Goal: Communication & Community: Answer question/provide support

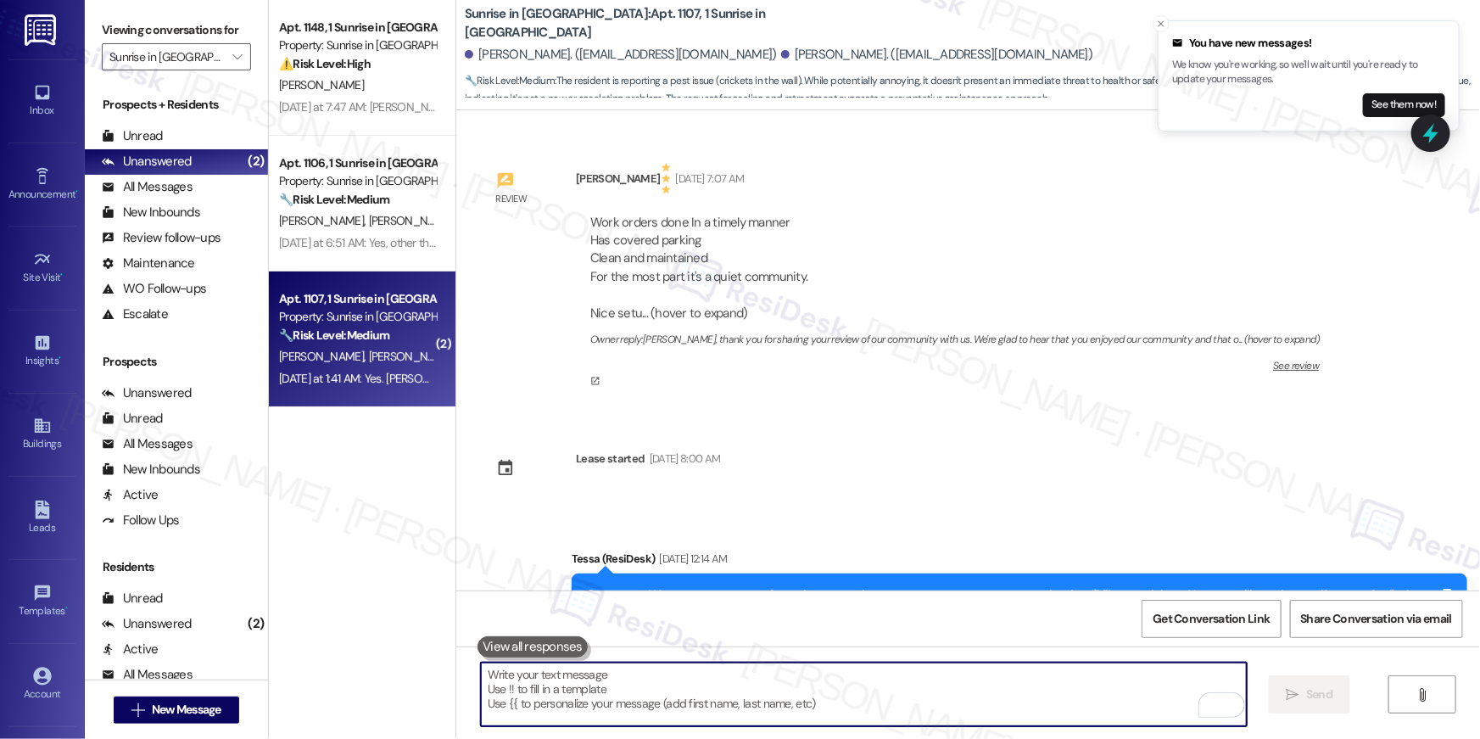
scroll to position [3116, 0]
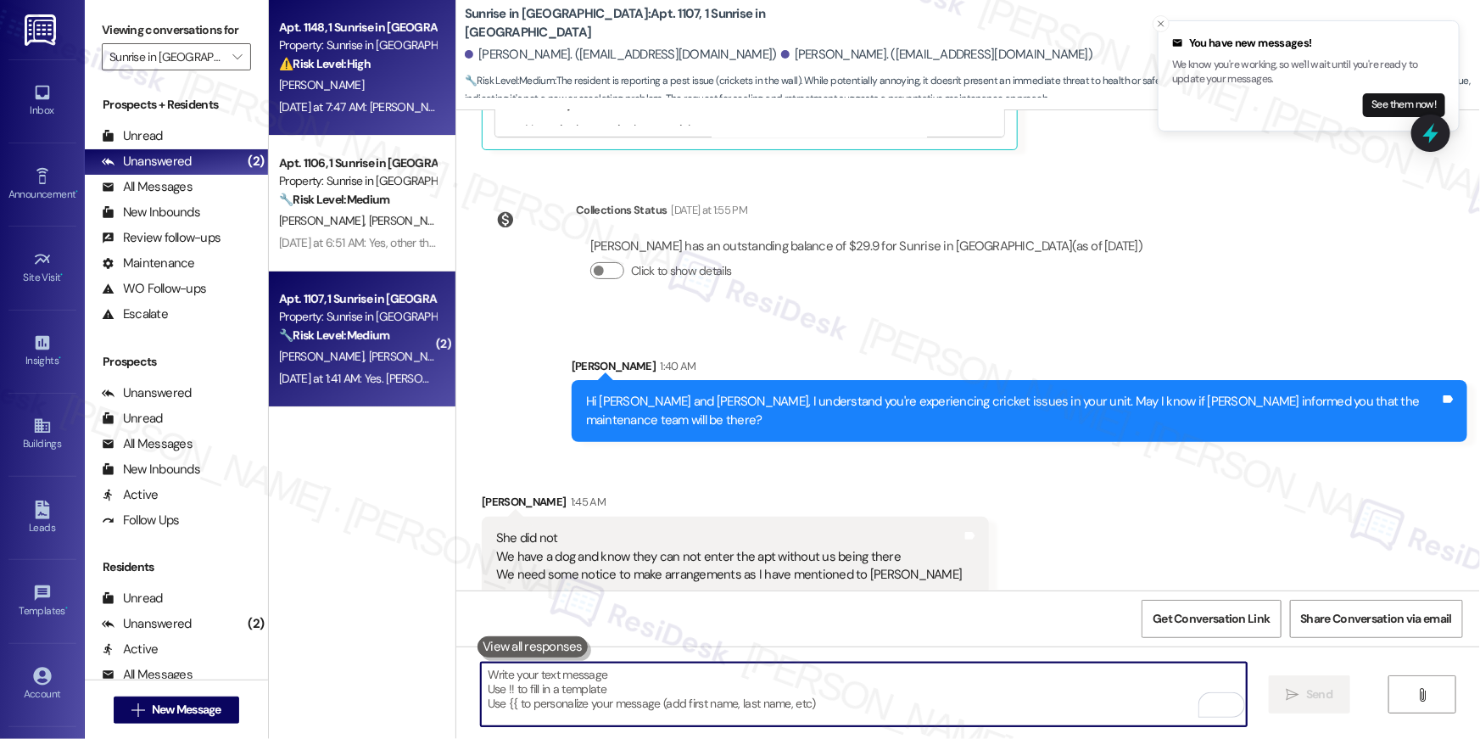
click at [288, 67] on strong "⚠️ Risk Level: High" at bounding box center [325, 63] width 92 height 15
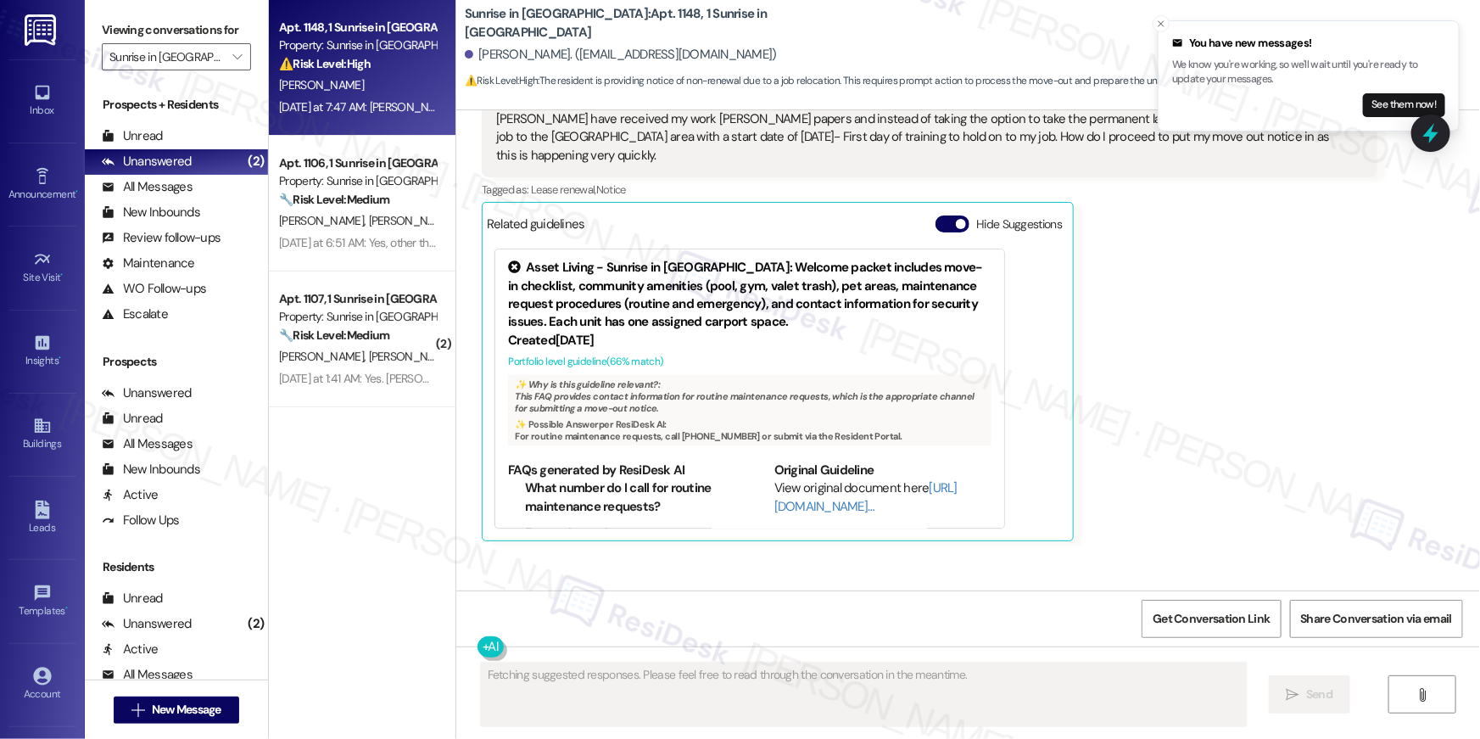
scroll to position [2622, 0]
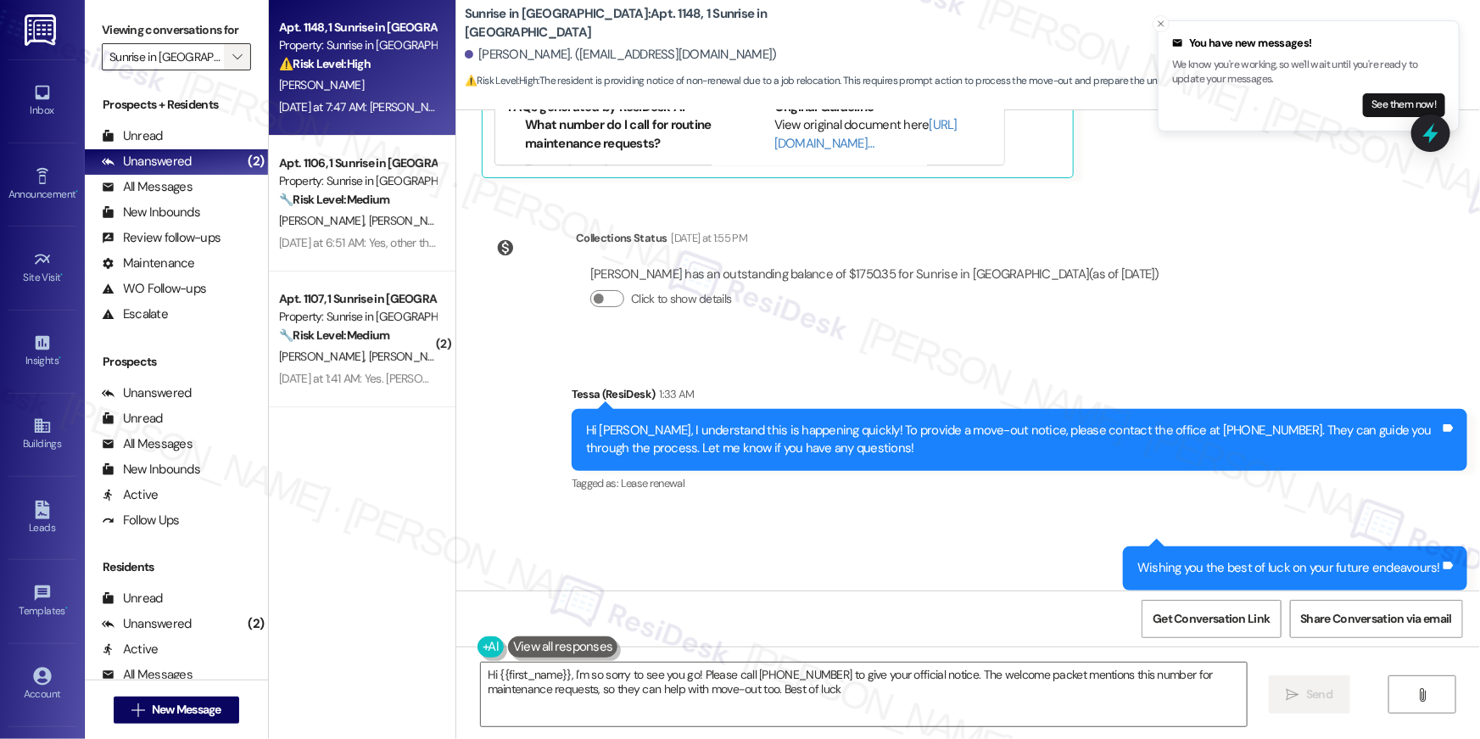
click at [232, 57] on icon "" at bounding box center [236, 57] width 9 height 14
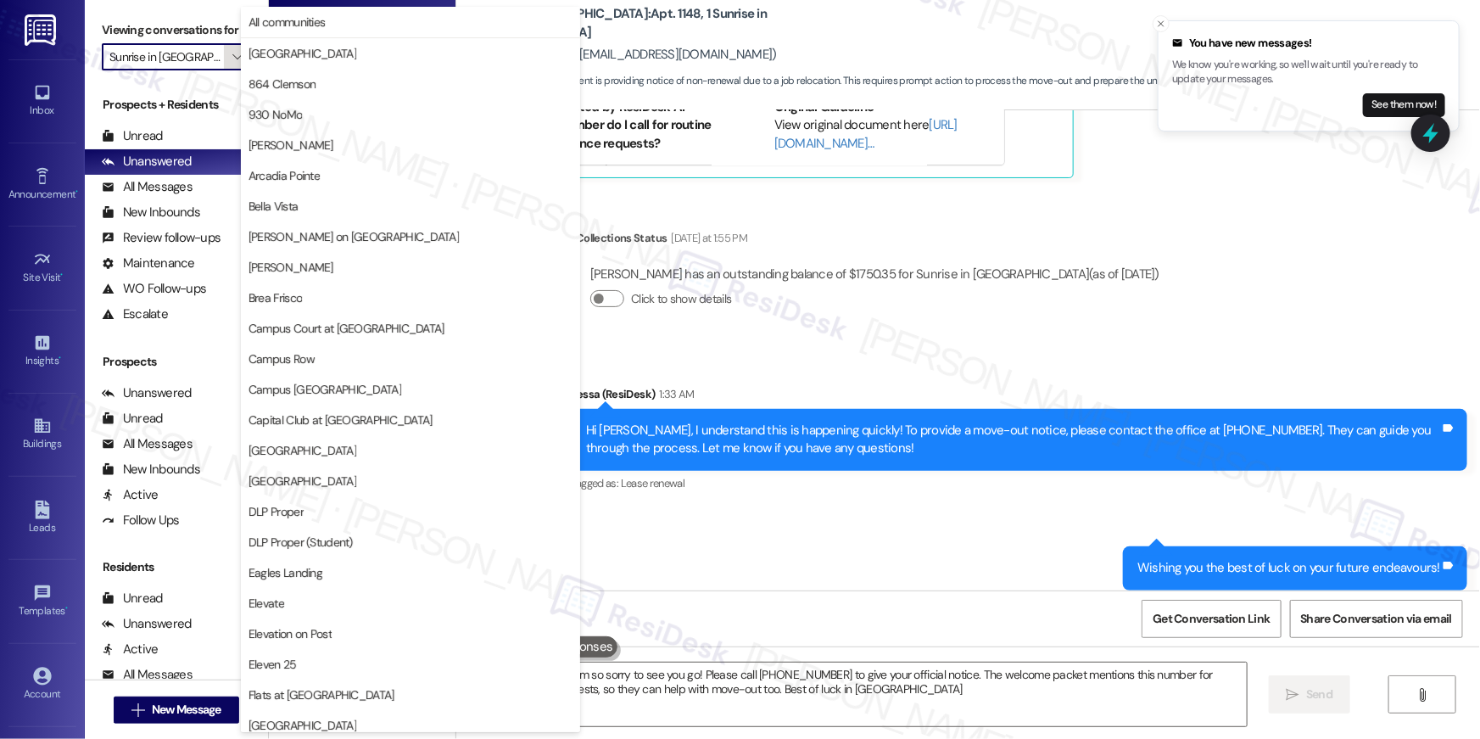
type textarea "Hi {{first_name}}, I'm so sorry to see you go! Please call [PHONE_NUMBER] to gi…"
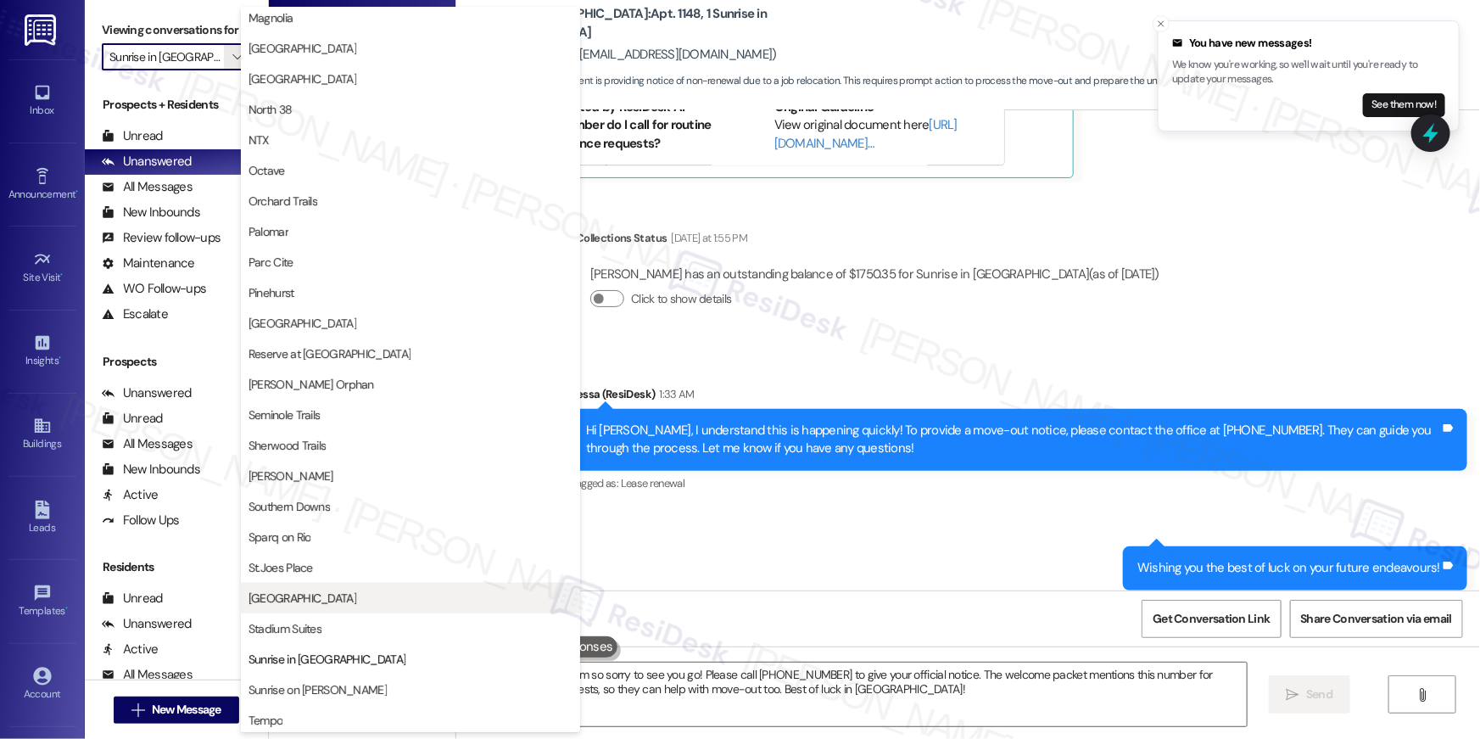
scroll to position [881, 0]
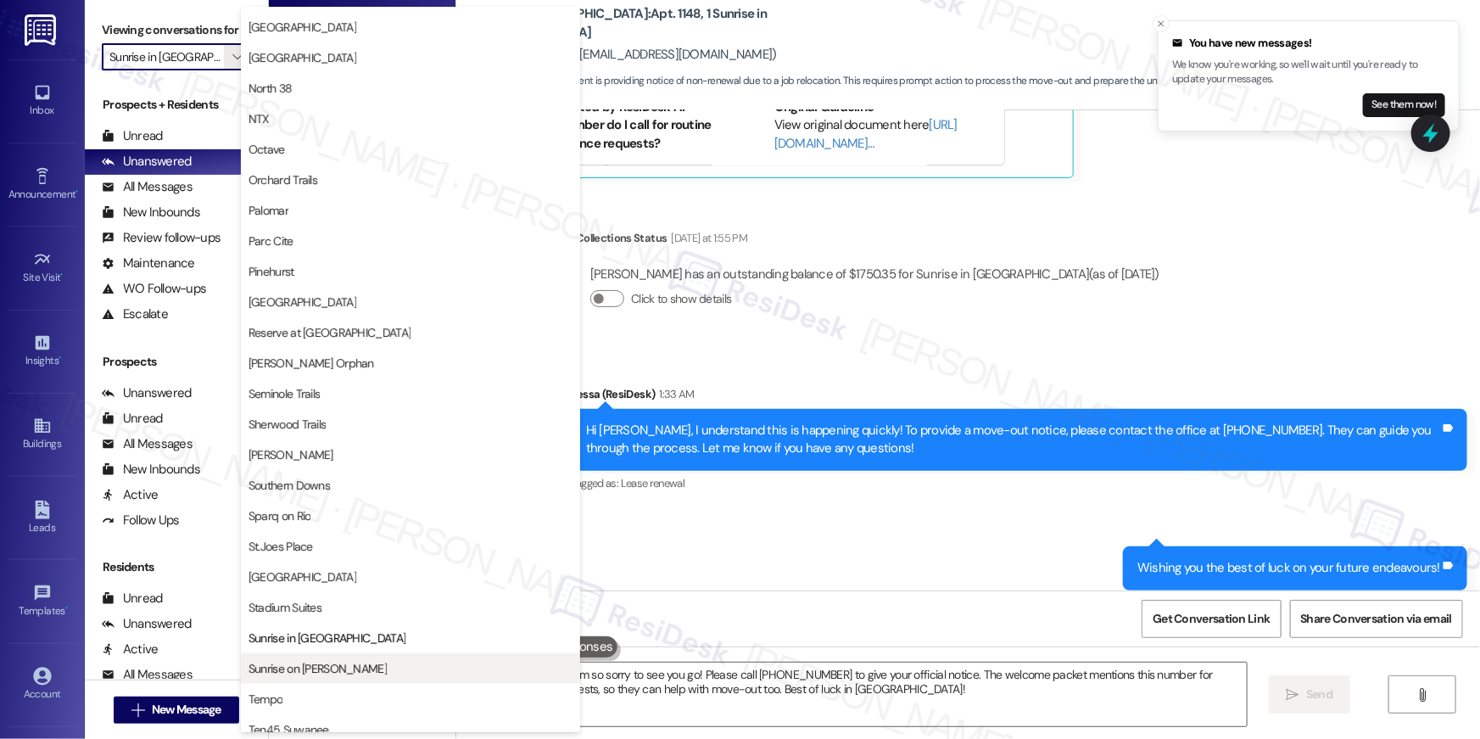
click at [371, 666] on span "Sunrise on [PERSON_NAME]" at bounding box center [410, 668] width 324 height 17
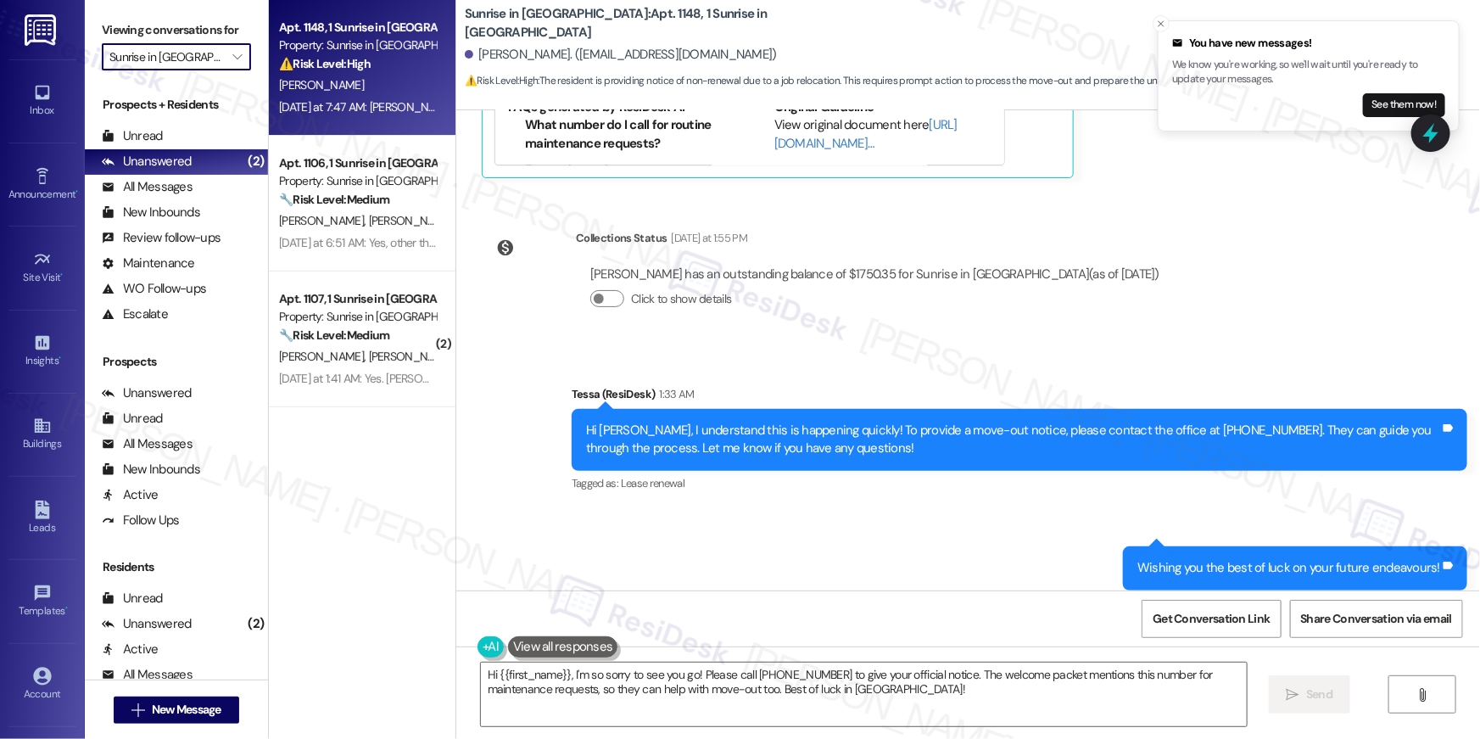
type input "Sunrise on [PERSON_NAME]"
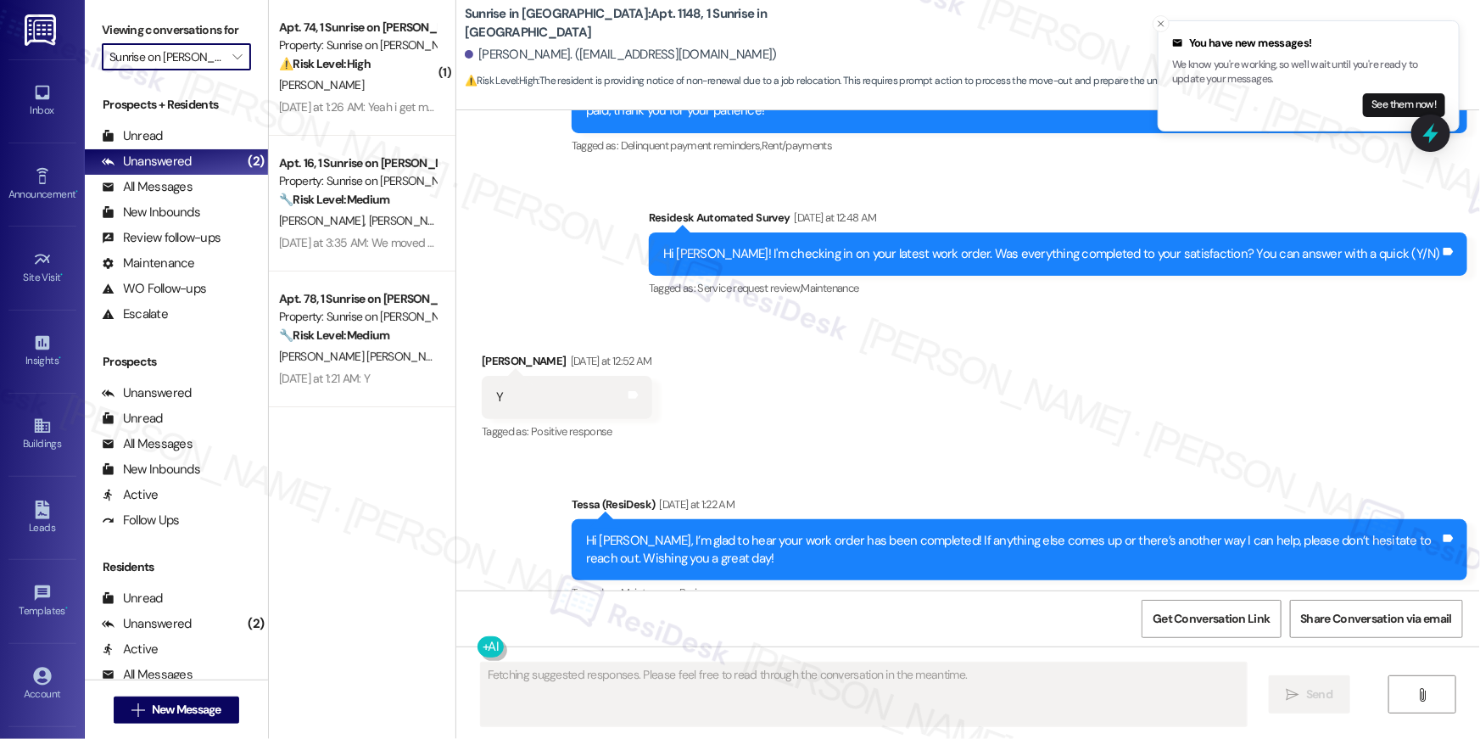
scroll to position [2186, 0]
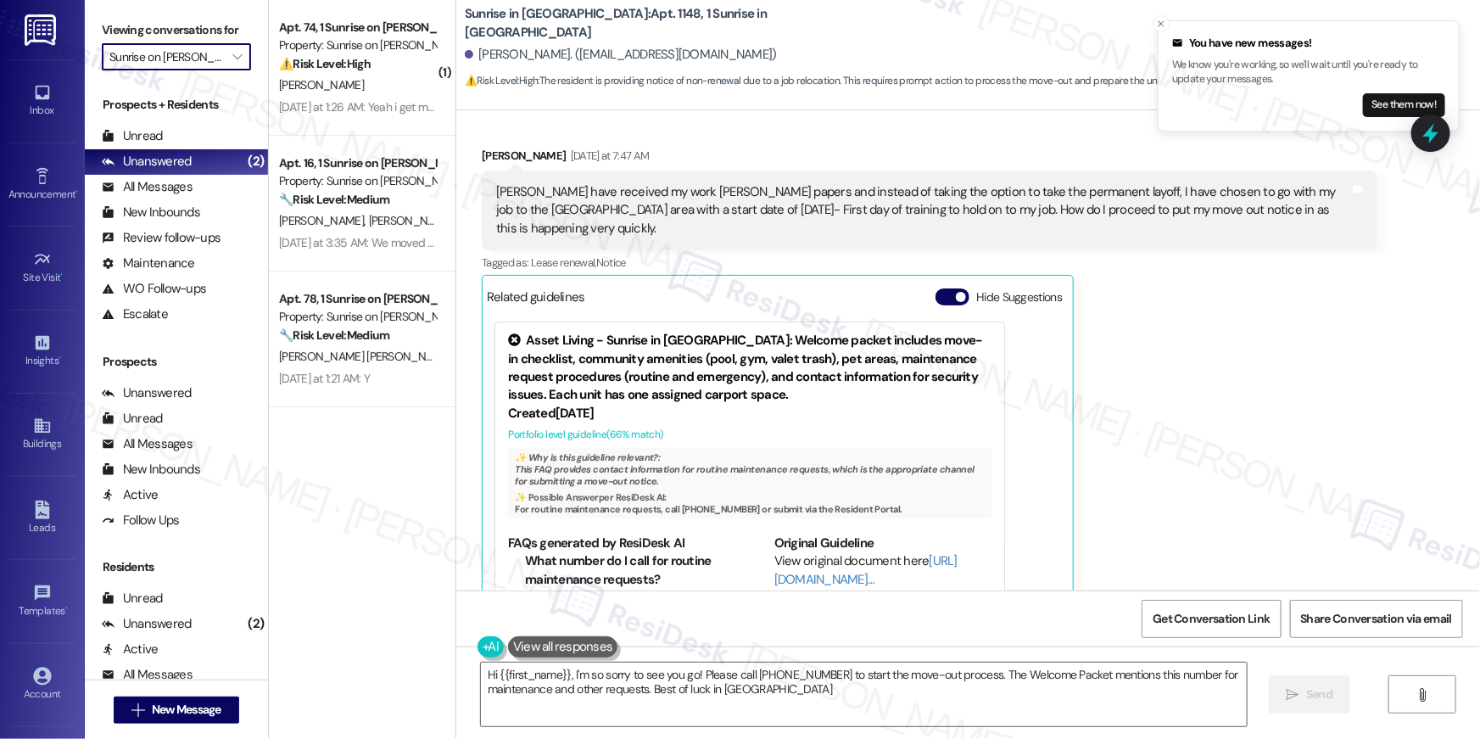
type textarea "Hi {{first_name}}, I'm so sorry to see you go! Please call [PHONE_NUMBER] to st…"
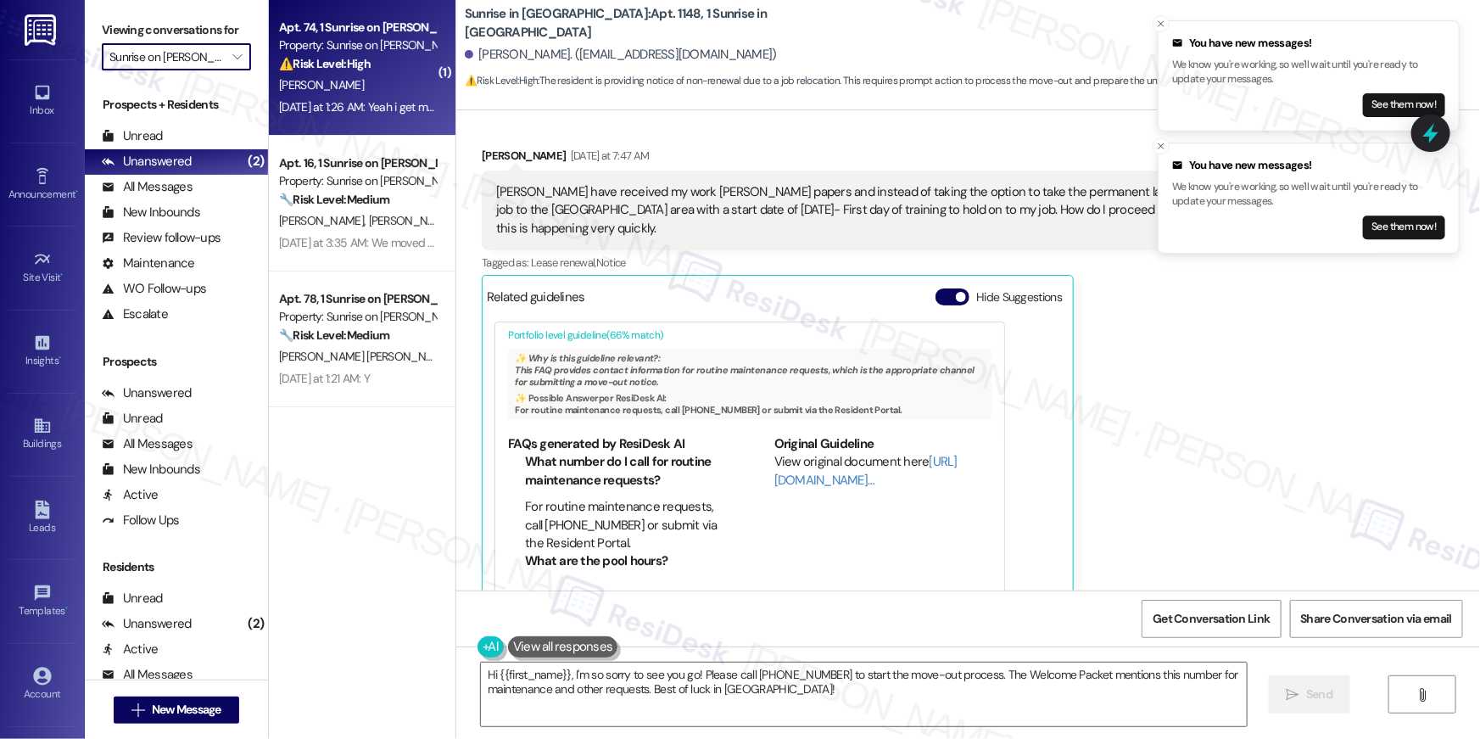
scroll to position [100, 0]
click at [369, 99] on div "[DATE] at 1:26 AM: Yeah i get my direct deposit [DATE] i was gonna see if that …" at bounding box center [571, 106] width 584 height 15
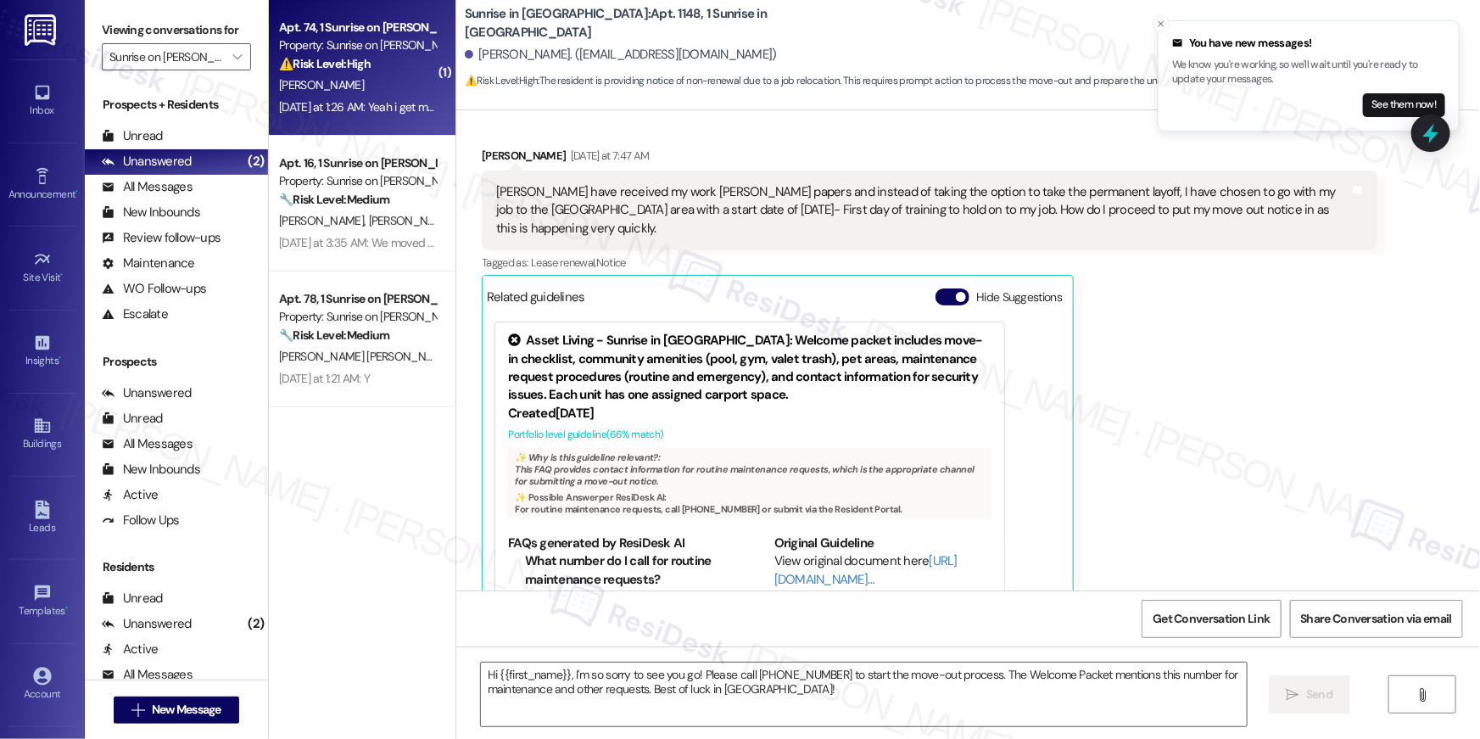
type textarea "Fetching suggested responses. Please feel free to read through the conversation…"
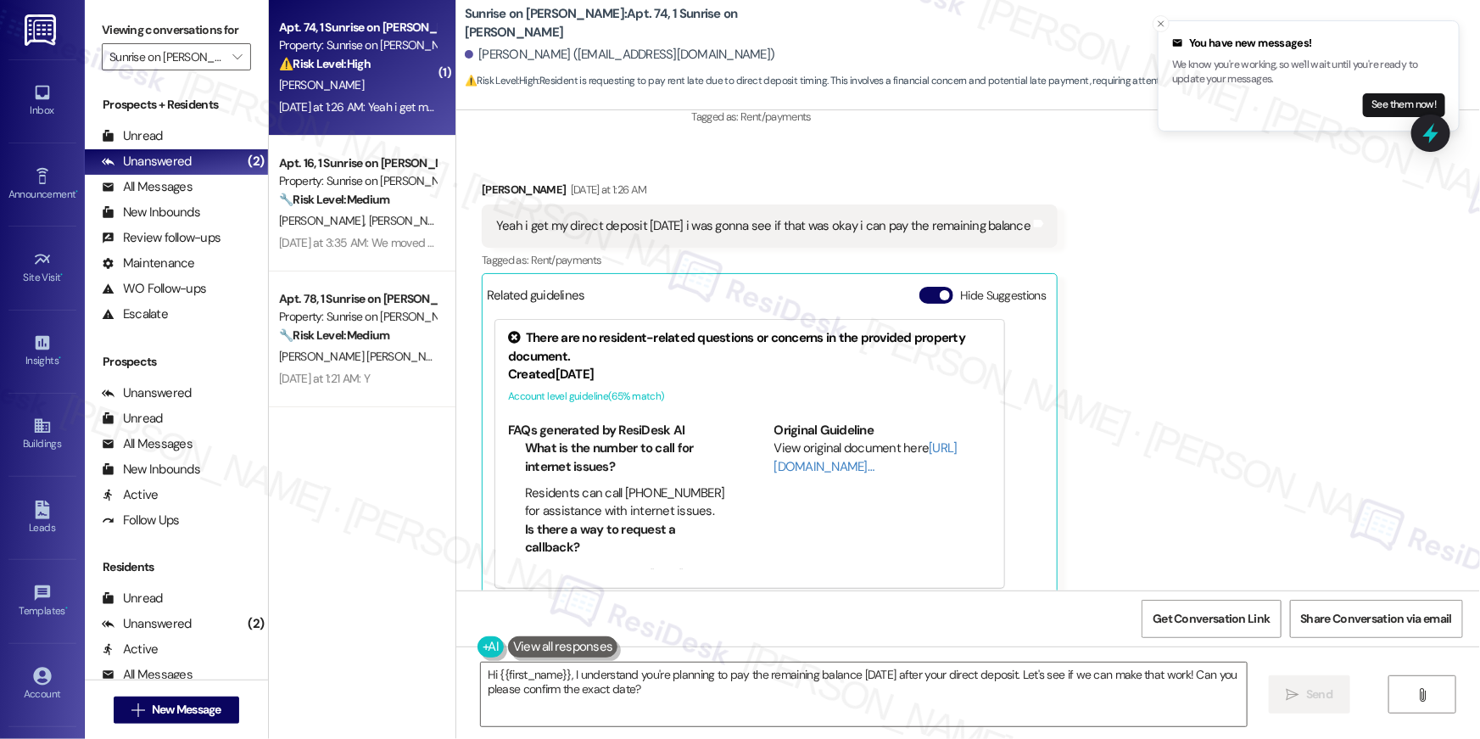
scroll to position [3666, 0]
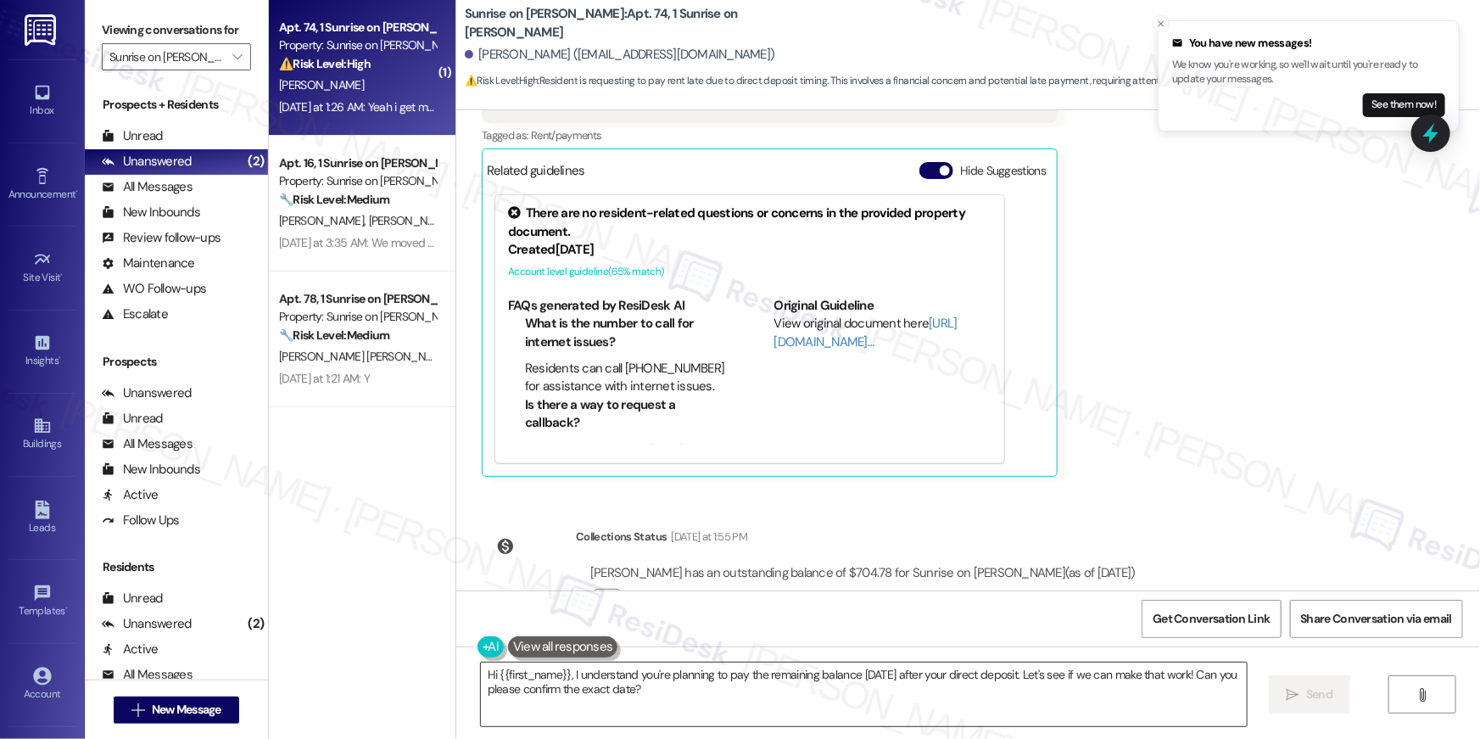
click at [716, 686] on textarea "Hi {{first_name}}, I understand you're planning to pay the remaining balance [D…" at bounding box center [864, 694] width 766 height 64
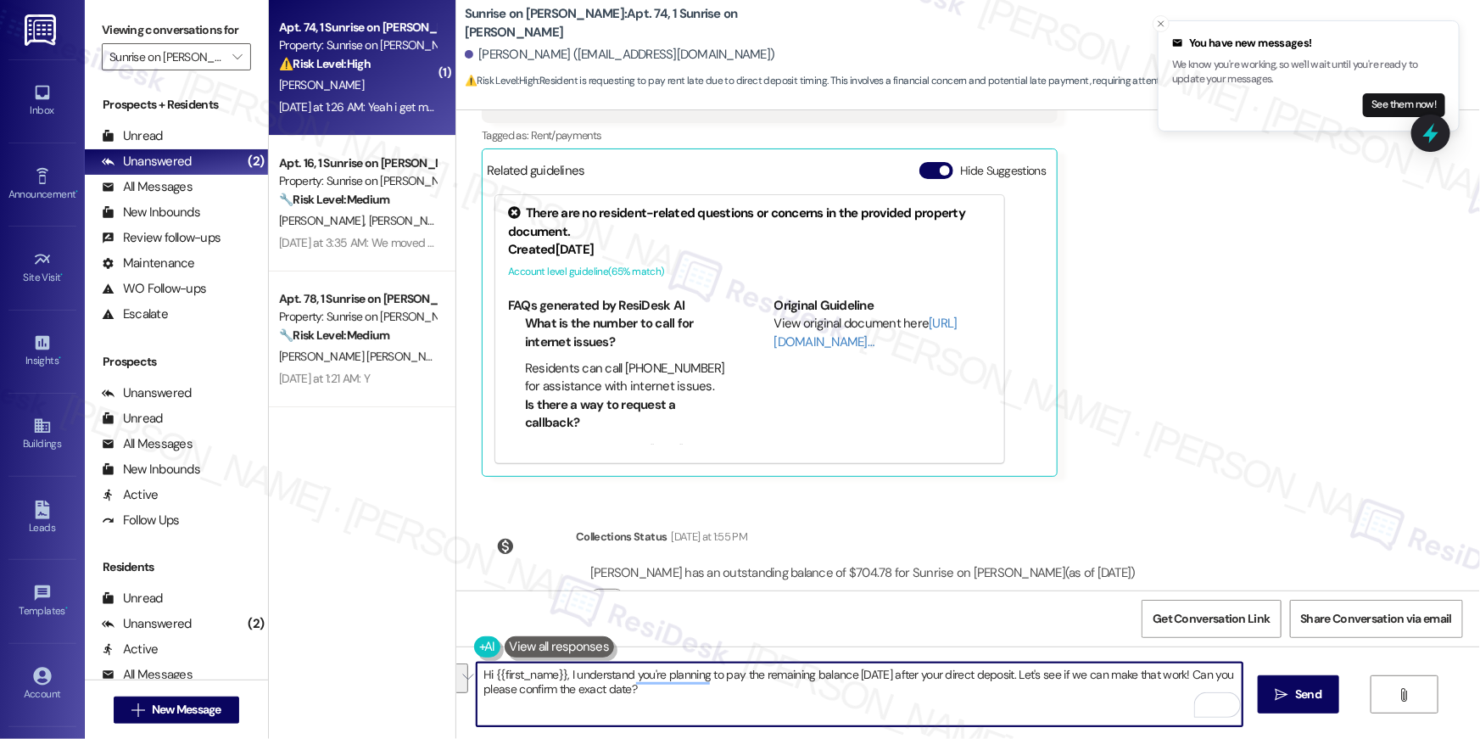
drag, startPoint x: 703, startPoint y: 686, endPoint x: 410, endPoint y: 667, distance: 294.0
click at [409, 667] on div "( 1 ) Apt. 74, 1 Sunrise on [PERSON_NAME] Property: Sunrise on [PERSON_NAME] ⚠️…" at bounding box center [874, 369] width 1211 height 739
type textarea "i highly recommend that you stop by the office, [PERSON_NAME], and someone will…"
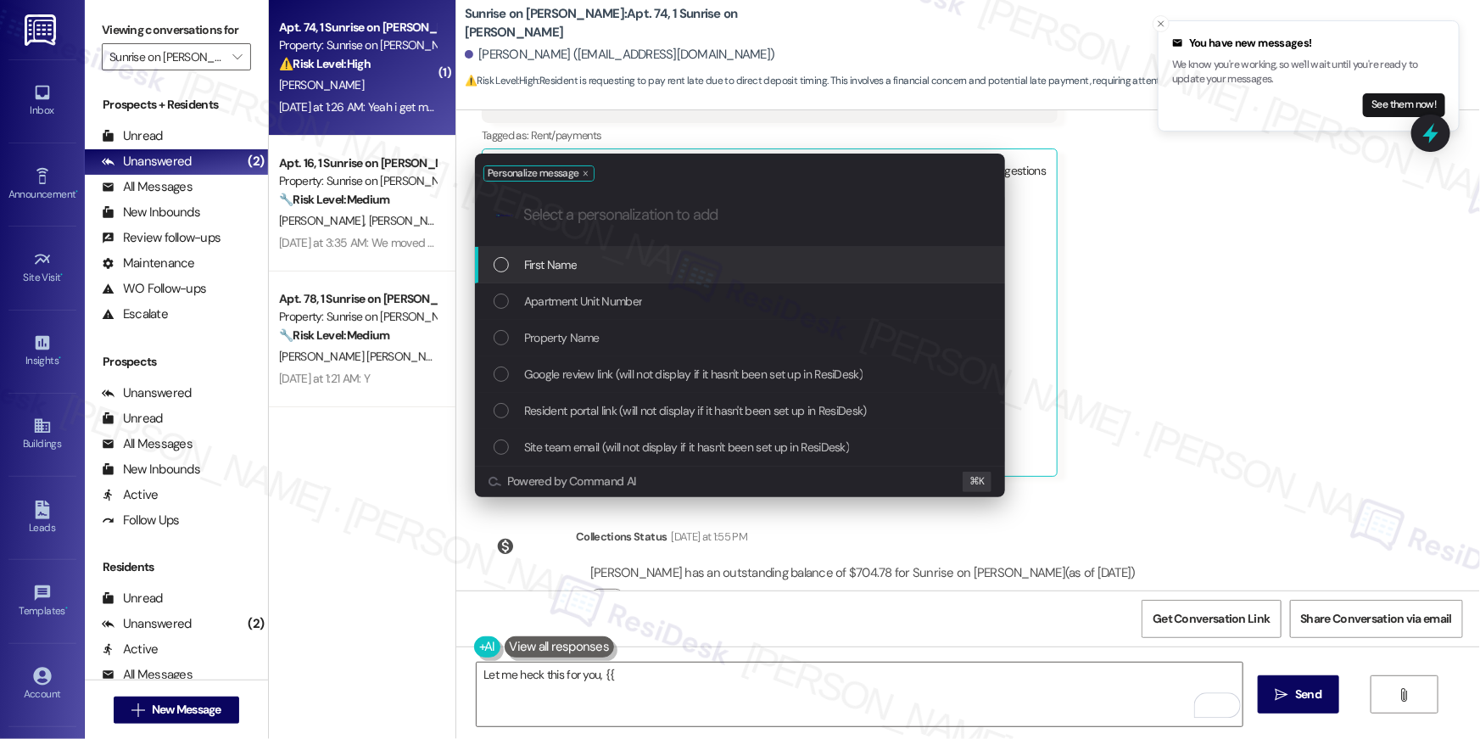
click at [801, 276] on div "First Name" at bounding box center [740, 265] width 530 height 36
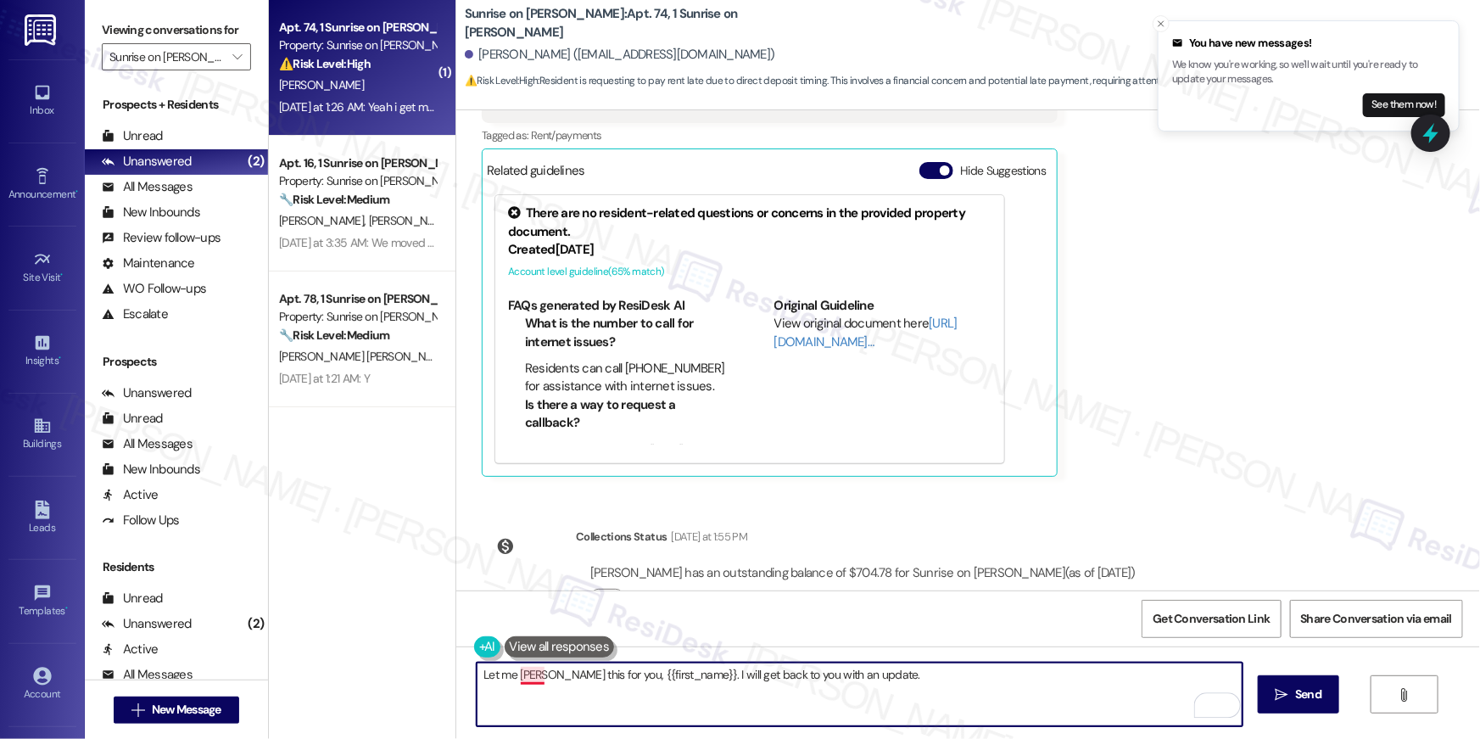
click at [512, 677] on textarea "Let me [PERSON_NAME] this for you, {{first_name}}. I will get back to you with …" at bounding box center [860, 694] width 766 height 64
type textarea "Let me check this for you, {{first_name}}. I will get back to you with an updat…"
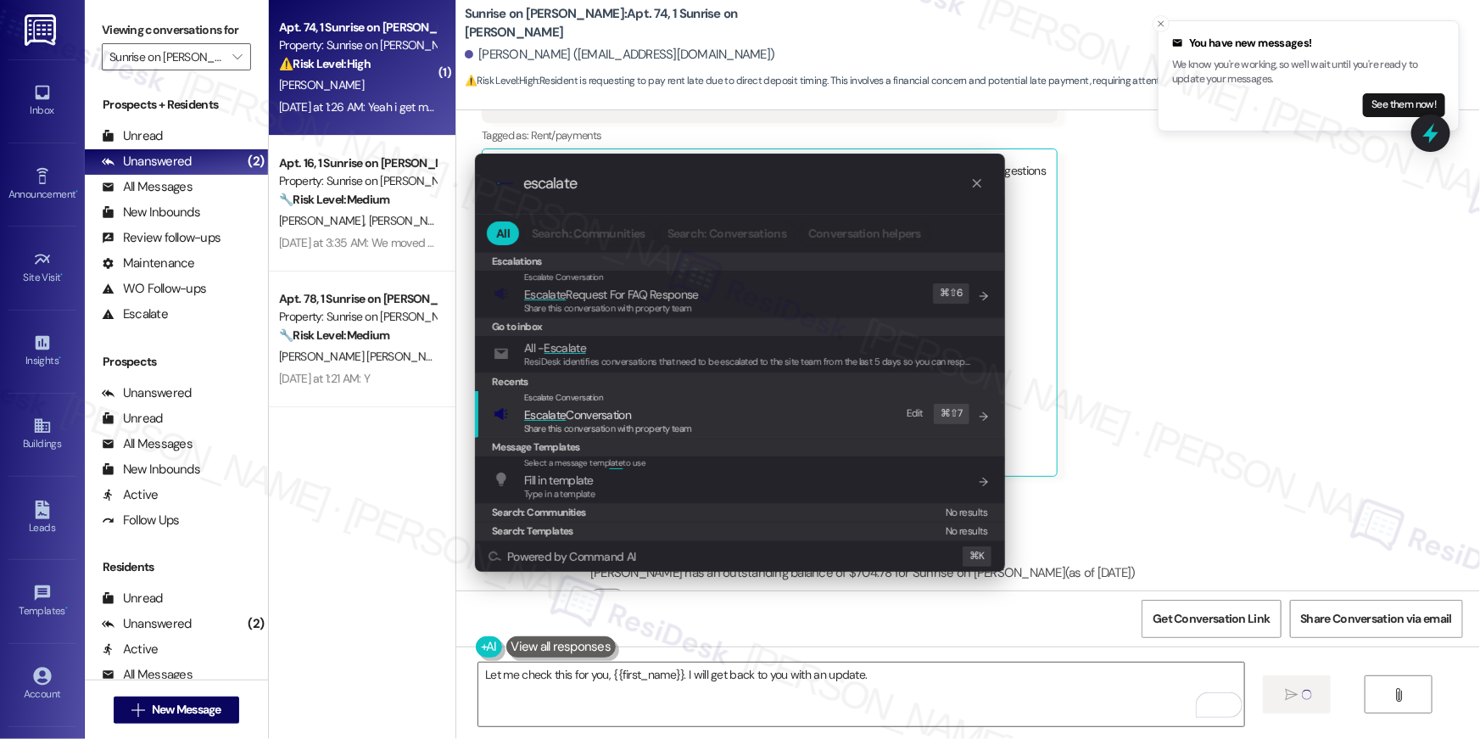
type input "escalate"
click at [610, 415] on span "Escalate Conversation" at bounding box center [577, 414] width 107 height 15
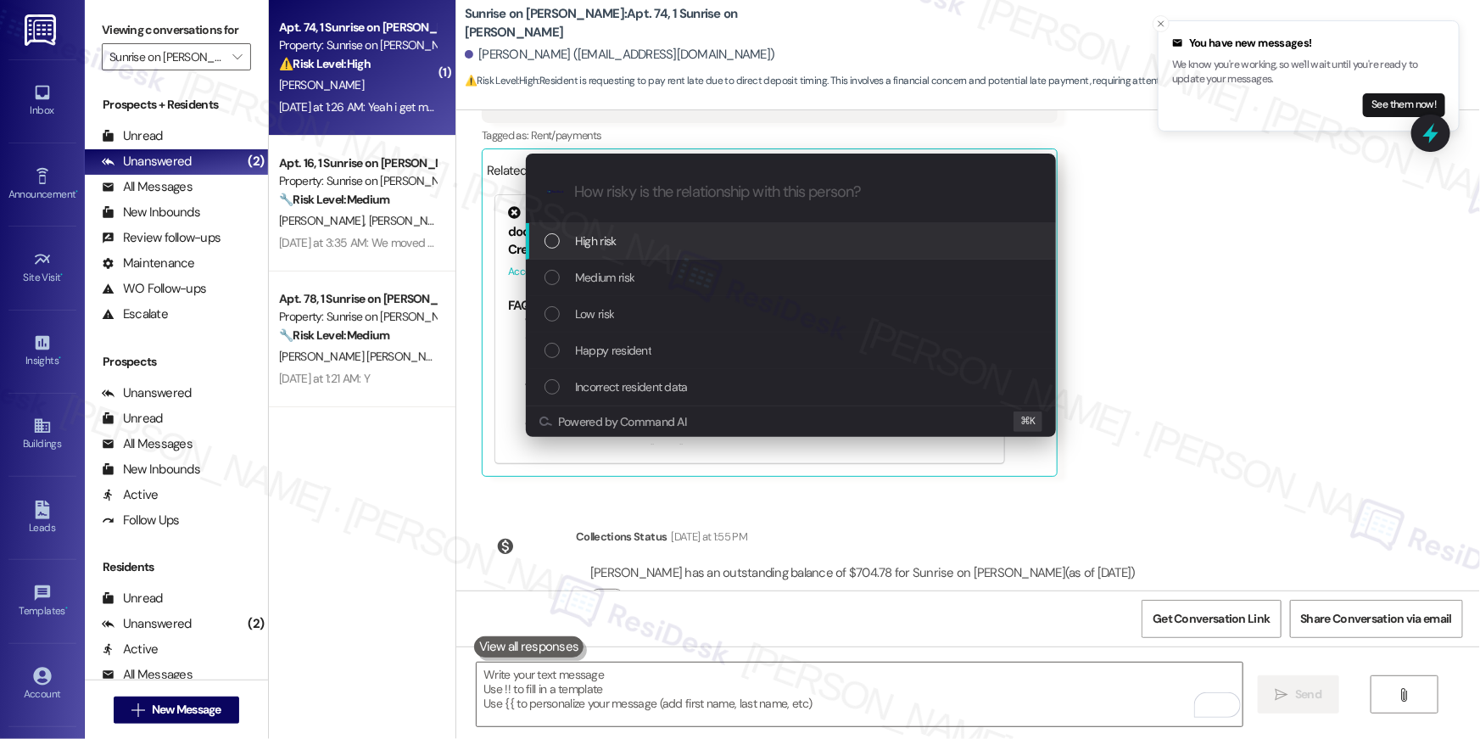
scroll to position [3510, 0]
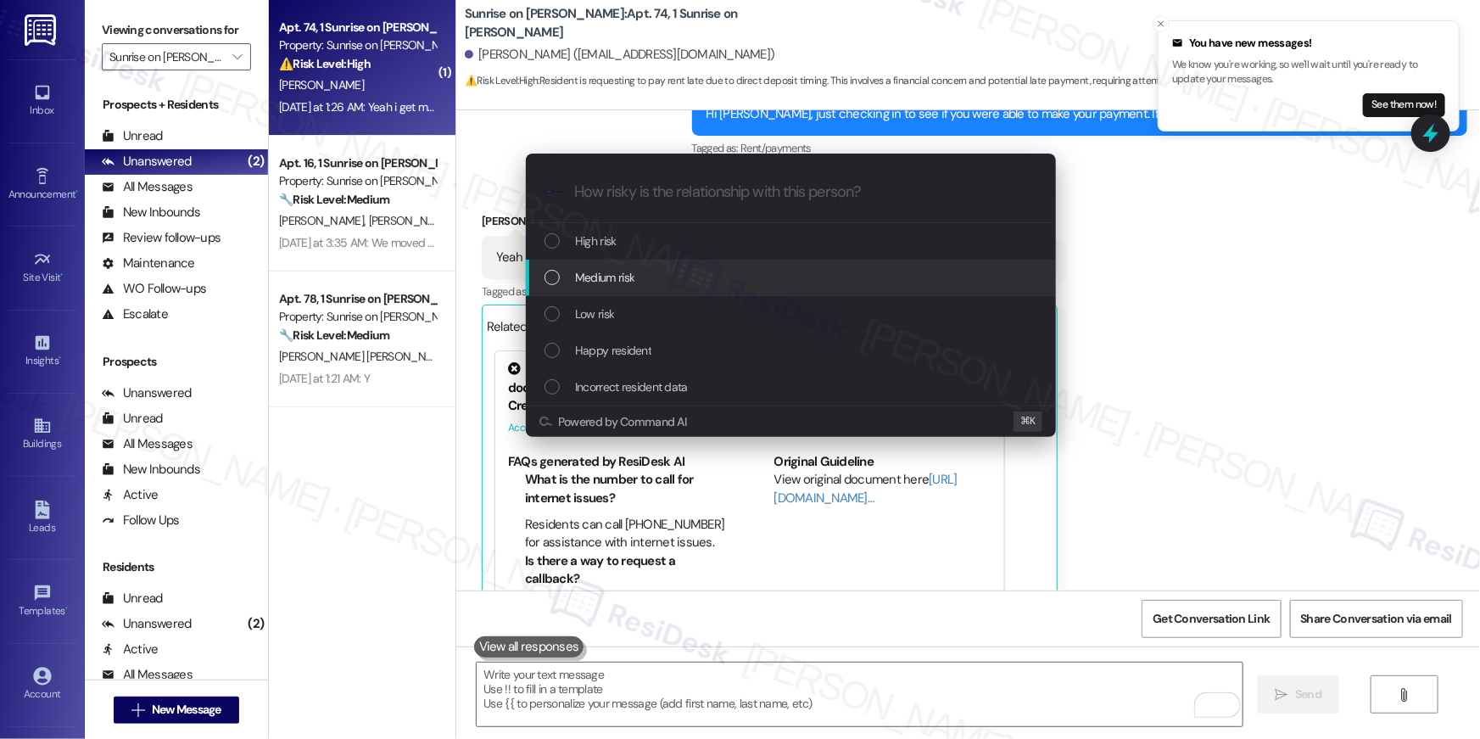
click at [627, 284] on span "Medium risk" at bounding box center [604, 277] width 59 height 19
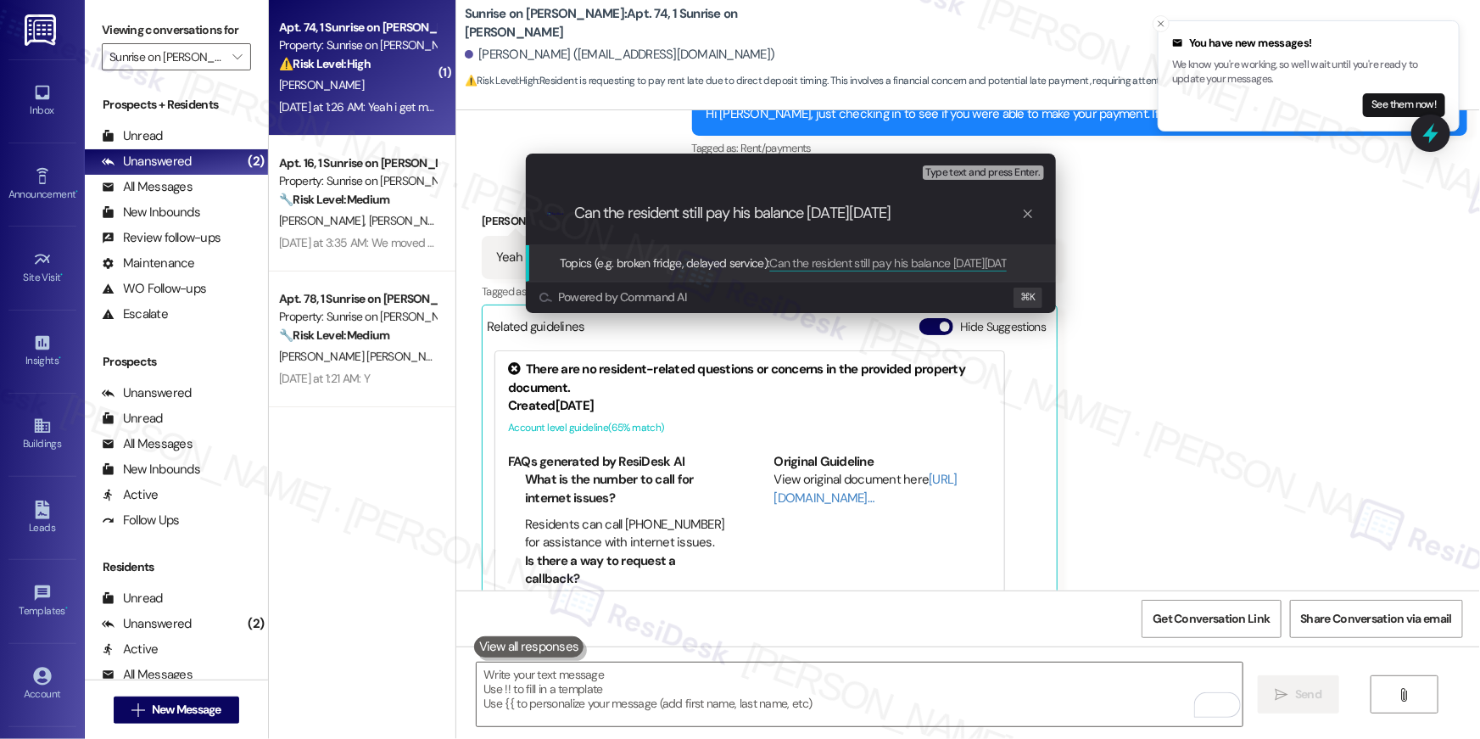
type input "Can the resident still pay his balance [DATE][DATE]?"
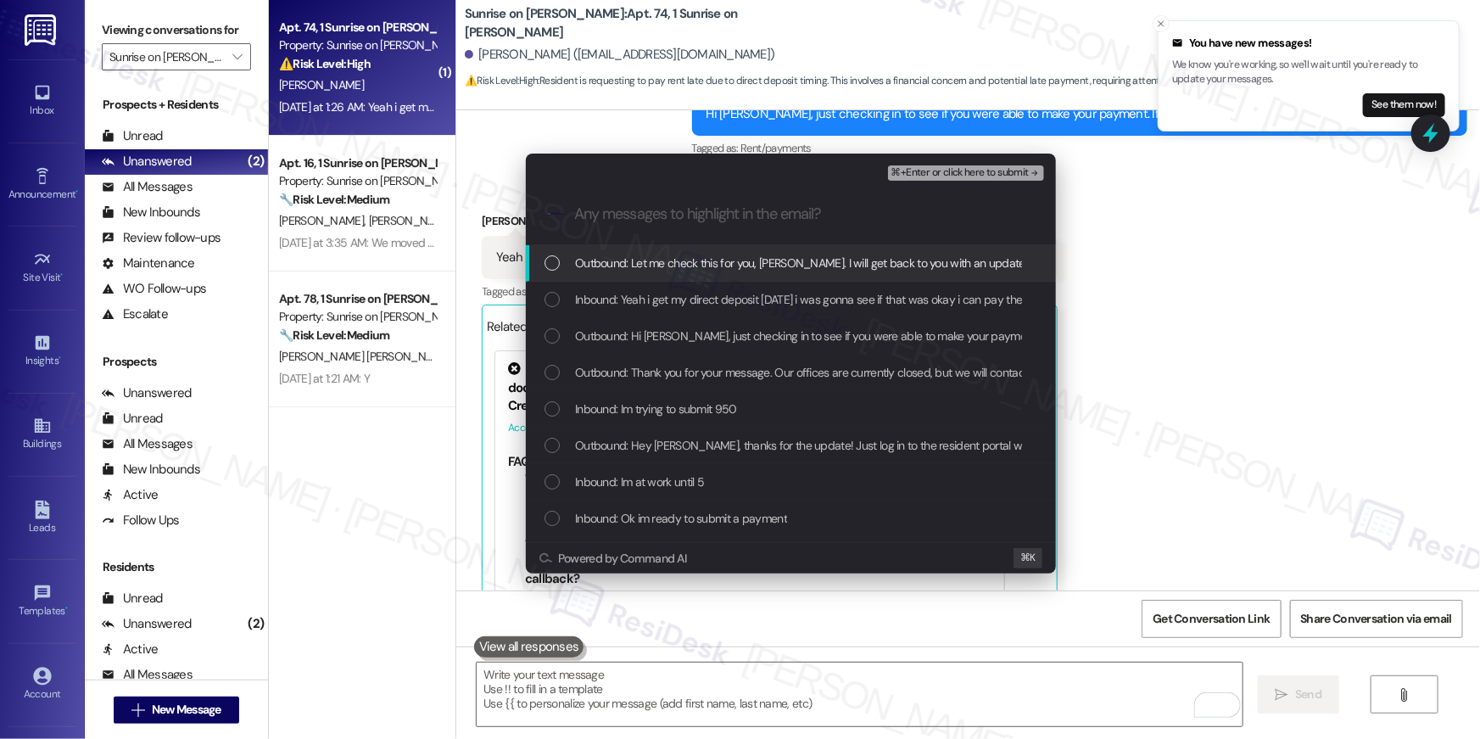
click at [544, 264] on div "List of options" at bounding box center [551, 262] width 15 height 15
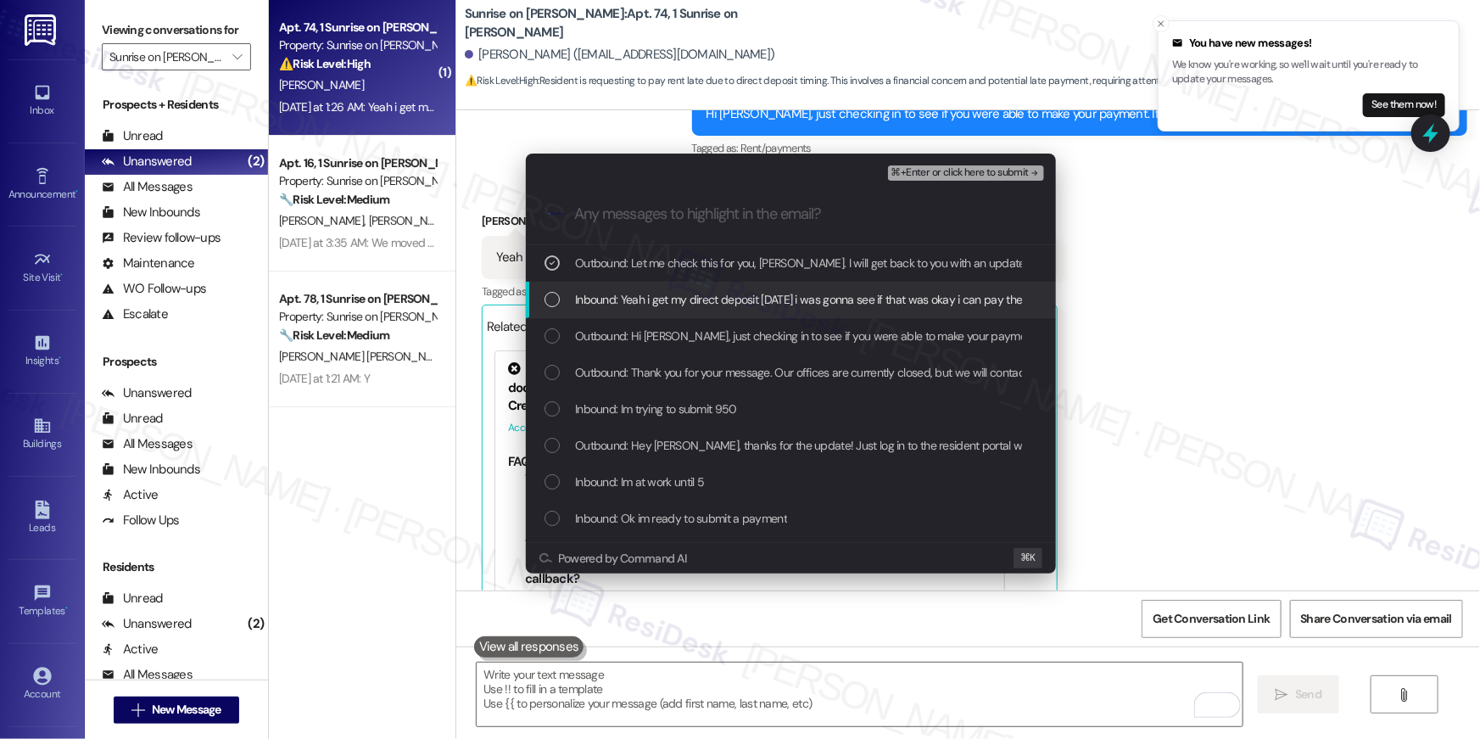
click at [552, 292] on div "Inbound: Yeah i get my direct deposit [DATE] i was gonna see if that was okay i…" at bounding box center [792, 299] width 496 height 19
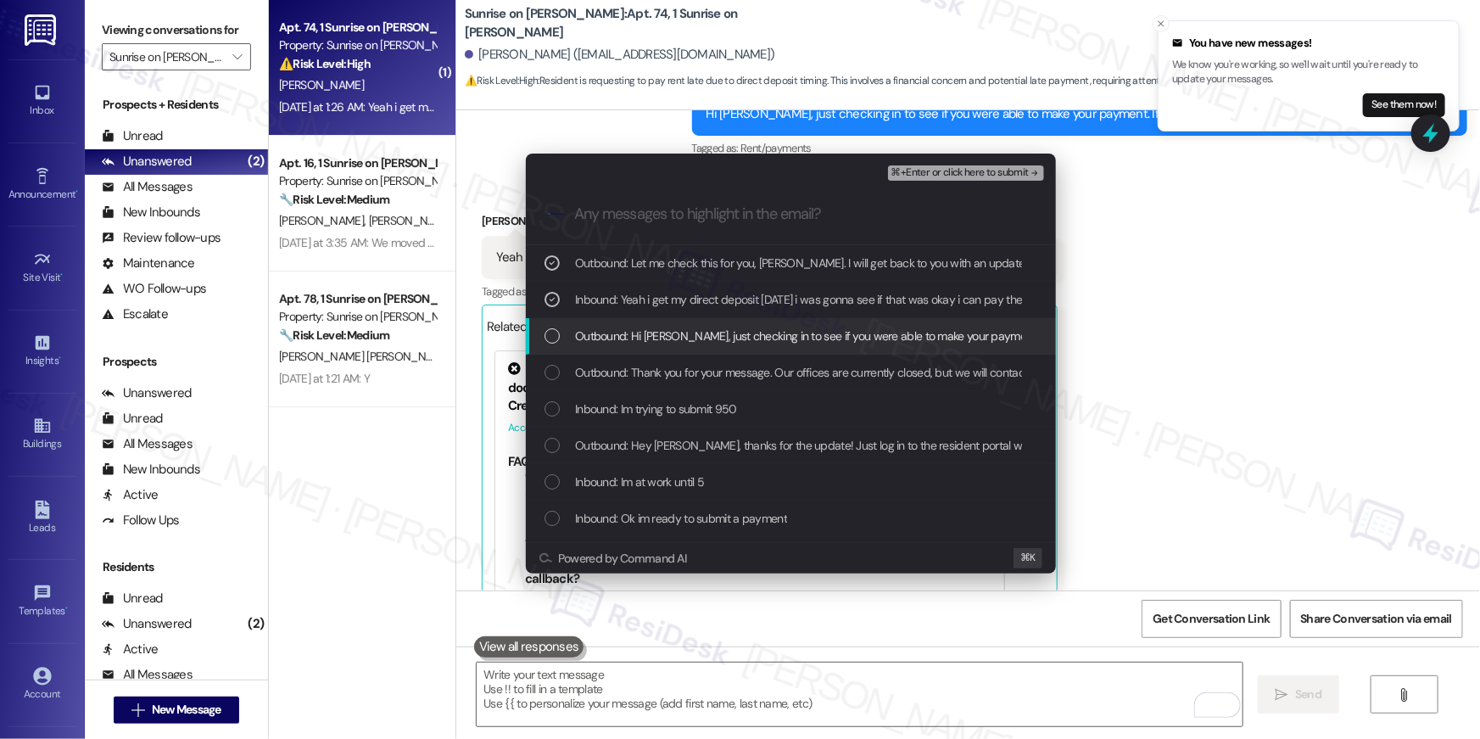
click at [550, 334] on div "List of options" at bounding box center [551, 335] width 15 height 15
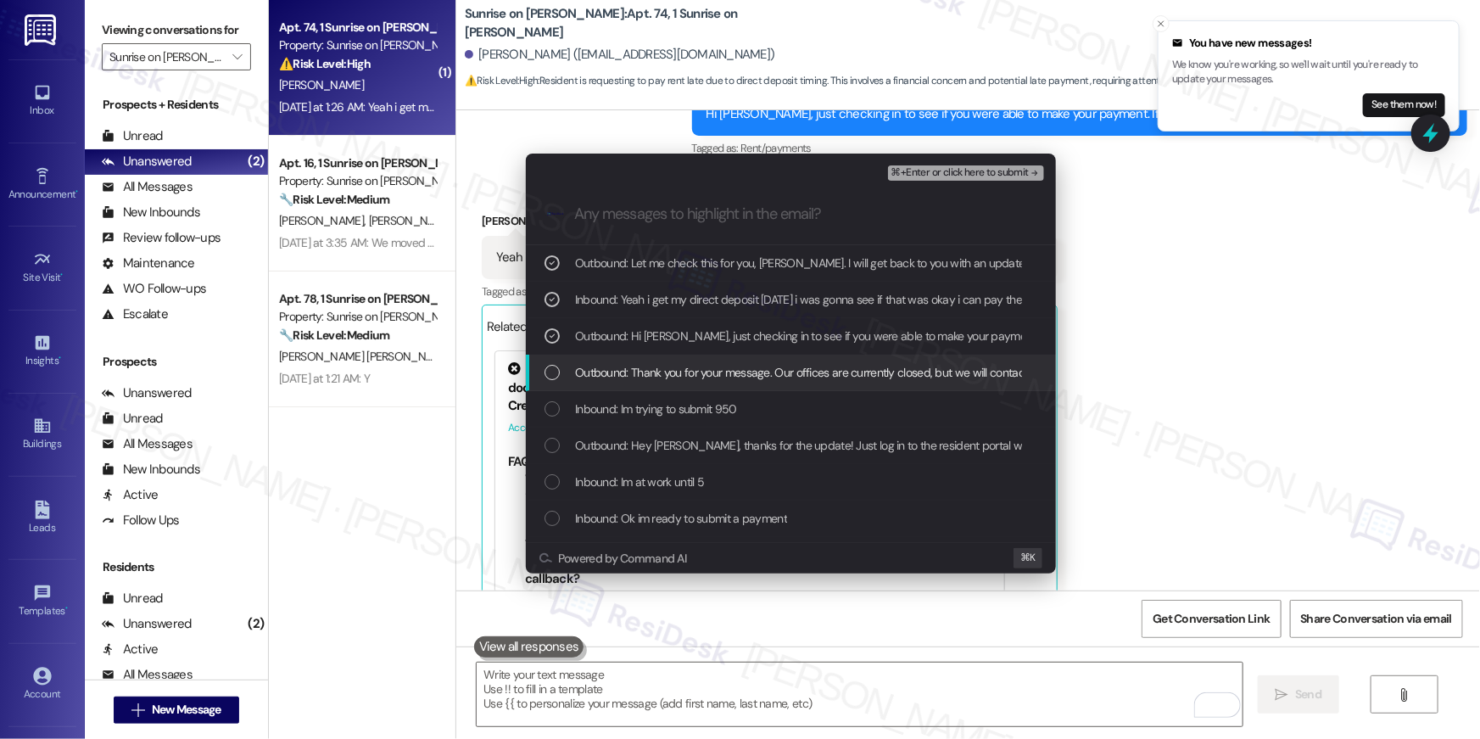
drag, startPoint x: 538, startPoint y: 357, endPoint x: 555, endPoint y: 409, distance: 54.2
click at [538, 358] on div "Outbound: Thank you for your message. Our offices are currently closed, but we …" at bounding box center [791, 372] width 530 height 36
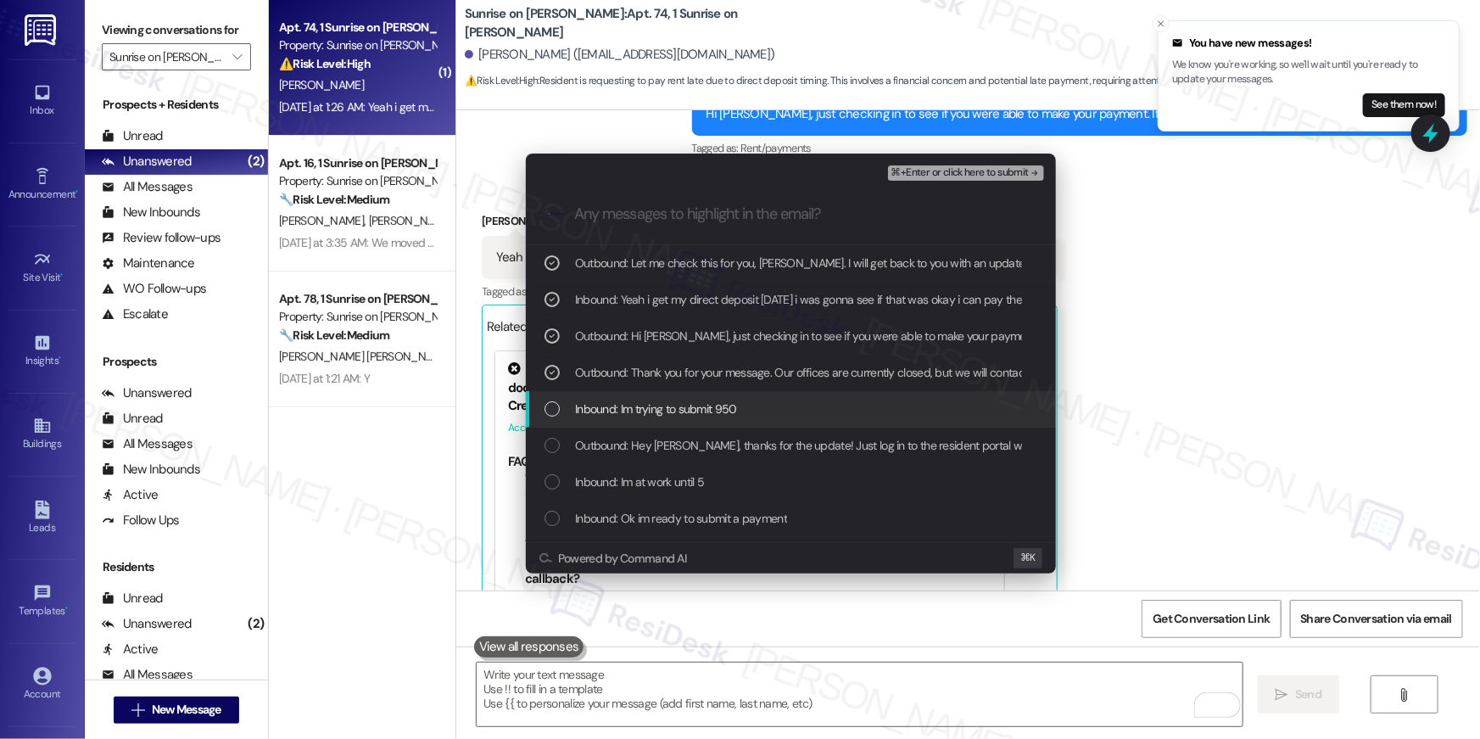
click at [555, 412] on div "List of options" at bounding box center [551, 408] width 15 height 15
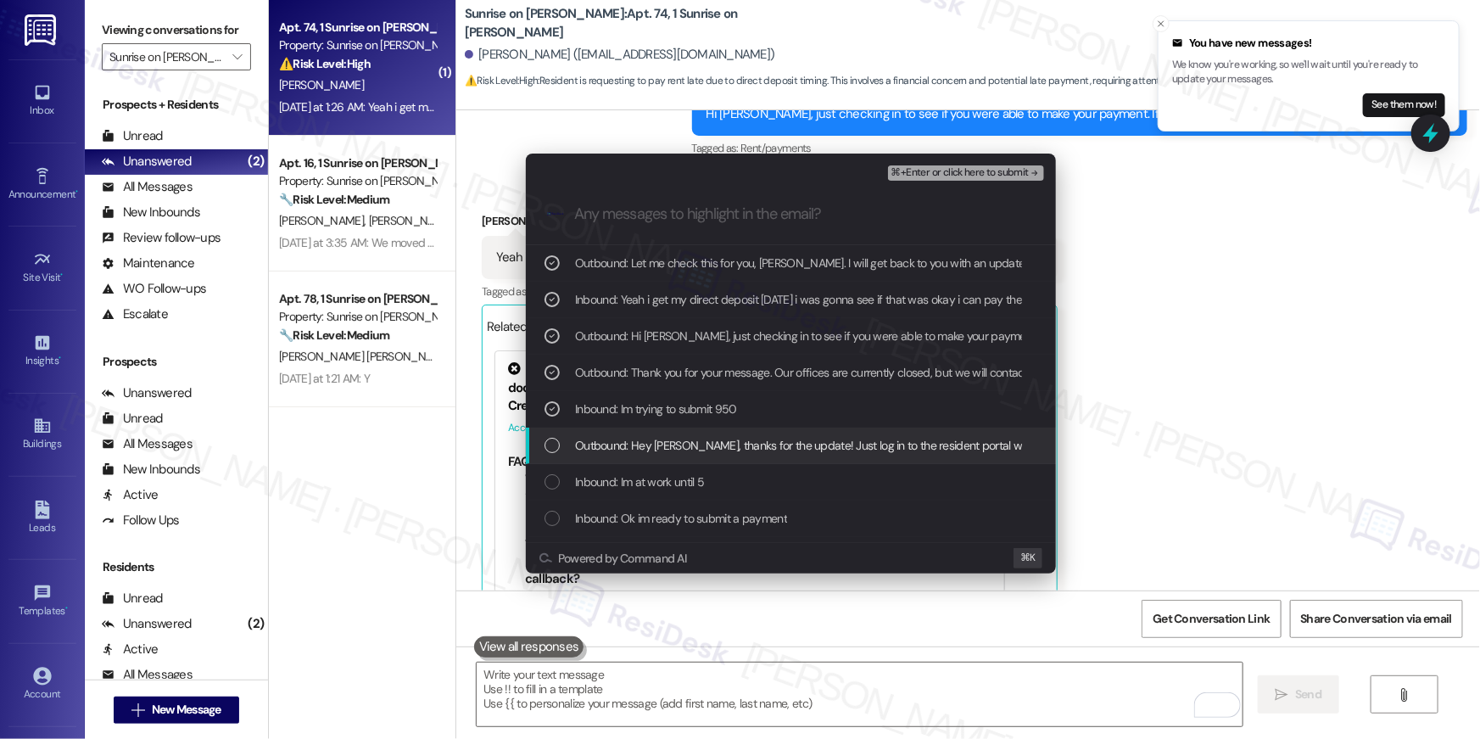
drag, startPoint x: 546, startPoint y: 454, endPoint x: 744, endPoint y: 372, distance: 214.8
click at [546, 454] on div "Outbound: Hey [PERSON_NAME], thanks for the update! Just log in to the resident…" at bounding box center [791, 445] width 530 height 36
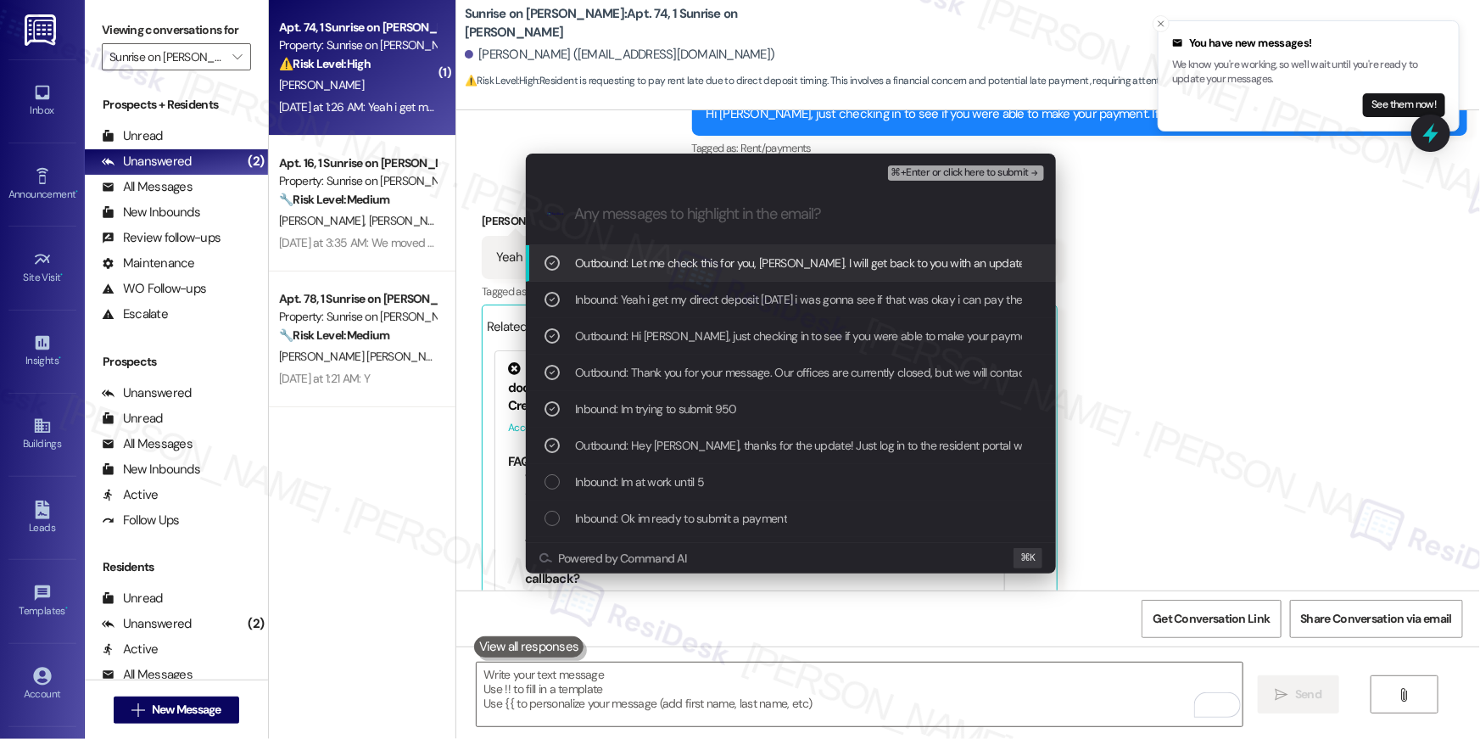
click at [967, 176] on span "⌘+Enter or click here to submit" at bounding box center [959, 173] width 137 height 12
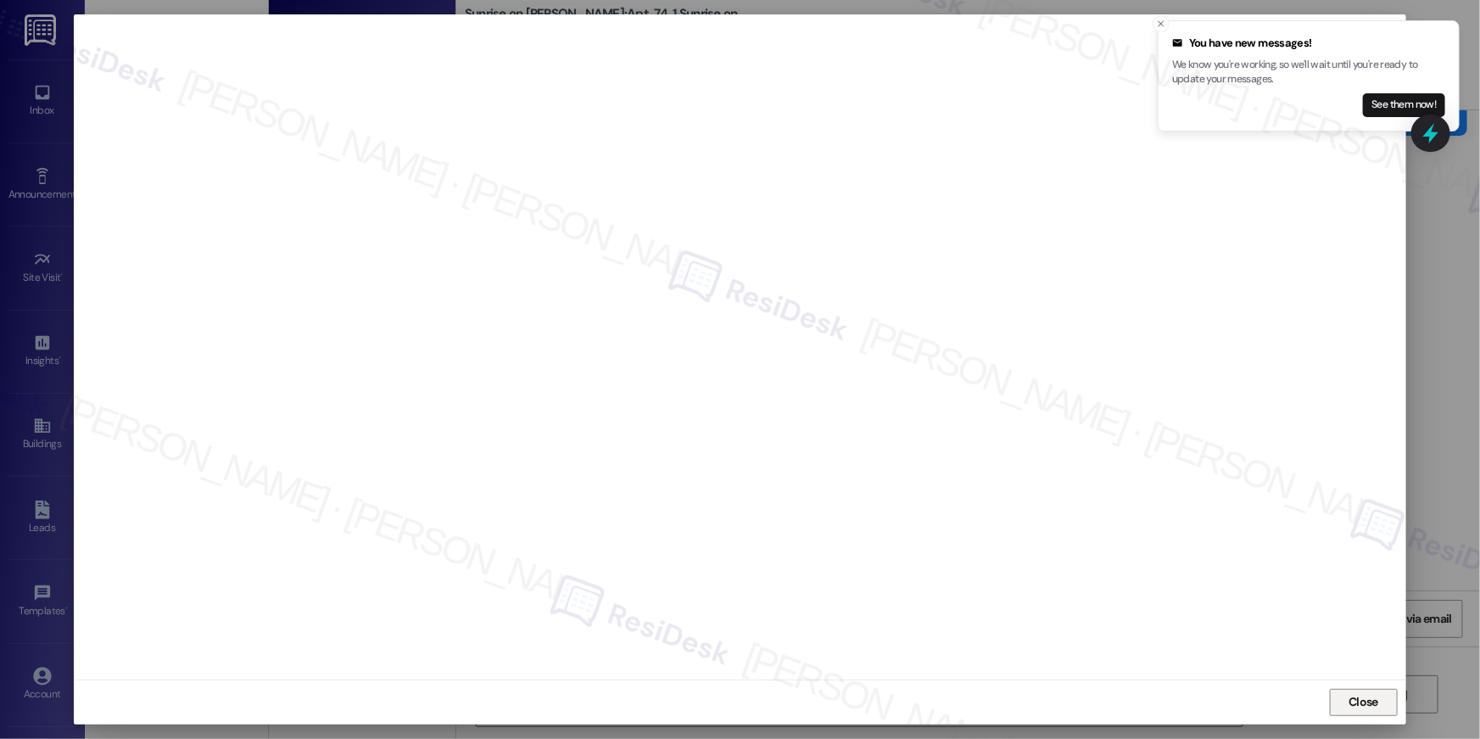
click at [1361, 715] on button "Close" at bounding box center [1364, 701] width 68 height 27
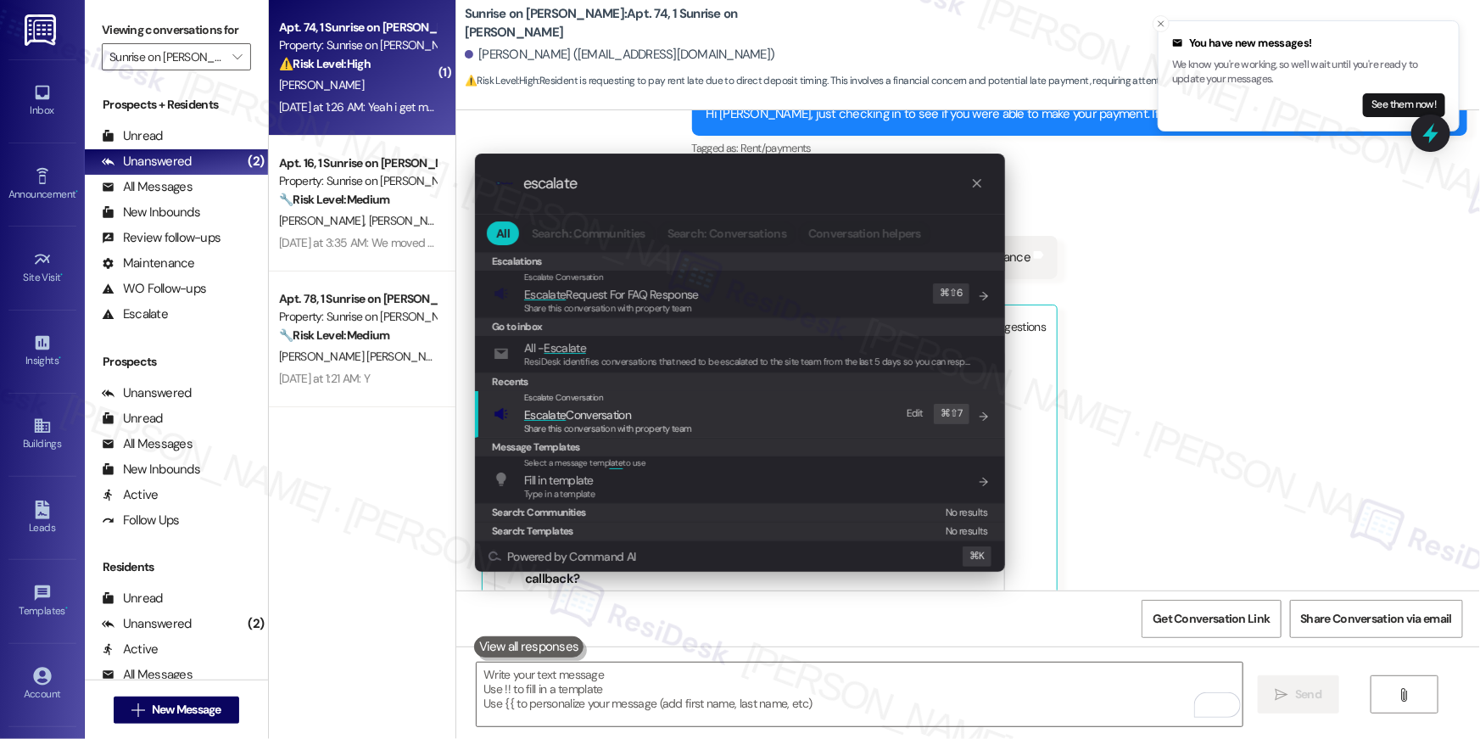
type input "escalate"
click at [596, 414] on span "Escalate Conversation" at bounding box center [577, 414] width 107 height 15
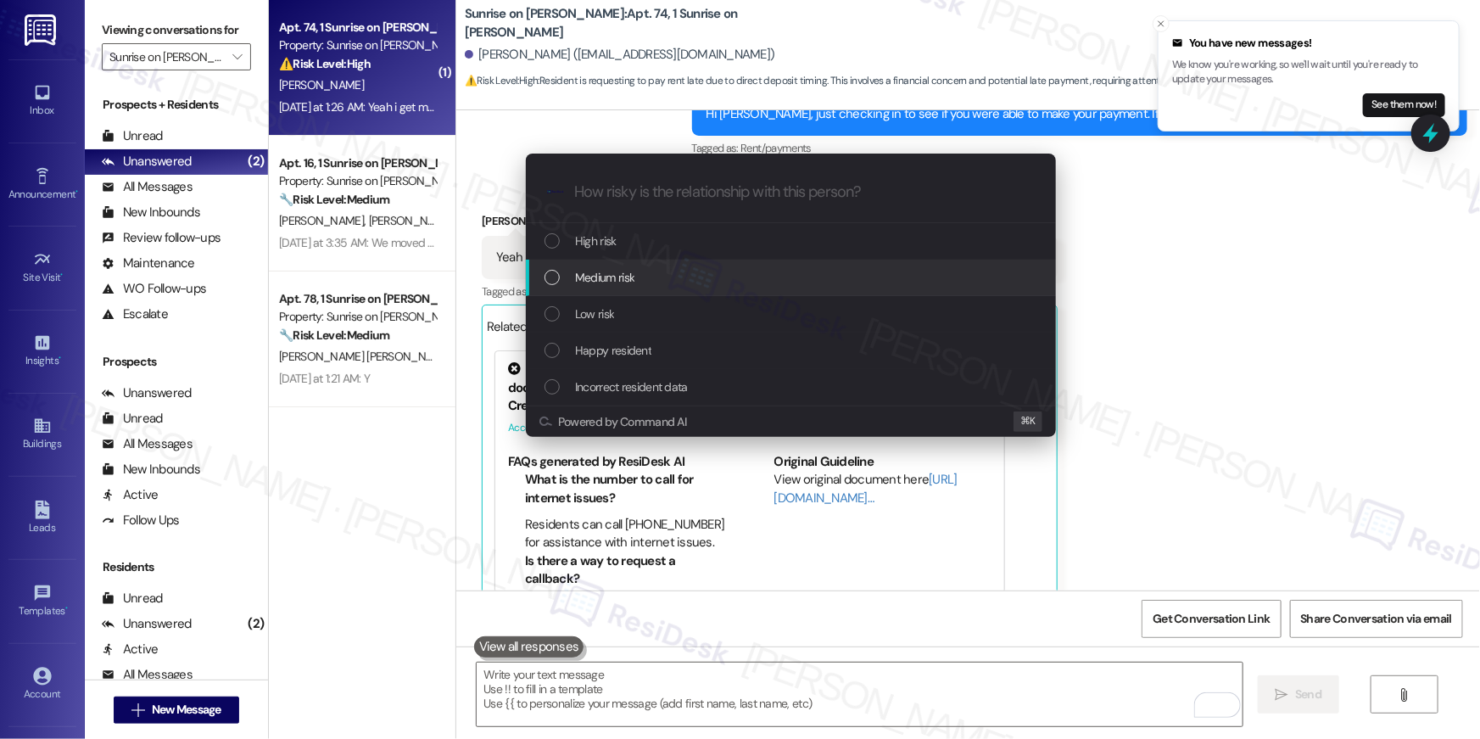
click at [599, 279] on span "Medium risk" at bounding box center [604, 277] width 59 height 19
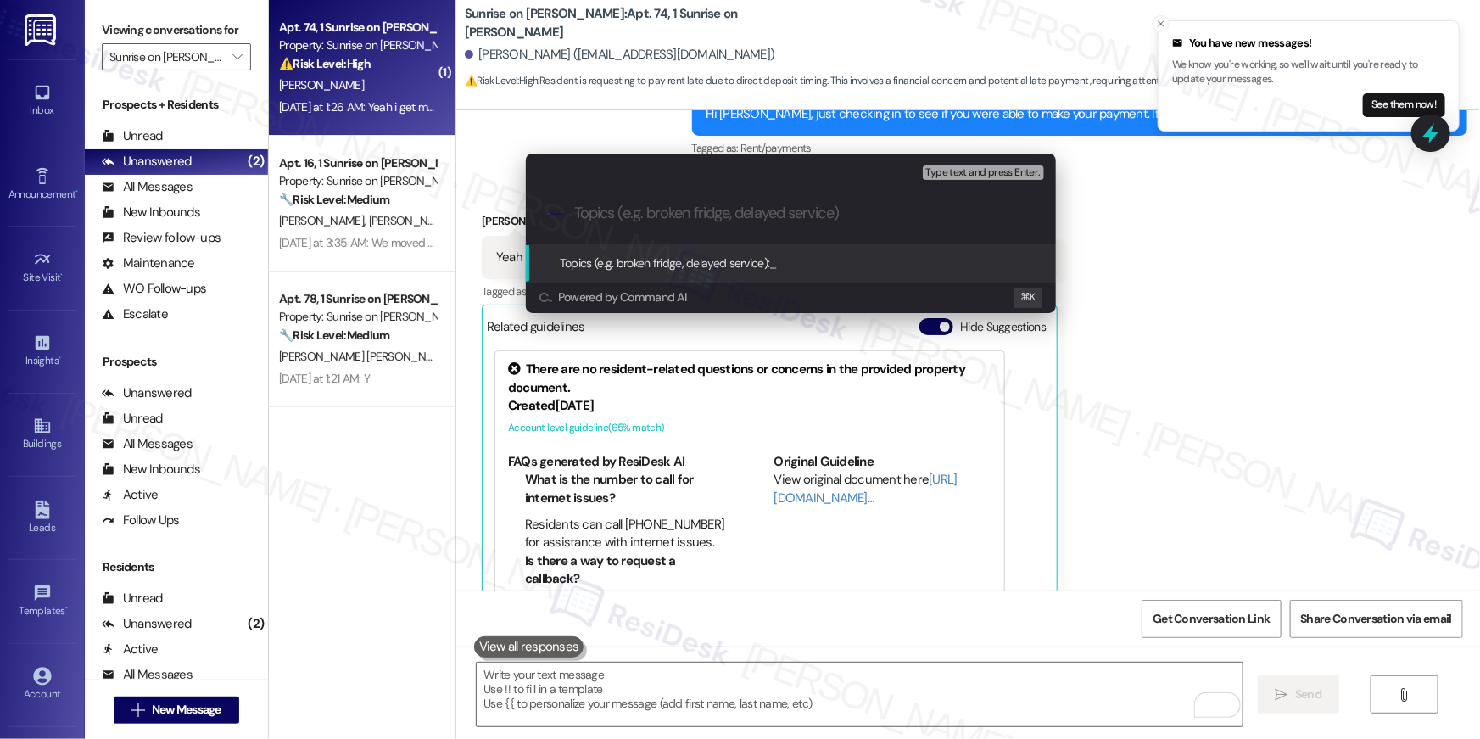
paste input "Can the resident still pay his balance [DATE][DATE]?"
type input "Can the resident still pay his balance [DATE][DATE]?"
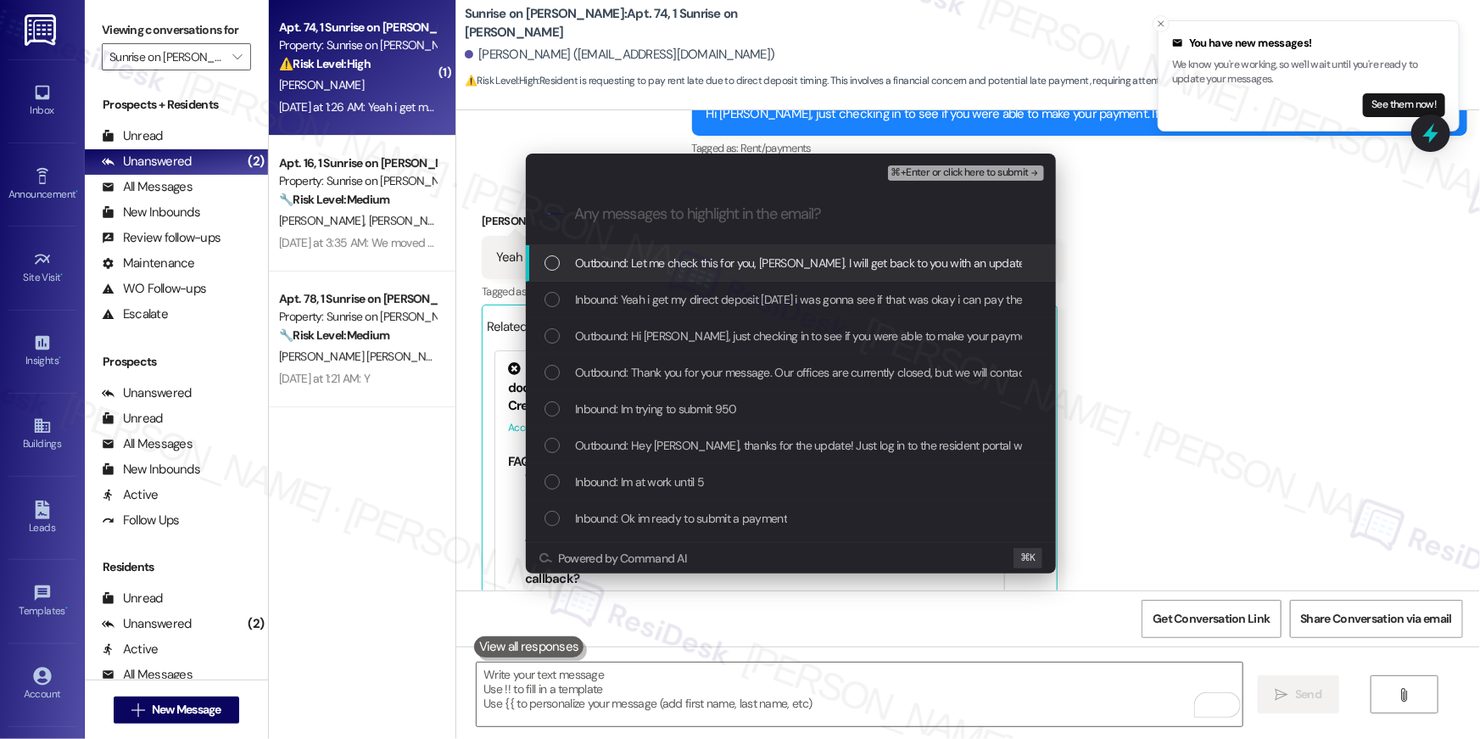
click at [551, 267] on div "List of options" at bounding box center [551, 262] width 15 height 15
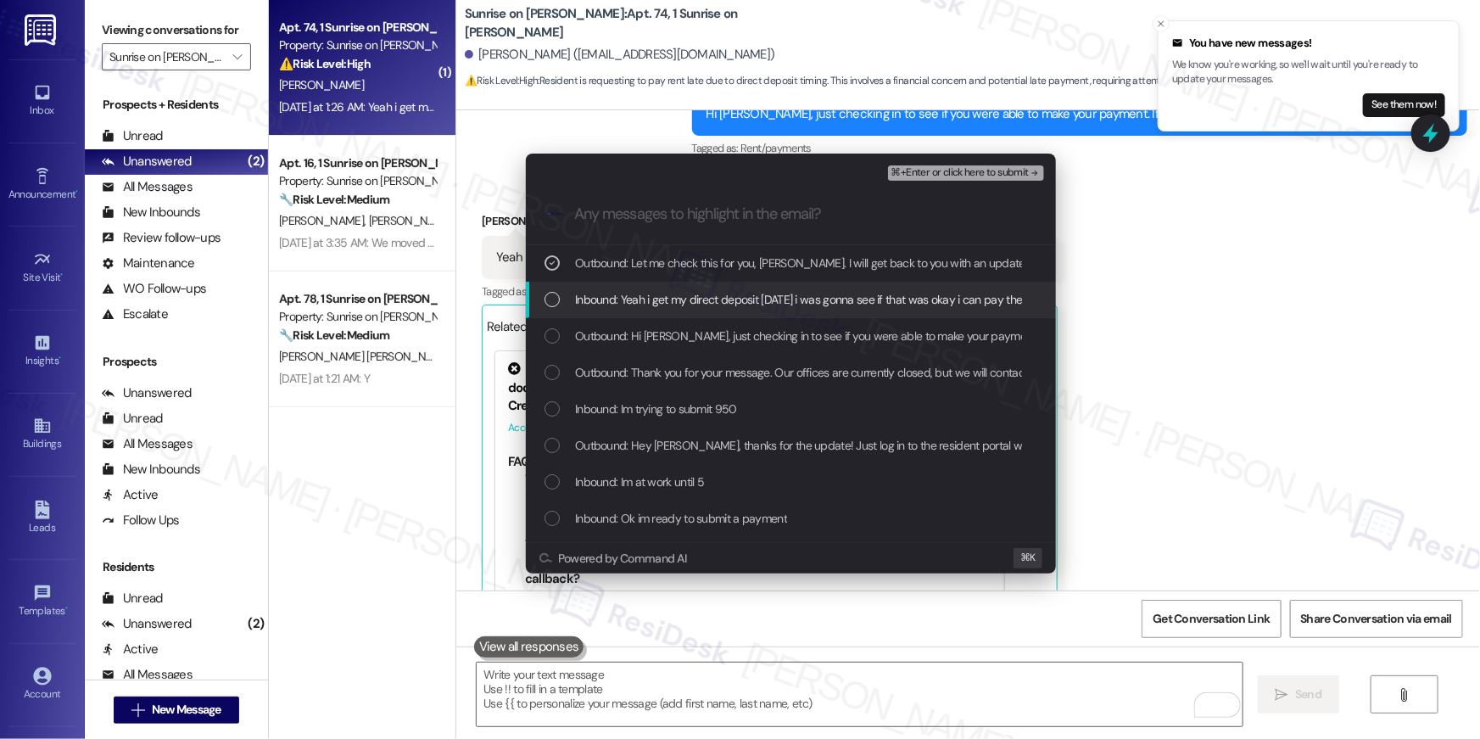
drag, startPoint x: 549, startPoint y: 295, endPoint x: 546, endPoint y: 308, distance: 13.2
click at [549, 296] on div "List of options" at bounding box center [551, 299] width 15 height 15
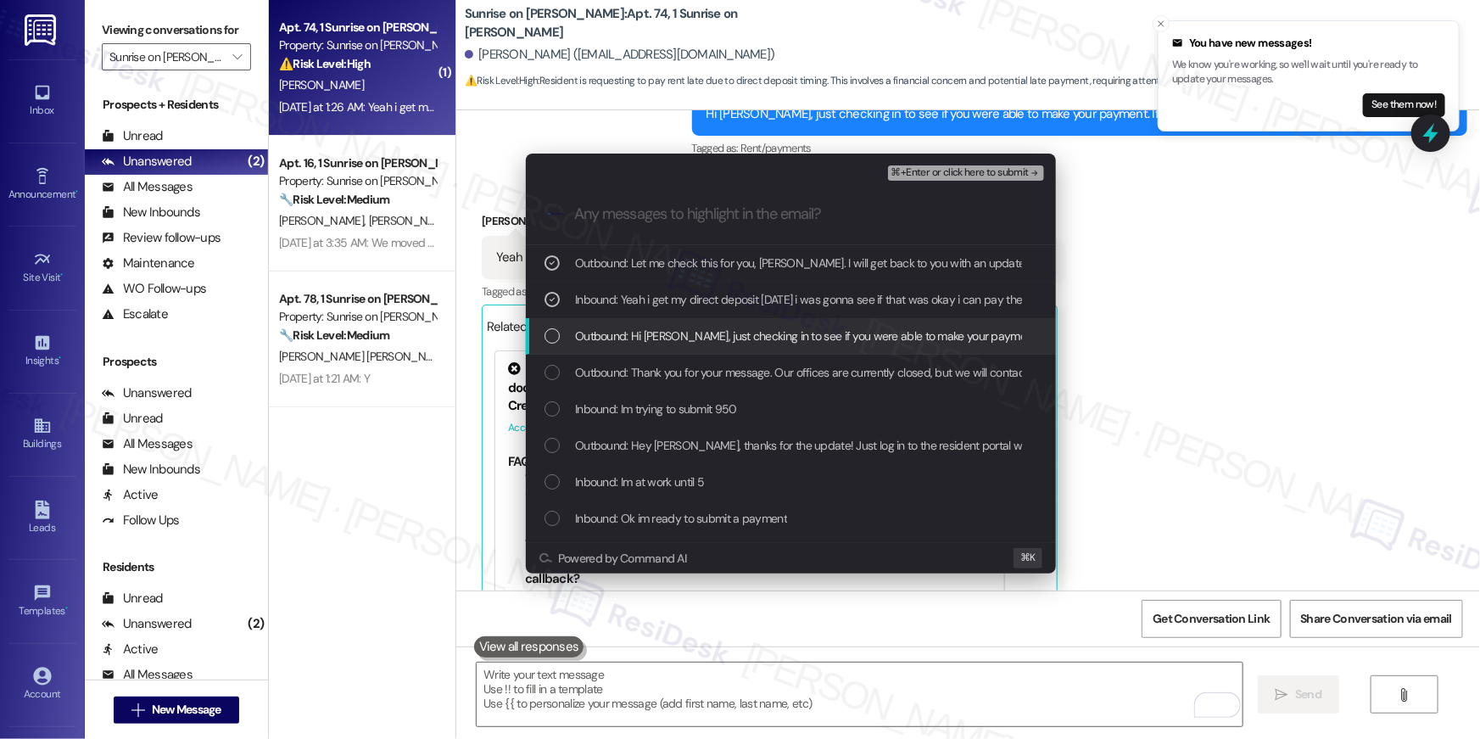
click at [540, 348] on div "Outbound: Hi [PERSON_NAME], just checking in to see if you were able to make yo…" at bounding box center [791, 336] width 530 height 36
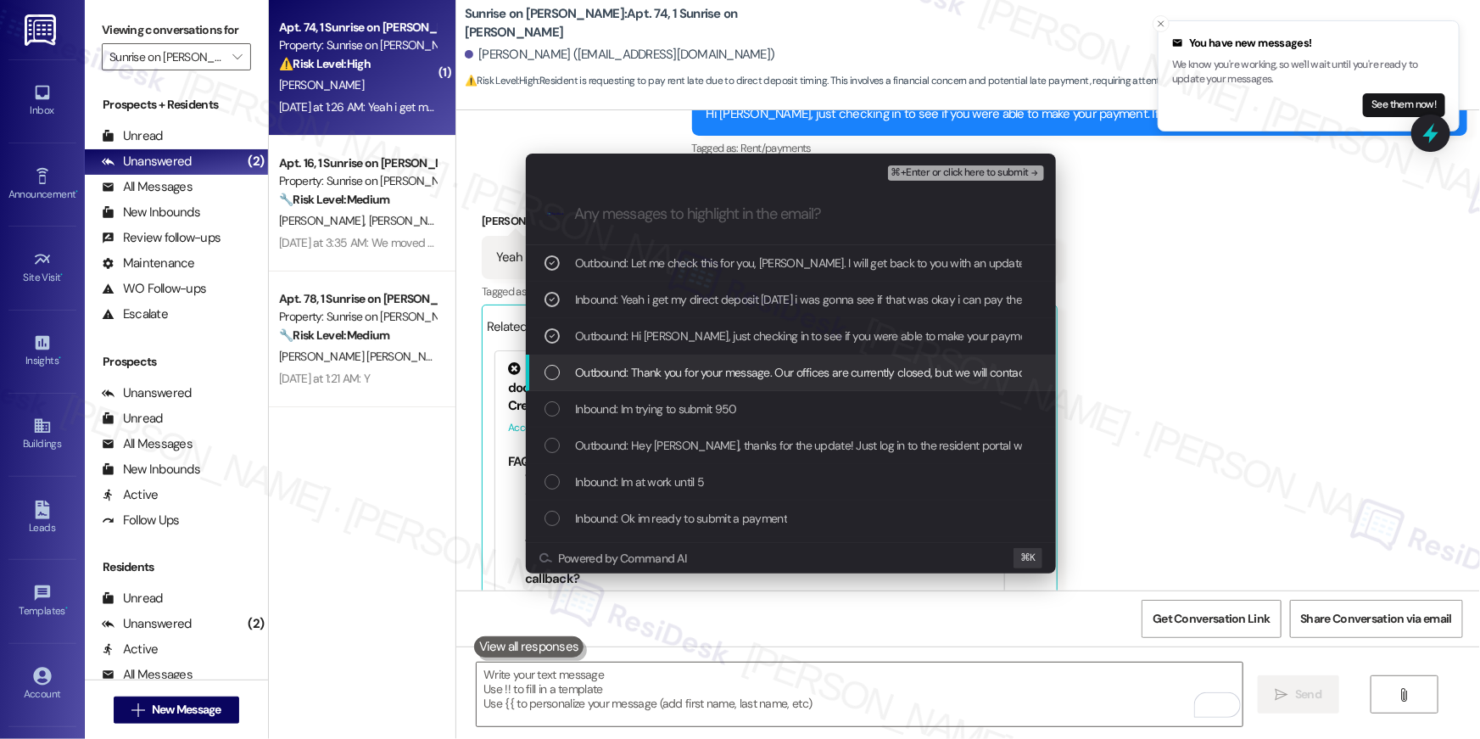
click at [538, 384] on div "Outbound: Thank you for your message. Our offices are currently closed, but we …" at bounding box center [791, 372] width 530 height 36
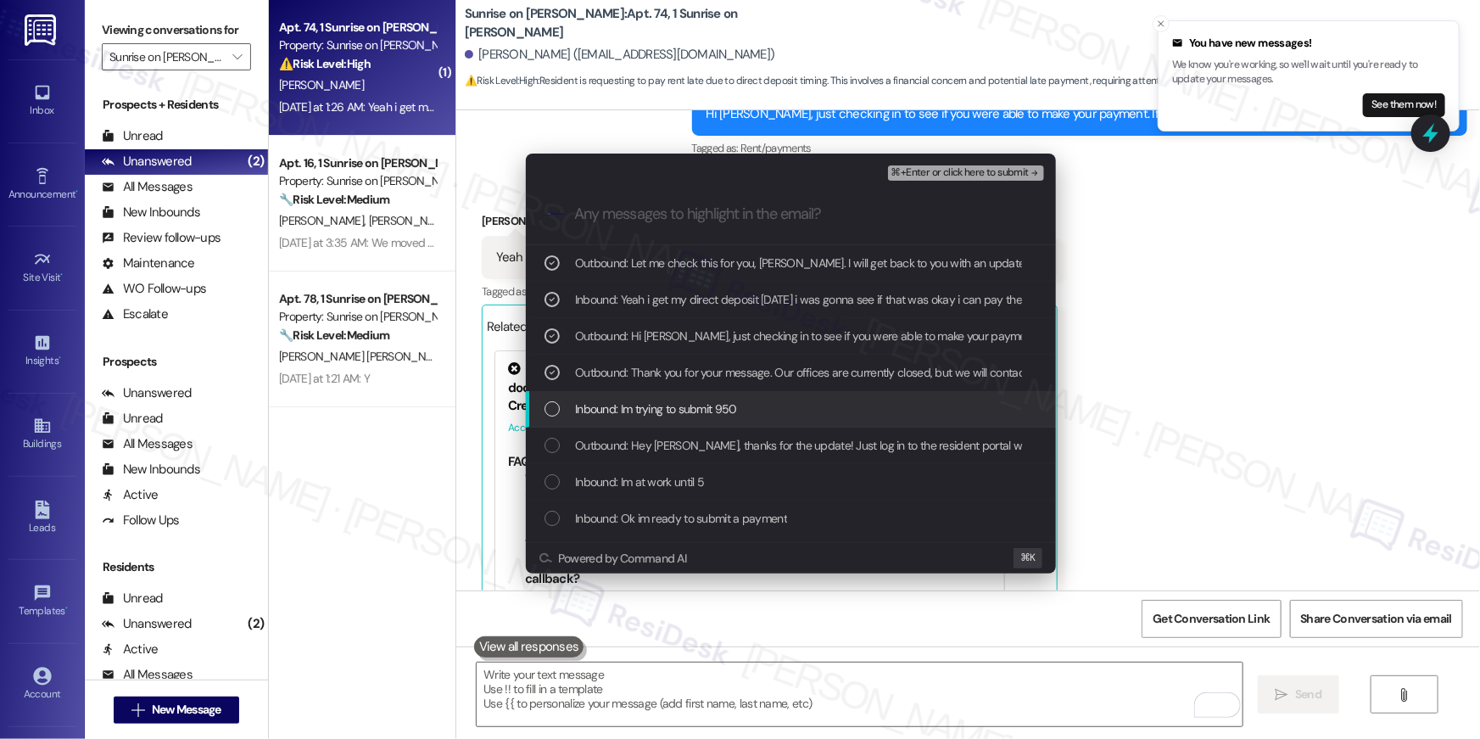
click at [541, 411] on div "Inbound: Im trying to submit 950" at bounding box center [791, 409] width 530 height 36
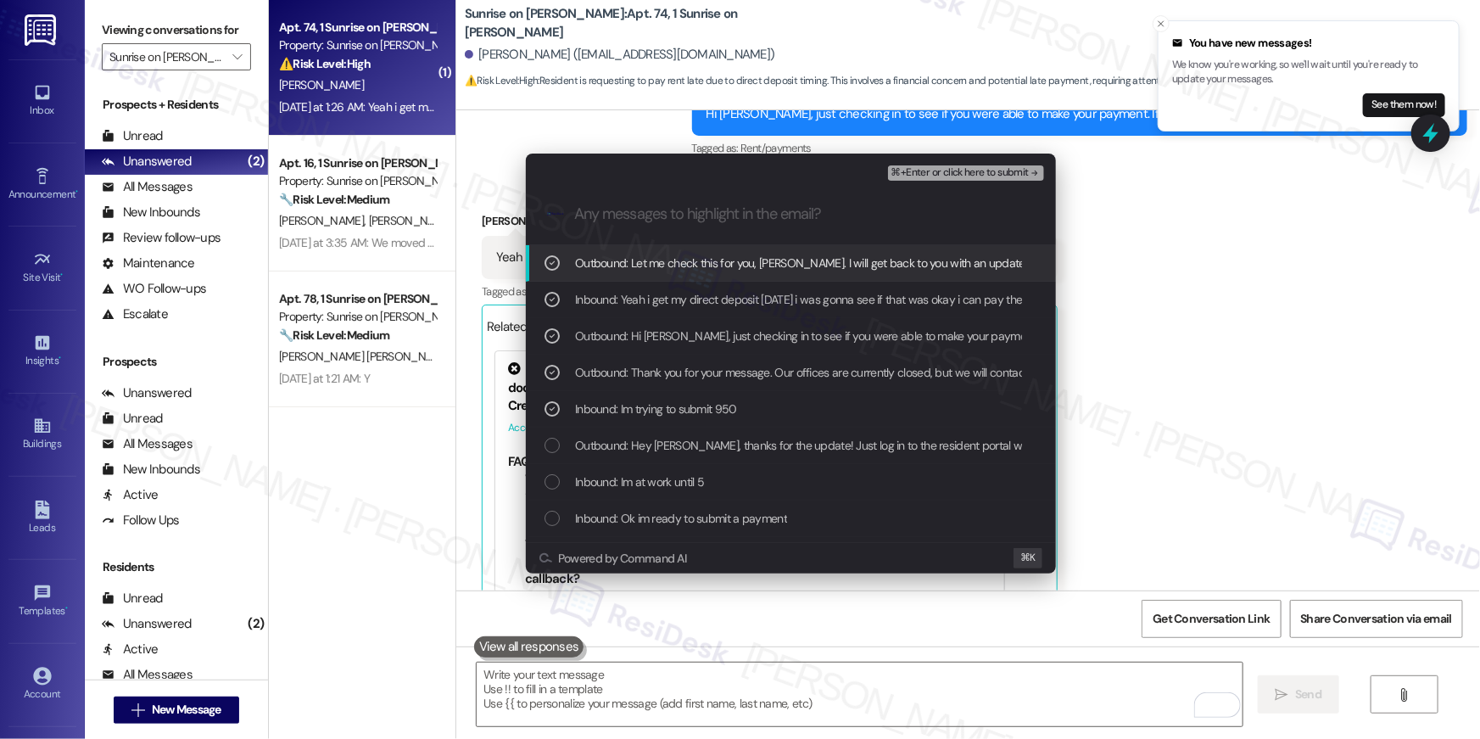
click at [953, 167] on span "⌘+Enter or click here to submit" at bounding box center [959, 173] width 137 height 12
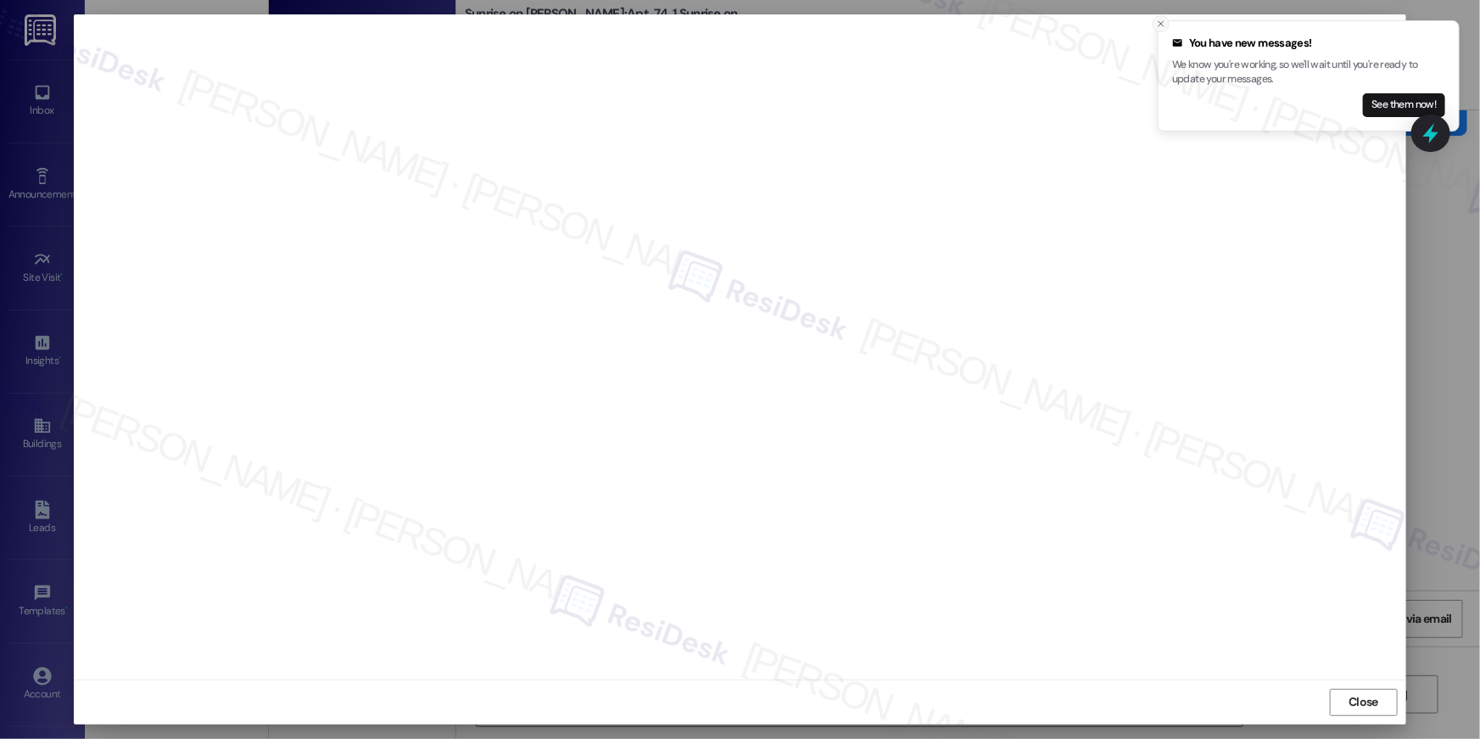
click at [1157, 24] on icon "Close toast" at bounding box center [1161, 24] width 10 height 10
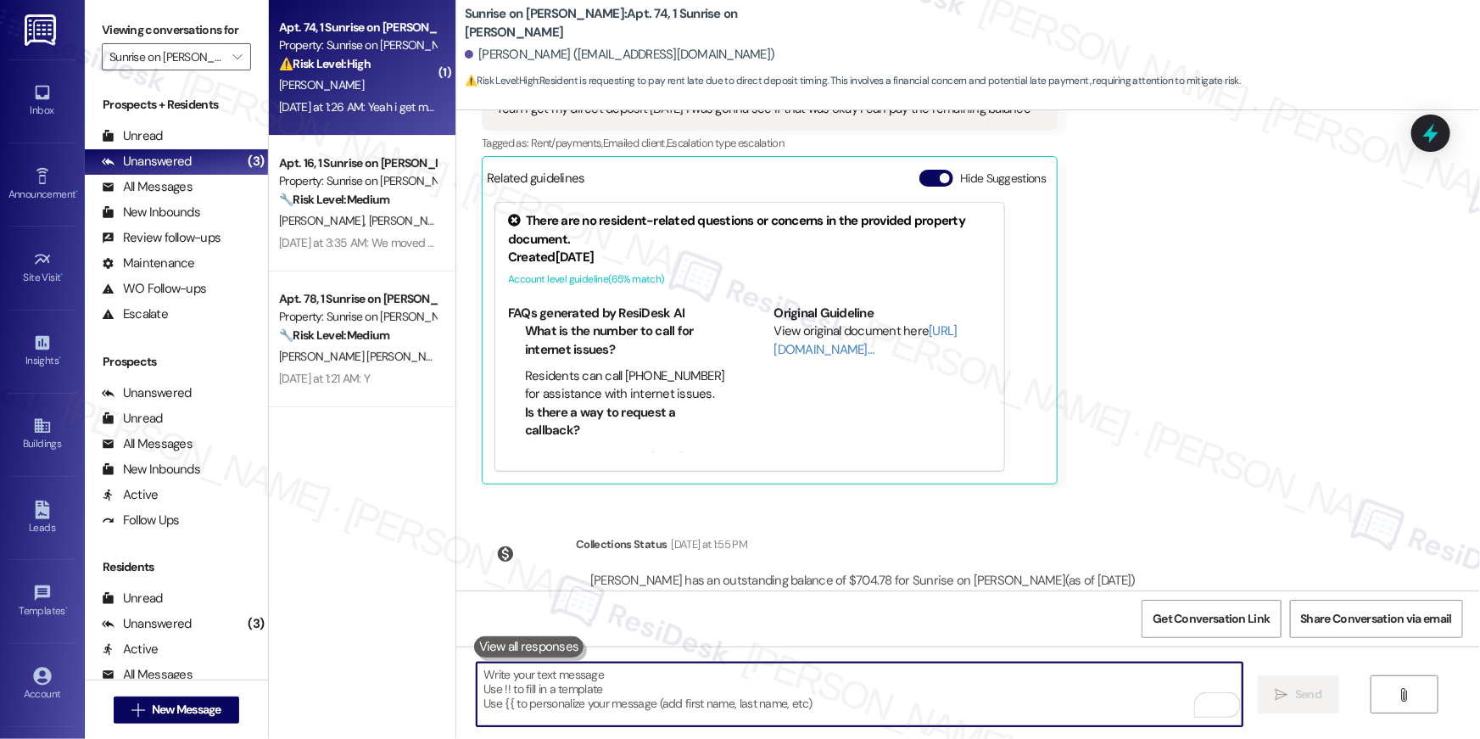
scroll to position [3810, 0]
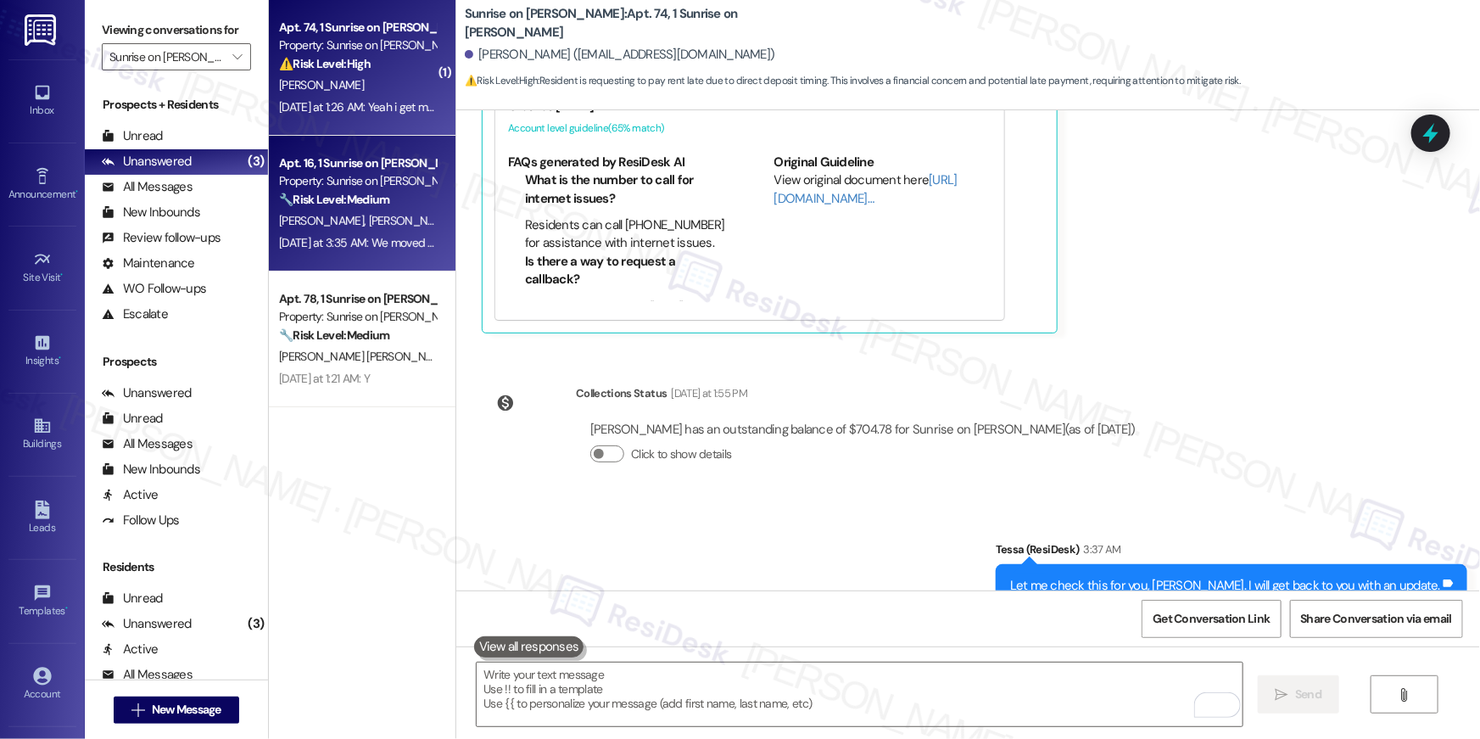
click at [458, 223] on span "[PERSON_NAME]" at bounding box center [503, 220] width 90 height 15
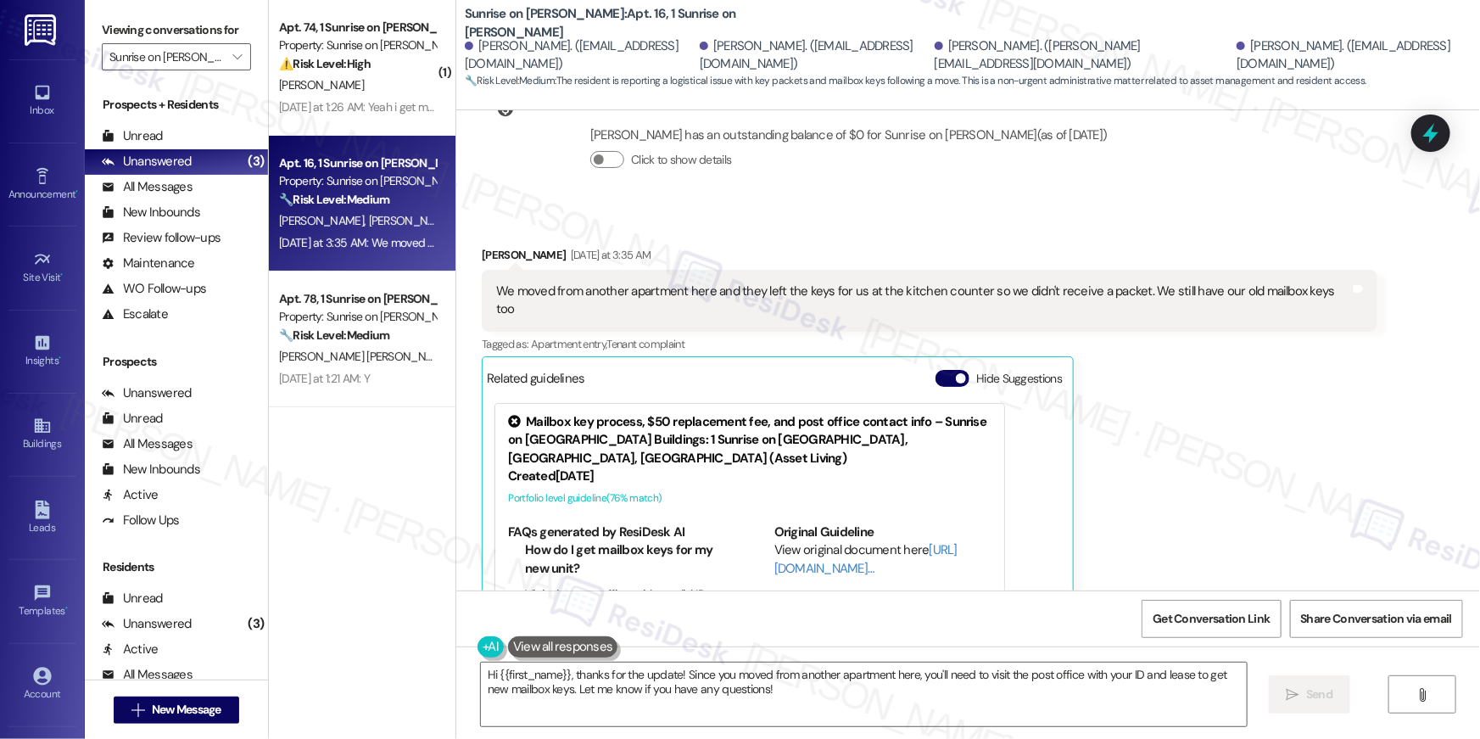
scroll to position [7048, 0]
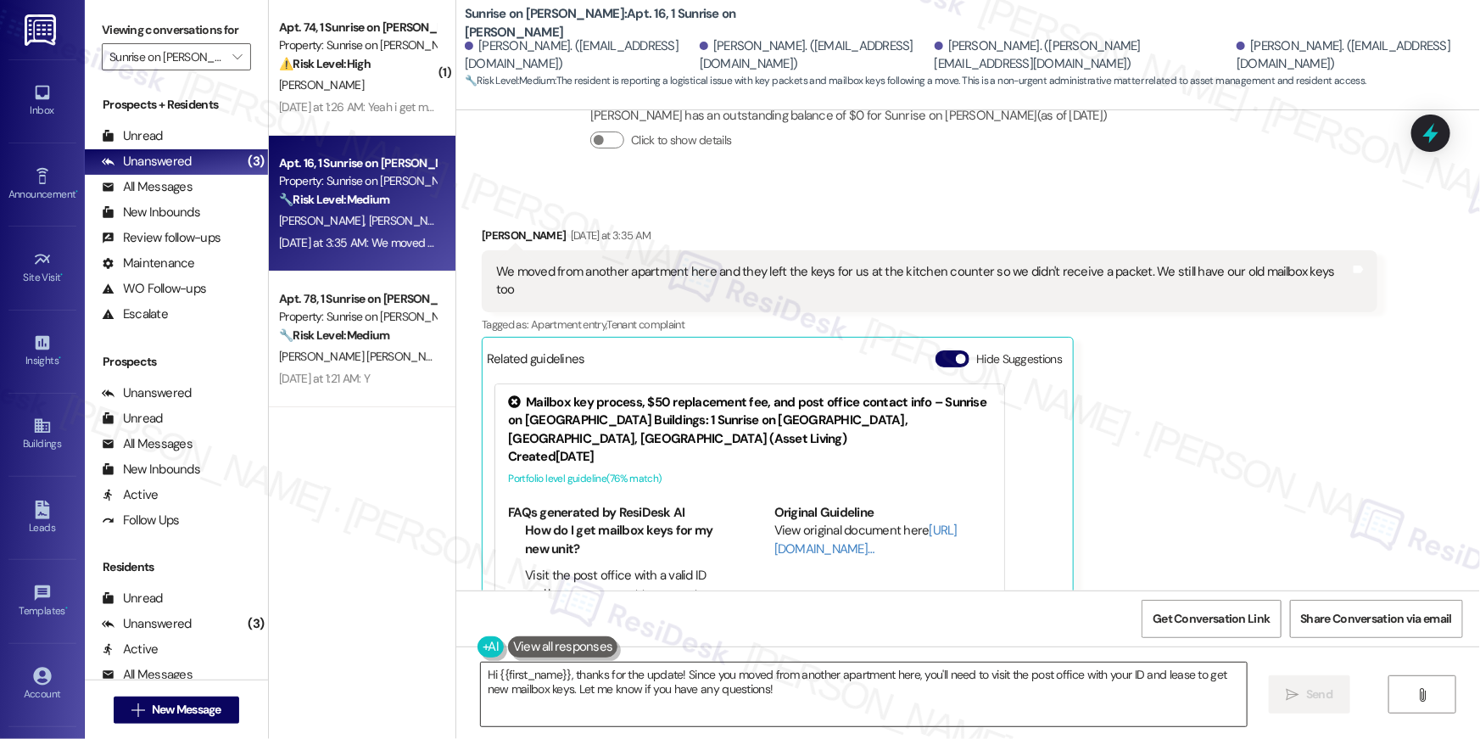
click at [791, 688] on textarea "Hi {{first_name}}, thanks for the update! Since you moved from another apartmen…" at bounding box center [864, 694] width 766 height 64
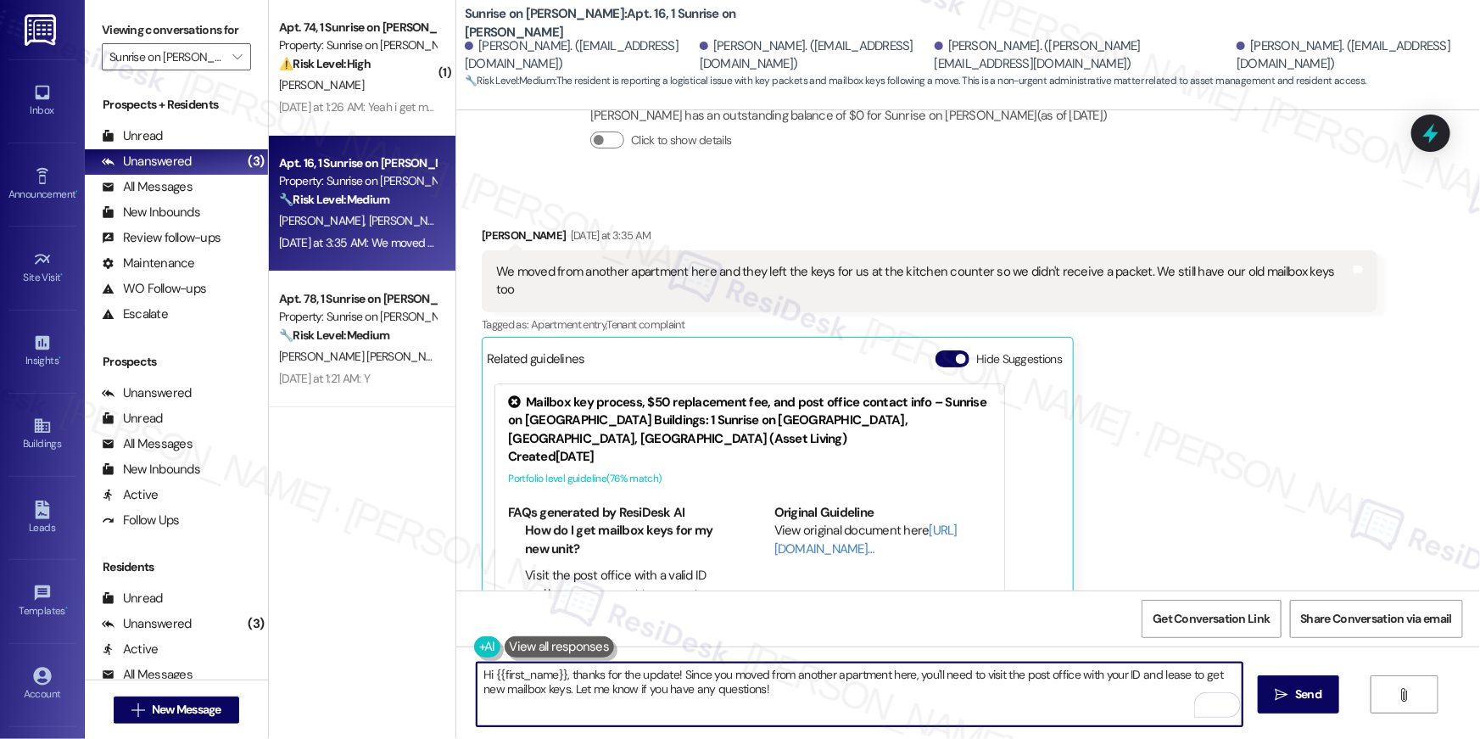
drag, startPoint x: 762, startPoint y: 698, endPoint x: 675, endPoint y: 676, distance: 90.1
click at [675, 676] on textarea "Hi {{first_name}}, thanks for the update! Since you moved from another apartmen…" at bounding box center [860, 694] width 766 height 64
type textarea "Hi {{first_name}}, thanks for the update! Let me inform the site team about thi…"
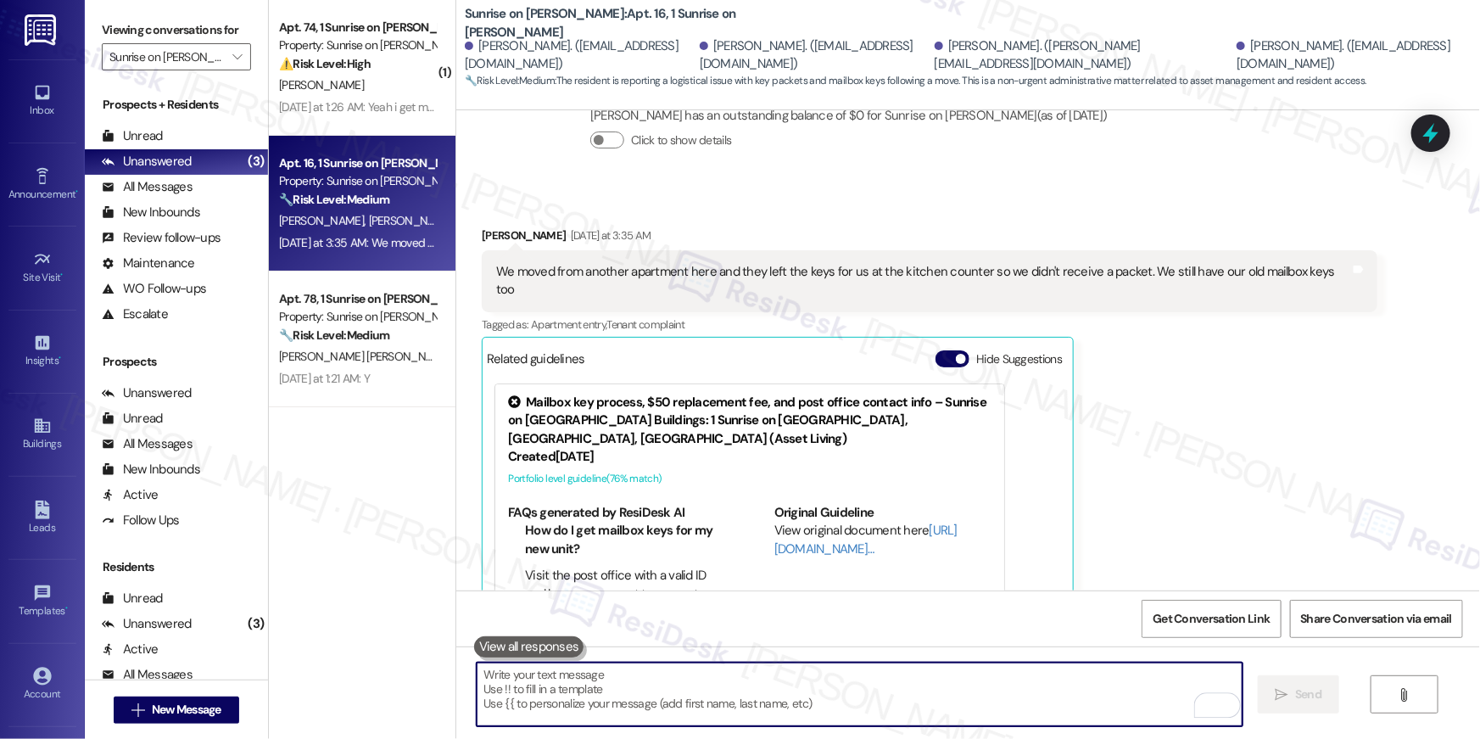
scroll to position [7107, 0]
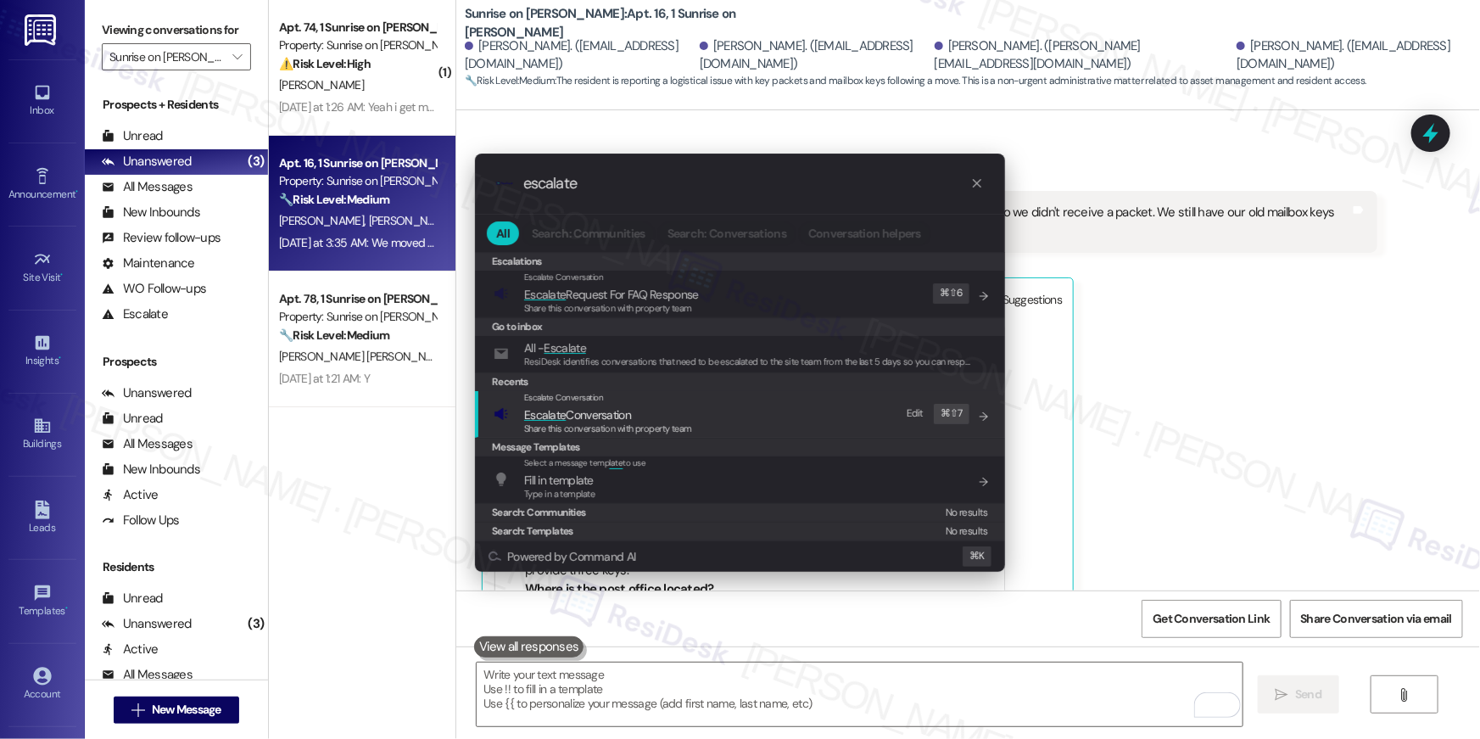
type input "escalate"
click at [621, 428] on span "Share this conversation with property team" at bounding box center [608, 428] width 168 height 12
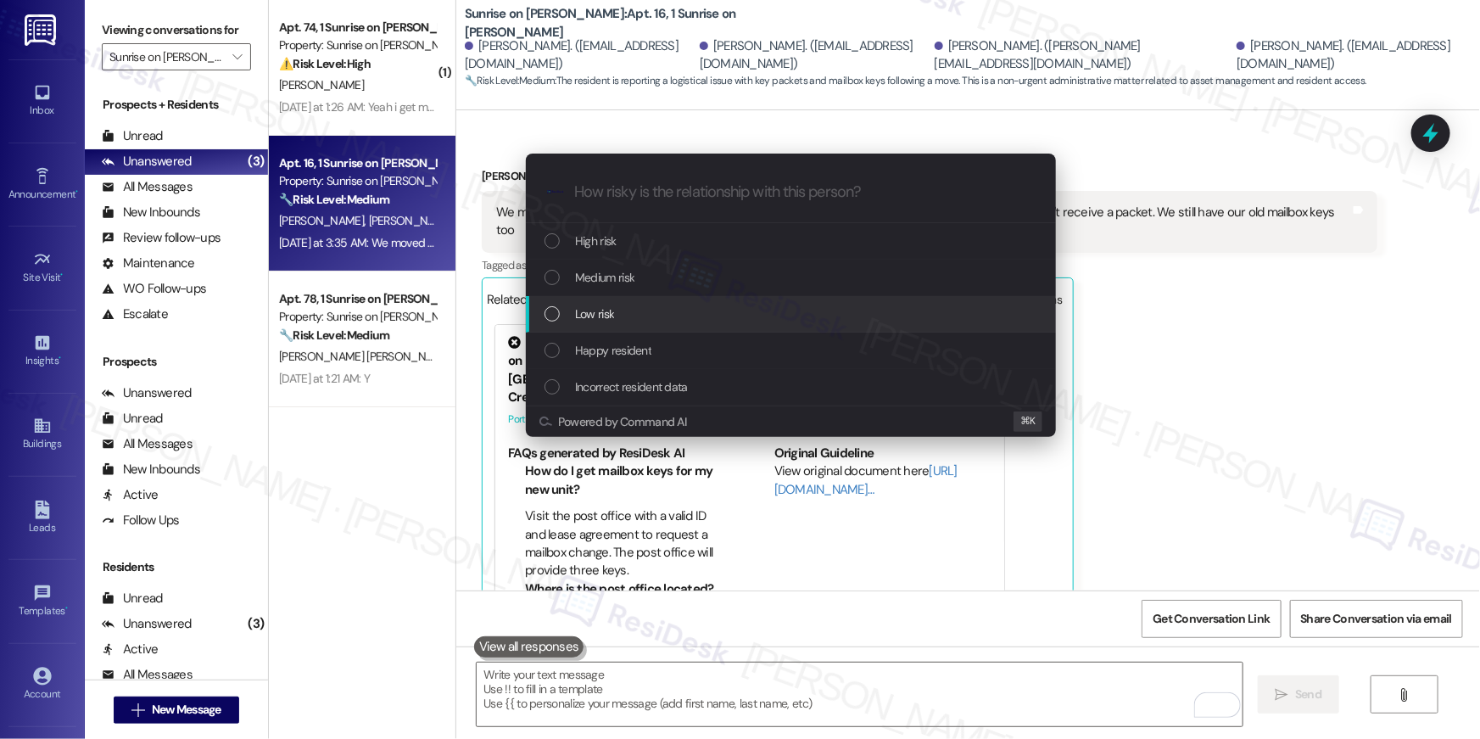
click at [608, 324] on div "Low risk" at bounding box center [791, 314] width 530 height 36
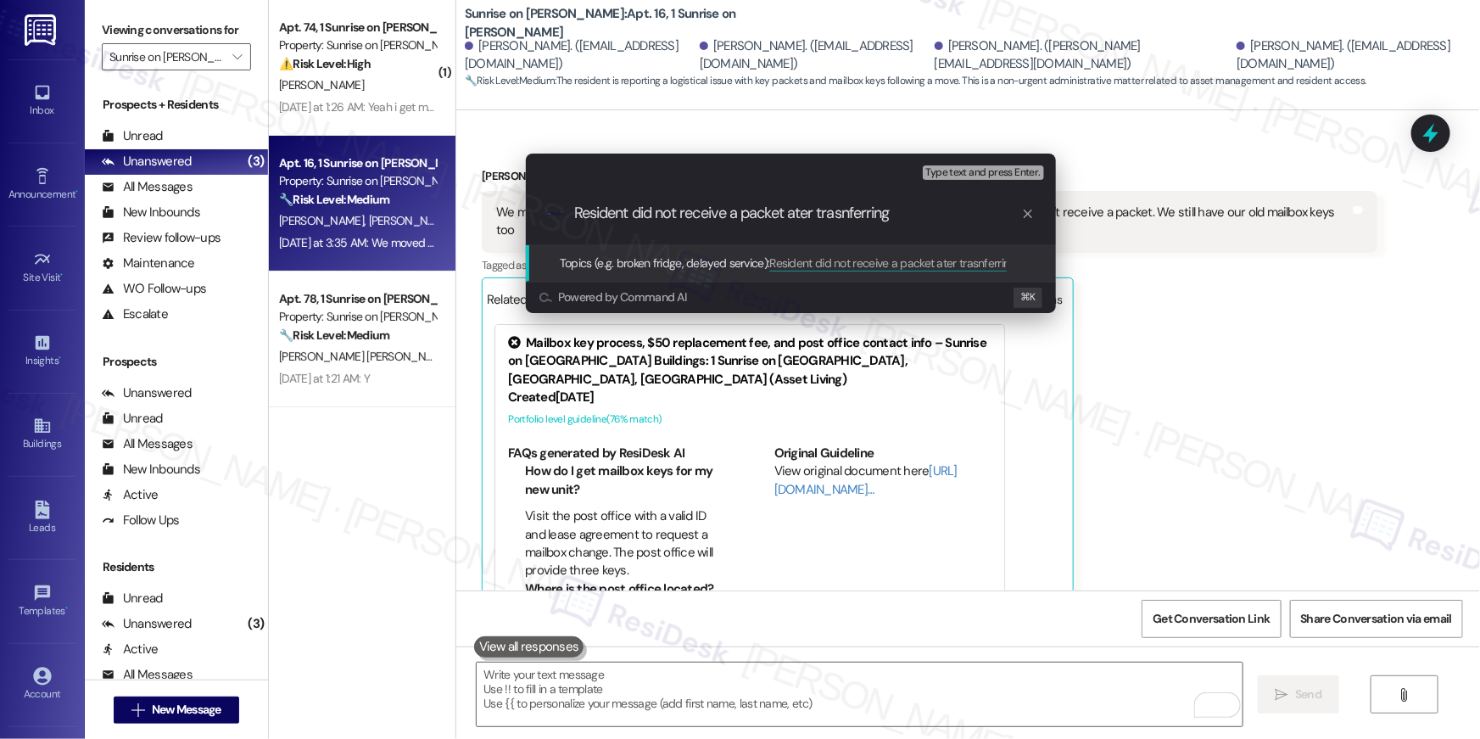
click at [801, 212] on input "Resident did not receive a packet ater trasnferring" at bounding box center [797, 213] width 447 height 18
type input "Resident did not receive a packet after transferring"
click at [893, 209] on input "Resident did not receive a packet after transferring" at bounding box center [797, 213] width 447 height 18
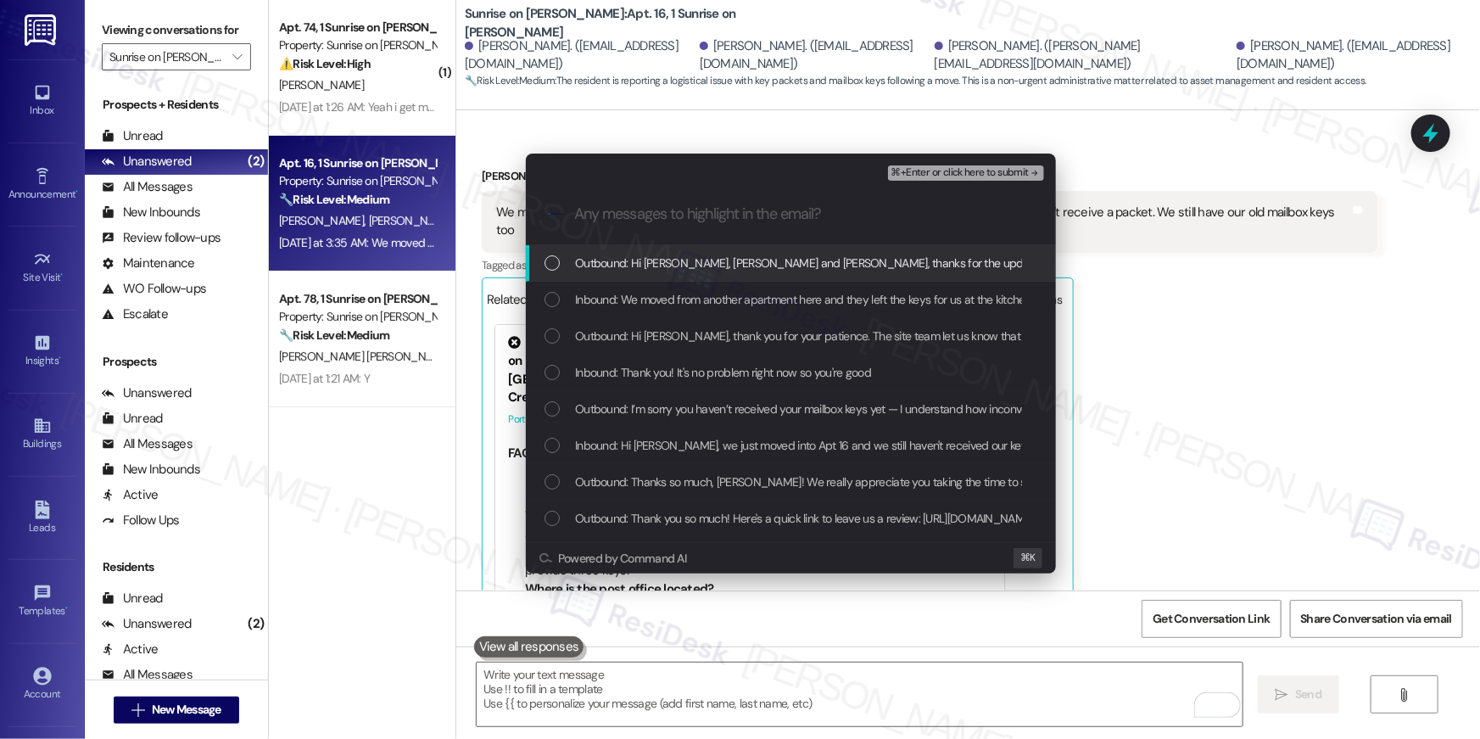
click at [733, 273] on div "Outbound: Hi [PERSON_NAME], [PERSON_NAME] and [PERSON_NAME], thanks for the upd…" at bounding box center [791, 263] width 530 height 36
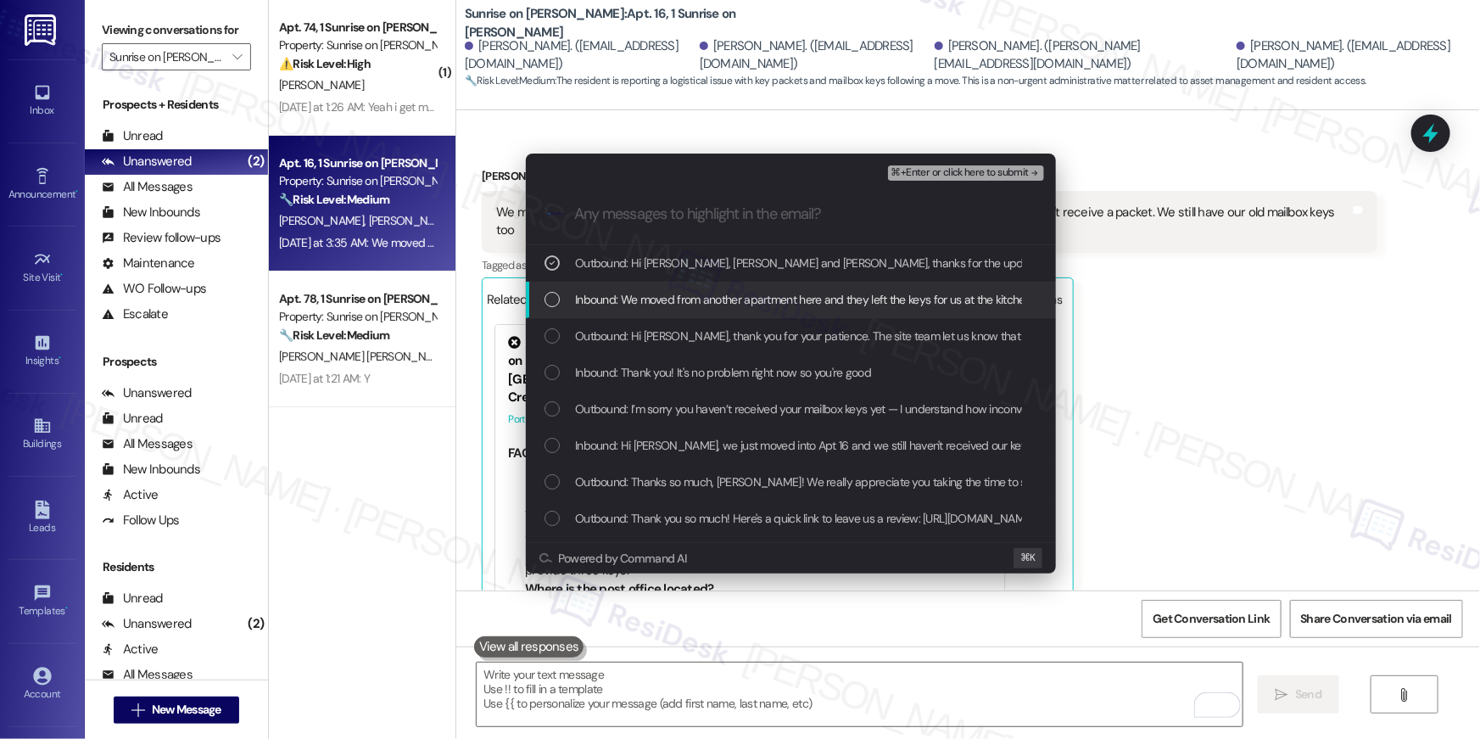
click at [731, 297] on span "Inbound: We moved from another apartment here and they left the keys for us at …" at bounding box center [989, 299] width 829 height 19
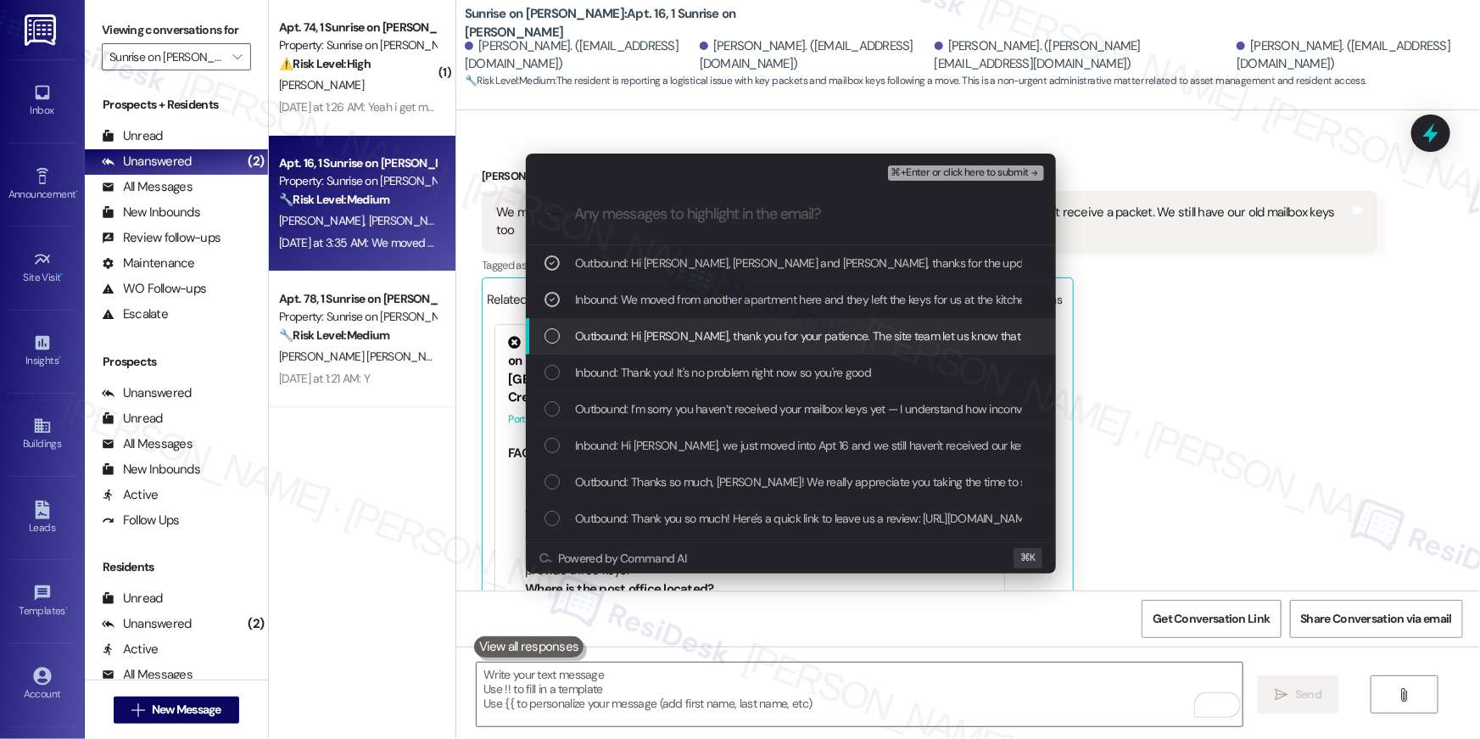
click at [741, 337] on span "Outbound: Hi [PERSON_NAME], thank you for your patience. The site team let us k…" at bounding box center [1276, 335] width 1403 height 19
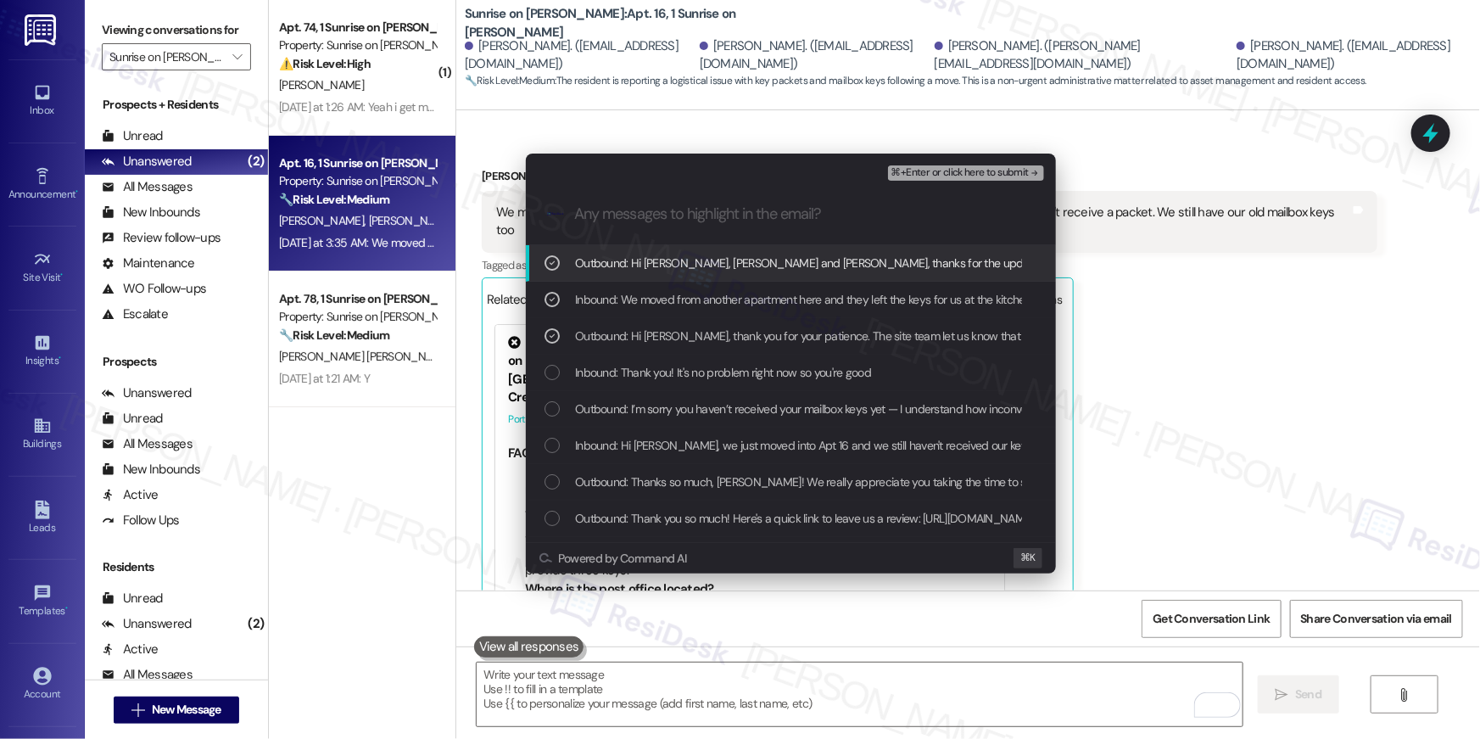
click at [969, 170] on span "⌘+Enter or click here to submit" at bounding box center [959, 173] width 137 height 12
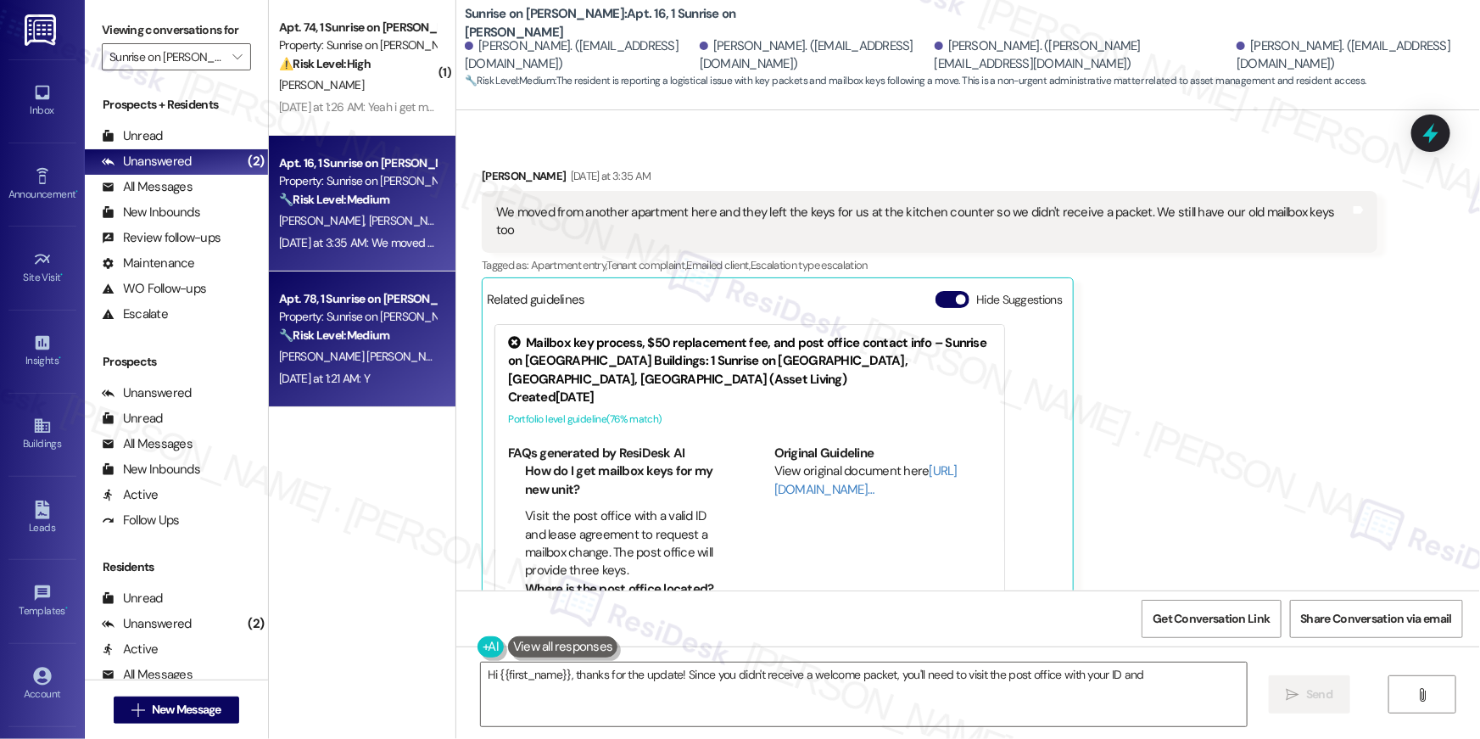
type textarea "Hi {{first_name}}, thanks for the update! Since you didn't receive a welcome pa…"
click at [386, 378] on div "[DATE] at 1:21 AM: Y [DATE] at 1:21 AM: Y" at bounding box center [357, 378] width 160 height 21
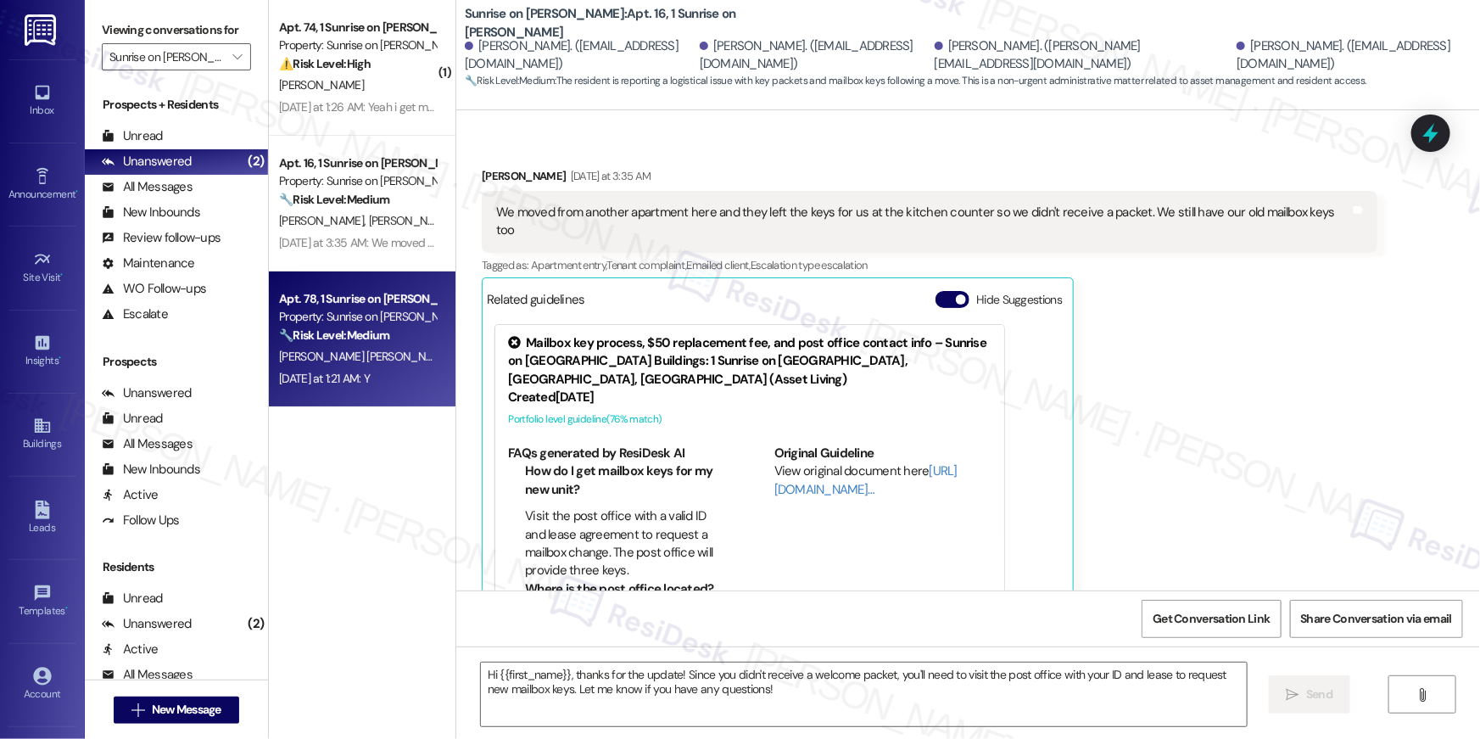
type textarea "Fetching suggested responses. Please feel free to read through the conversation…"
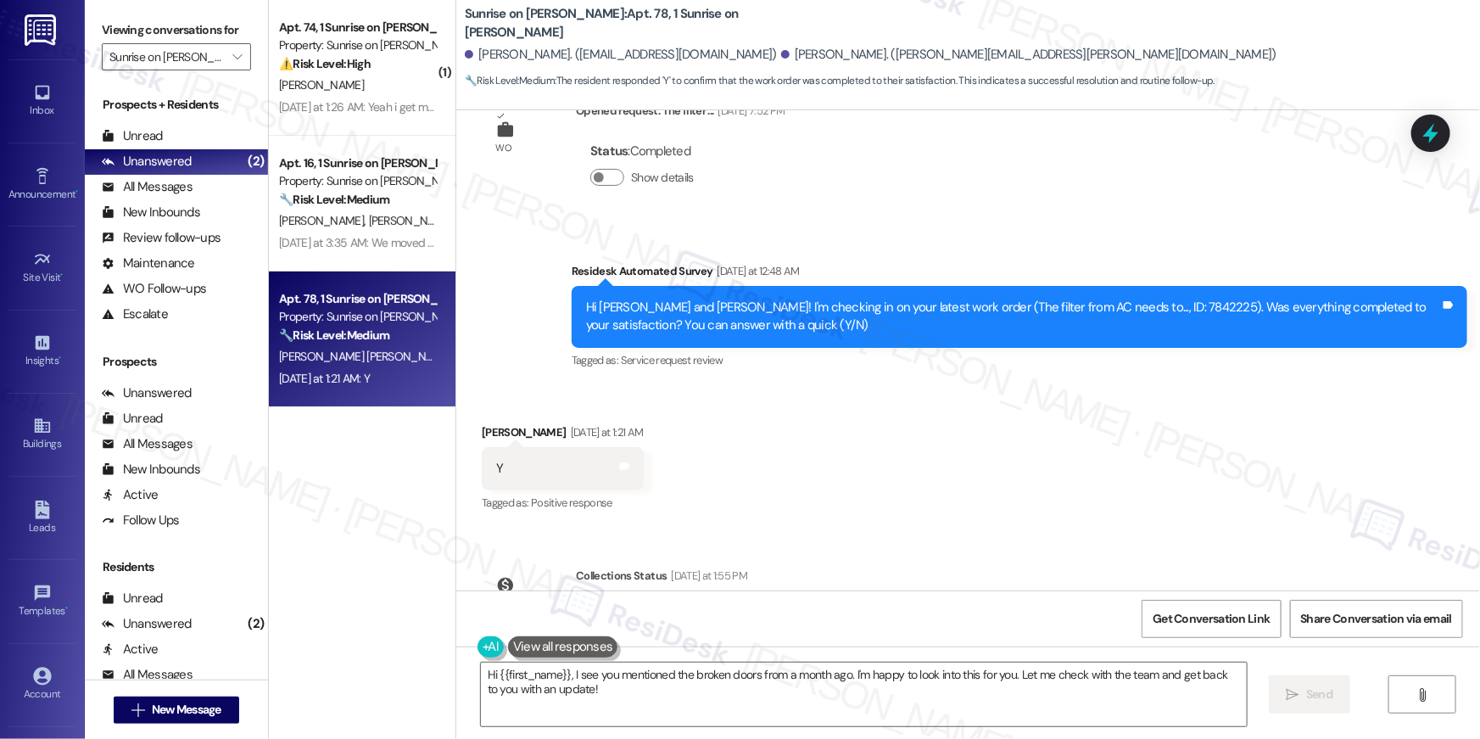
scroll to position [4867, 0]
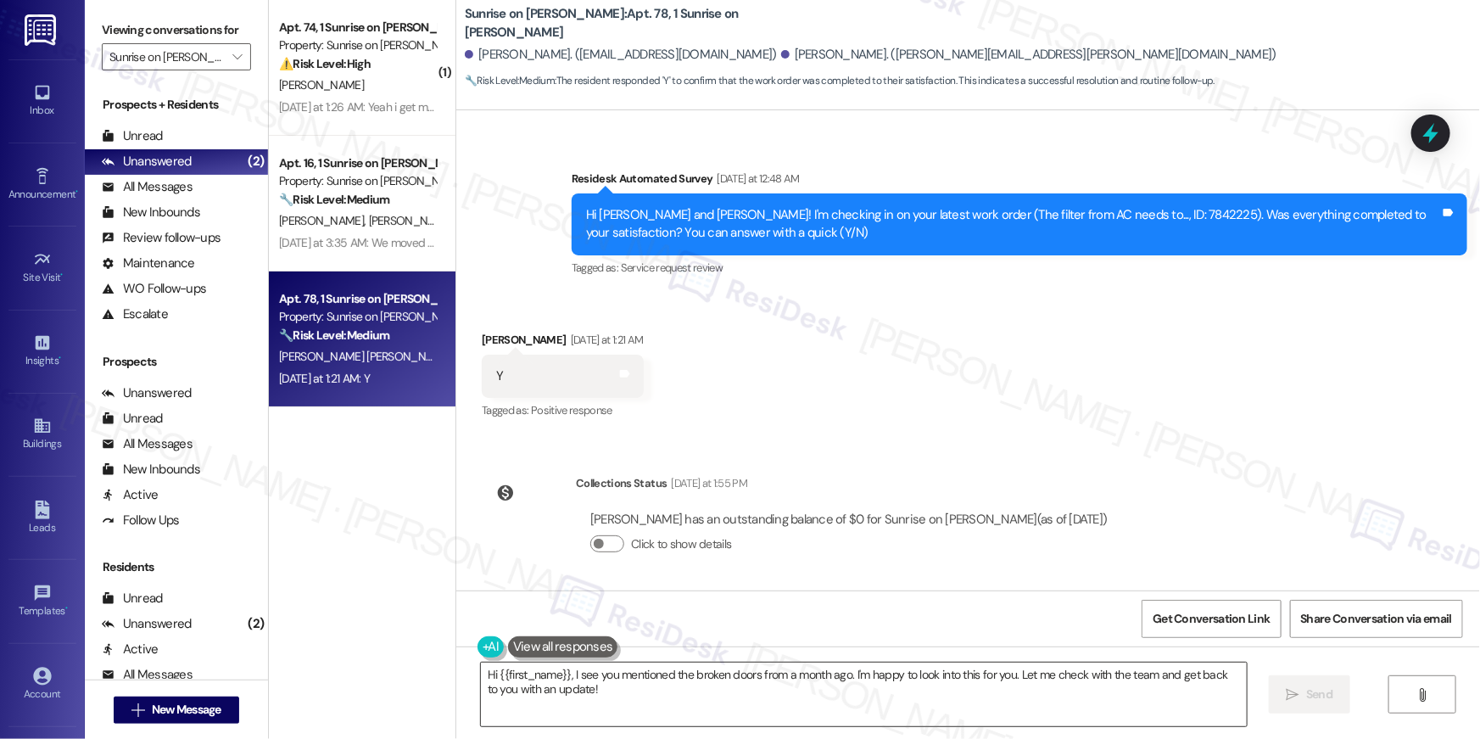
click at [622, 695] on textarea "Hi {{first_name}}, I see you mentioned the broken doors from a month ago. I'm h…" at bounding box center [864, 694] width 766 height 64
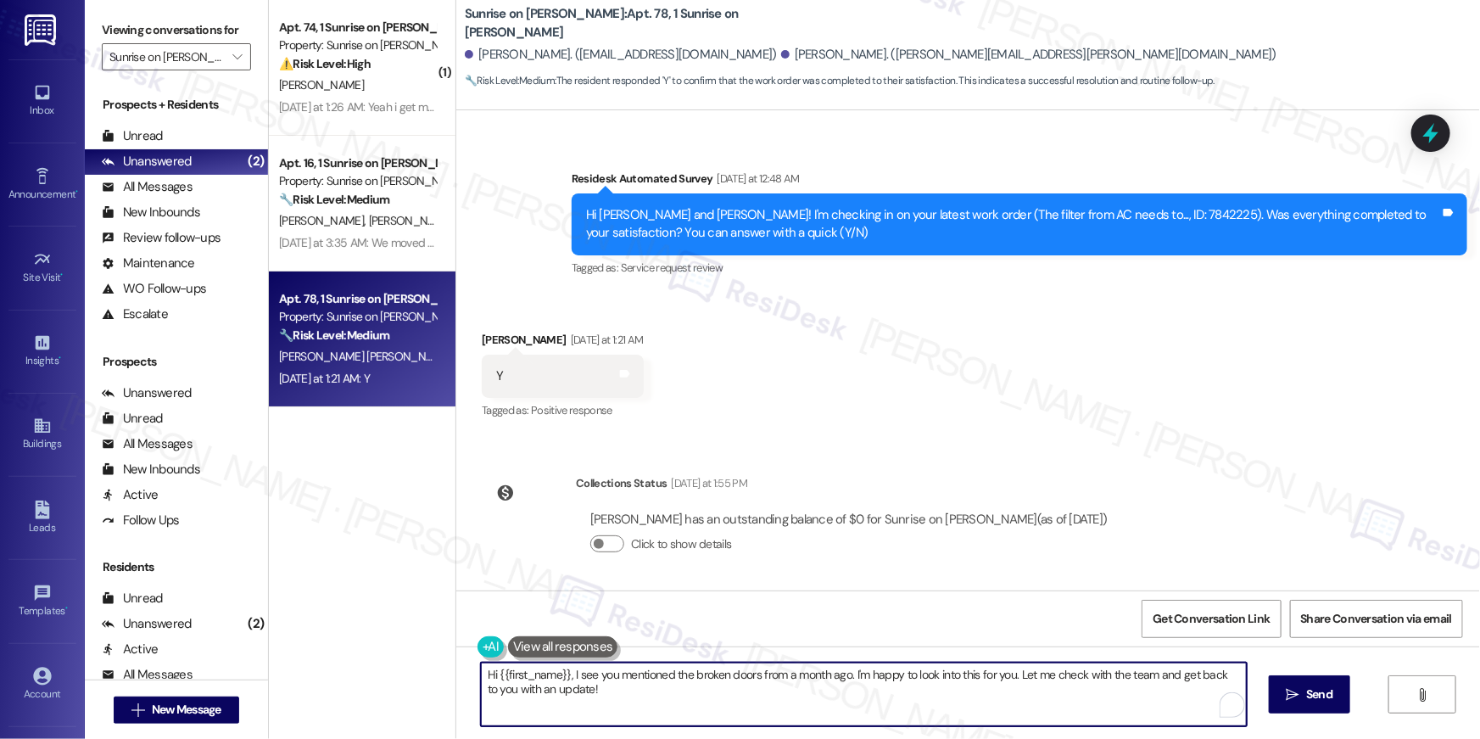
paste textarea "Thank you so much, {{first_name}}! I’m so glad to hear that you’re happy with y…"
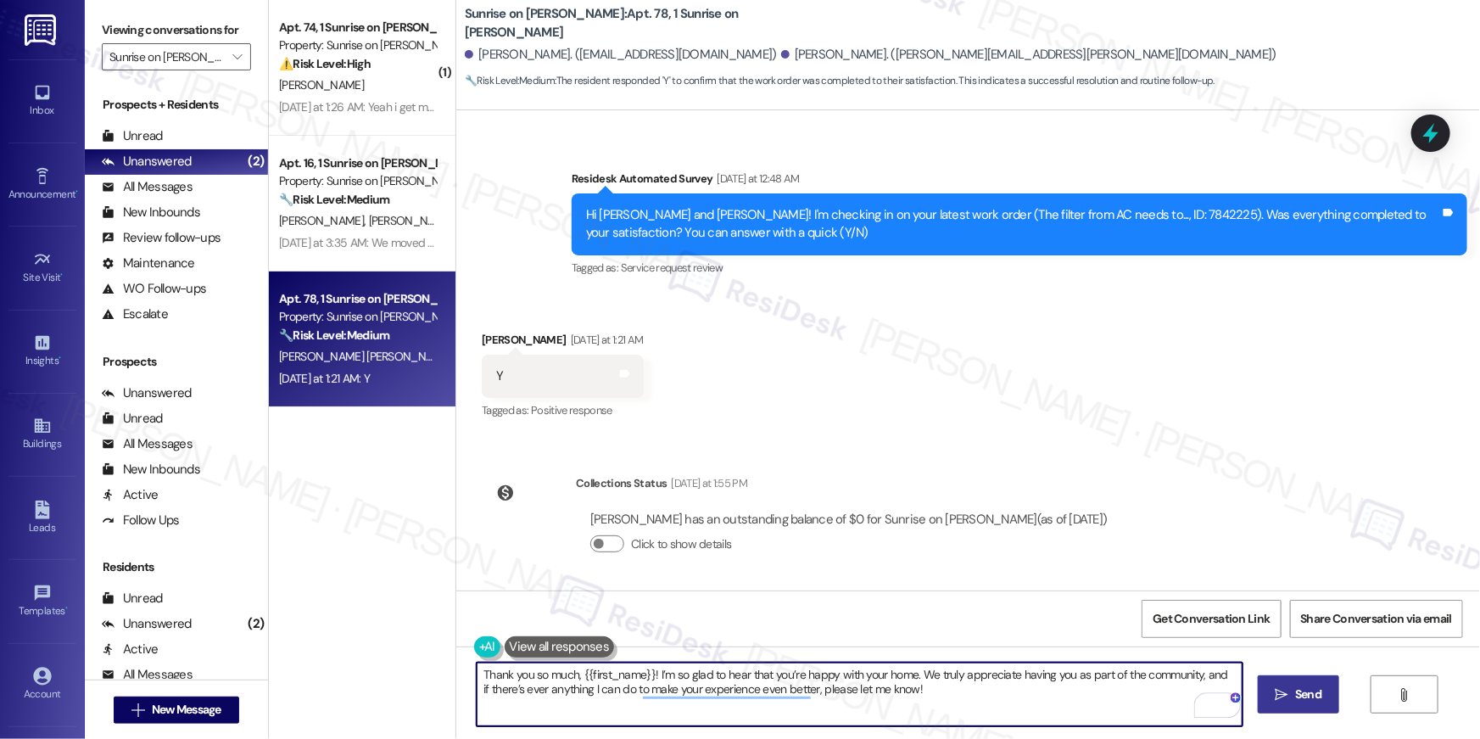
type textarea "Thank you so much, {{first_name}}! I’m so glad to hear that you’re happy with y…"
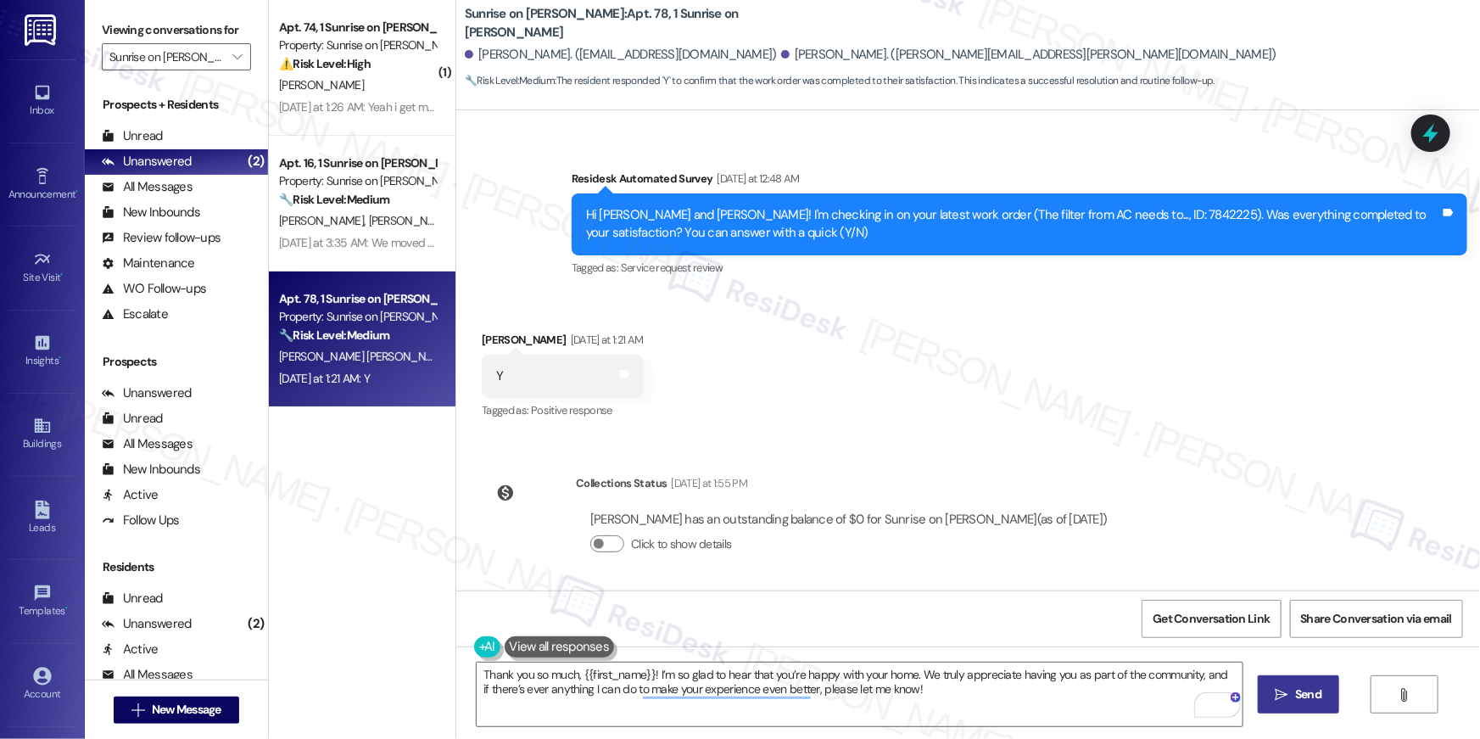
click at [1275, 690] on icon "" at bounding box center [1281, 695] width 13 height 14
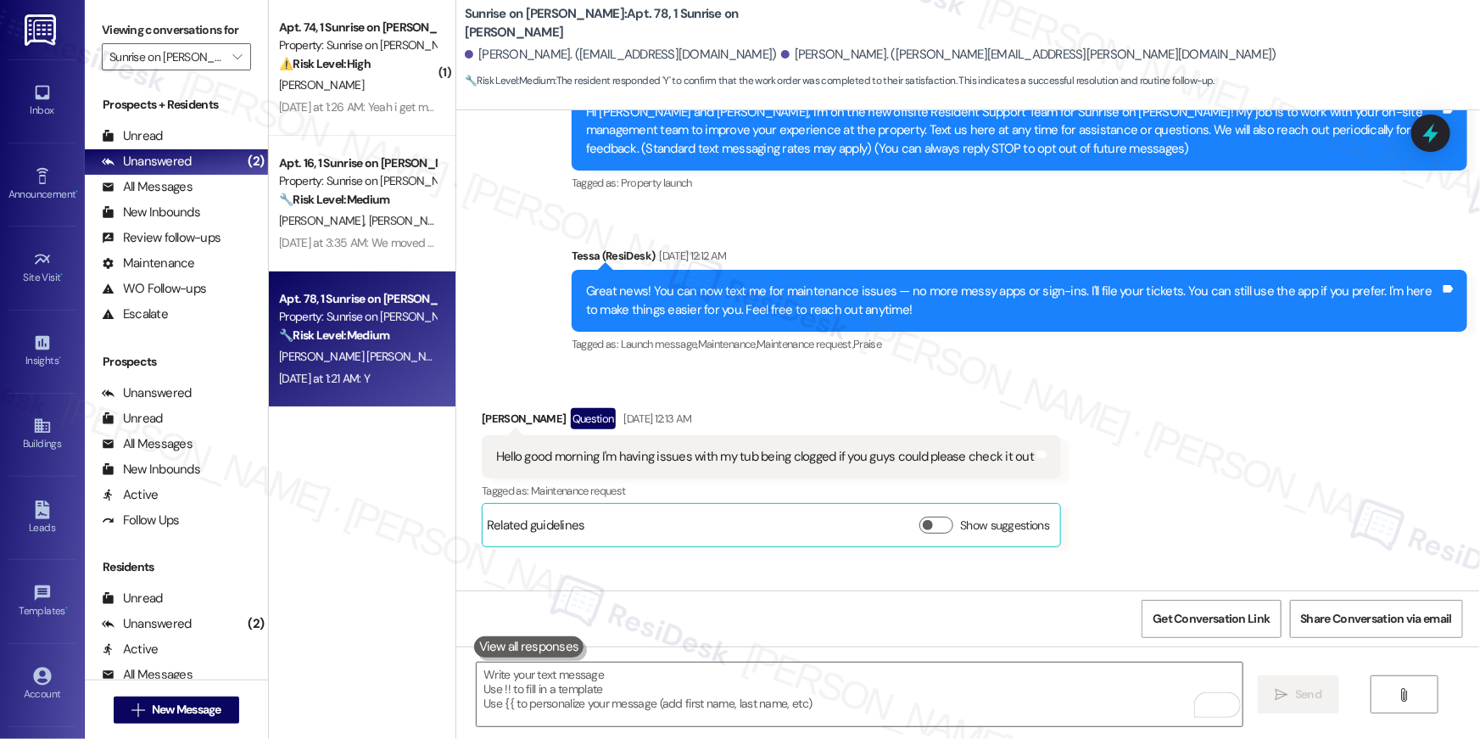
scroll to position [0, 0]
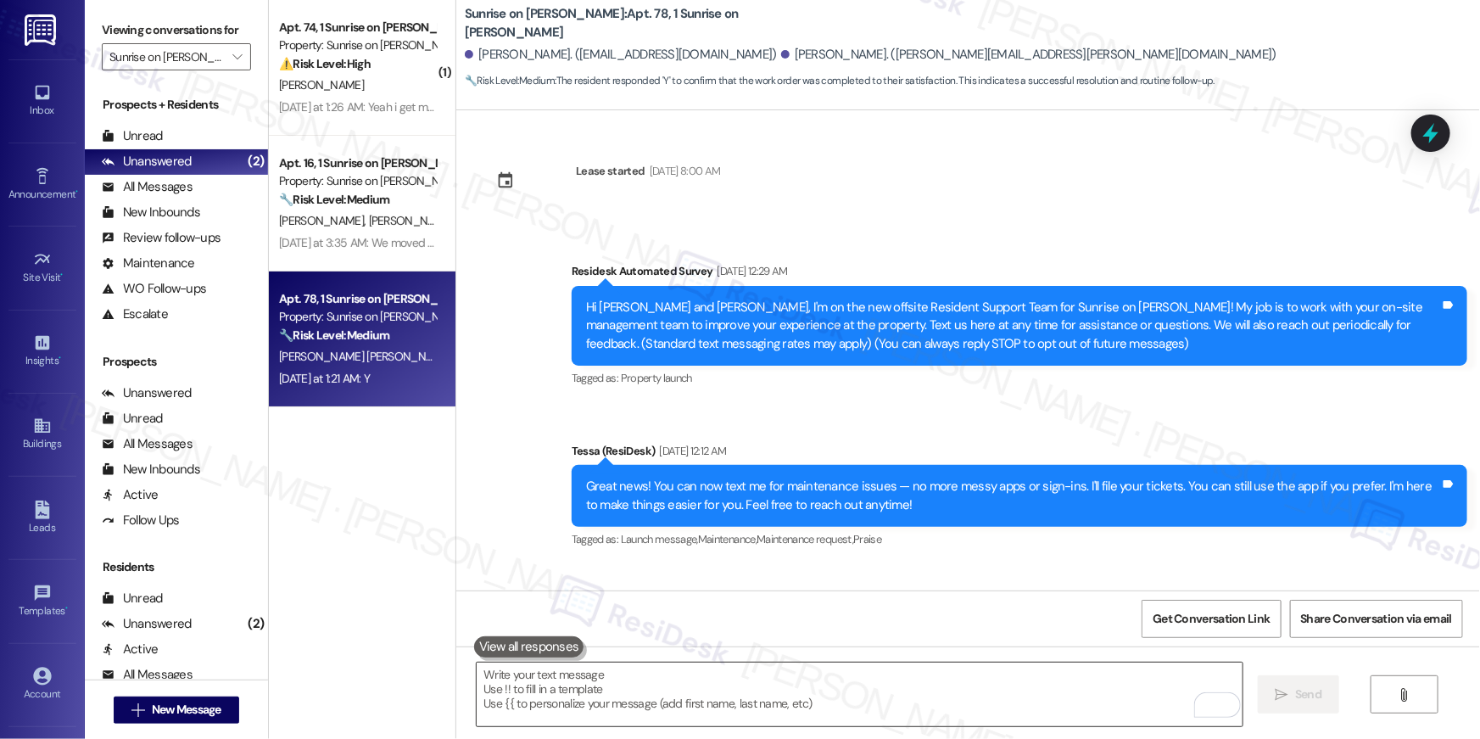
click at [900, 698] on textarea "To enrich screen reader interactions, please activate Accessibility in Grammarl…" at bounding box center [860, 694] width 766 height 64
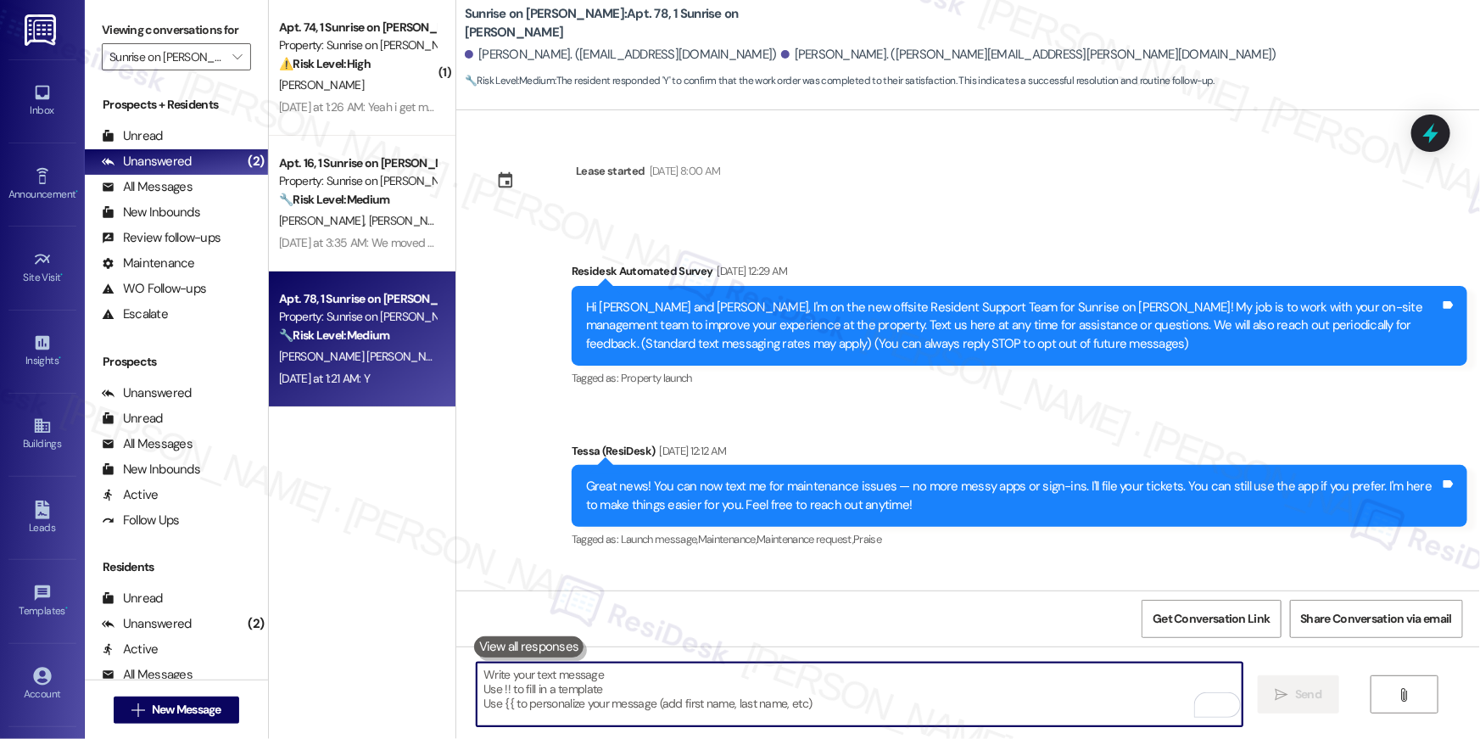
click at [900, 698] on textarea "To enrich screen reader interactions, please activate Accessibility in Grammarl…" at bounding box center [860, 694] width 766 height 64
paste textarea "When you have a moment, would you mind leaving us a quick Google Review? ⭐ It o…"
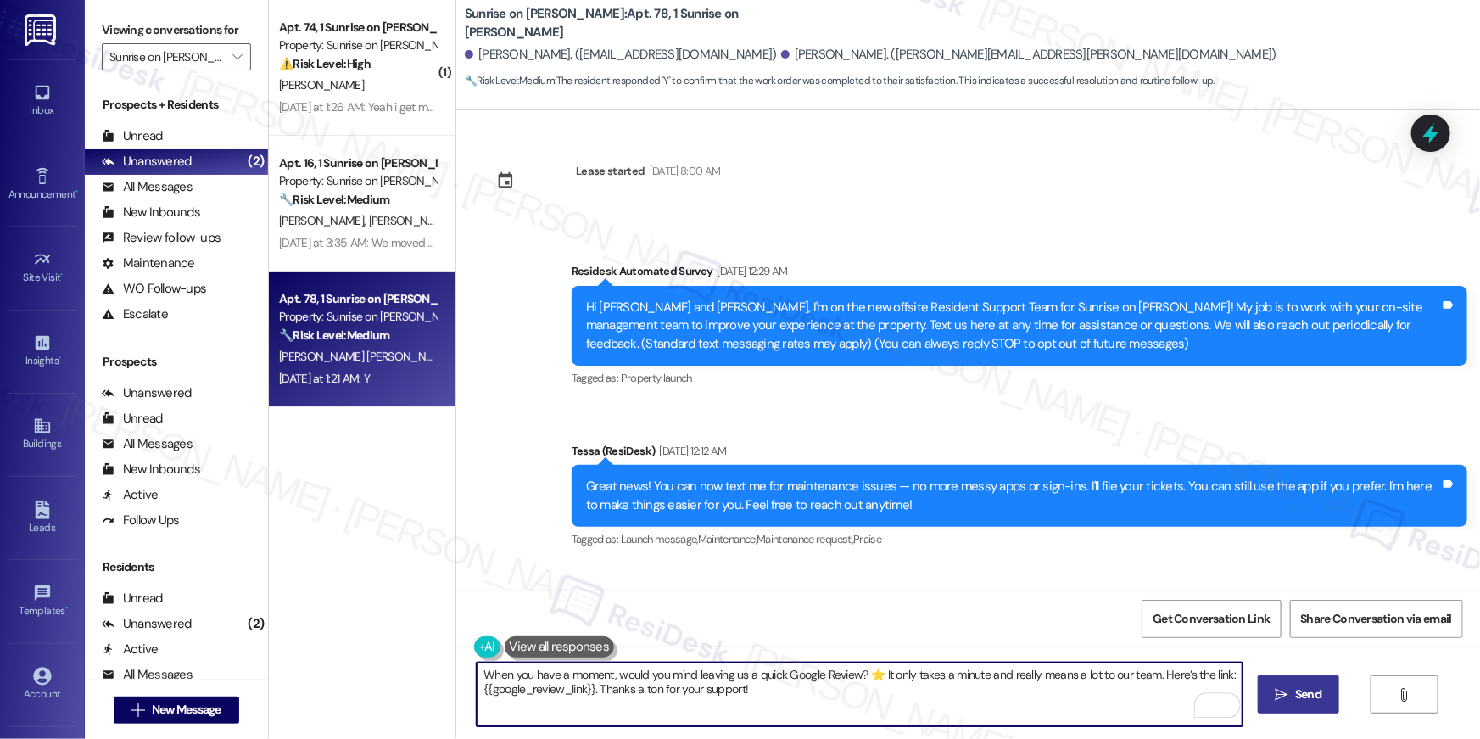
type textarea "When you have a moment, would you mind leaving us a quick Google Review? ⭐ It o…"
click at [1300, 697] on span "Send" at bounding box center [1308, 694] width 26 height 18
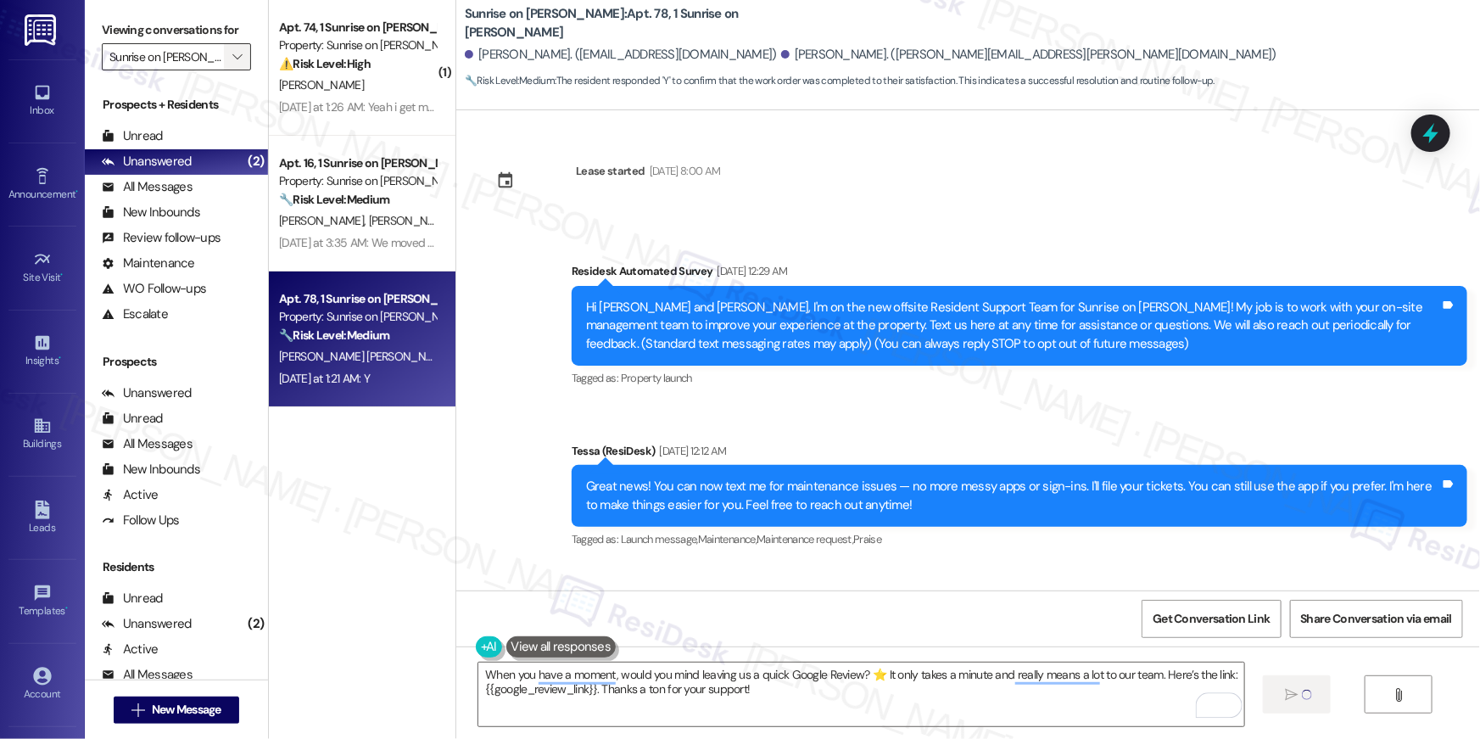
click at [233, 58] on span "" at bounding box center [237, 56] width 16 height 27
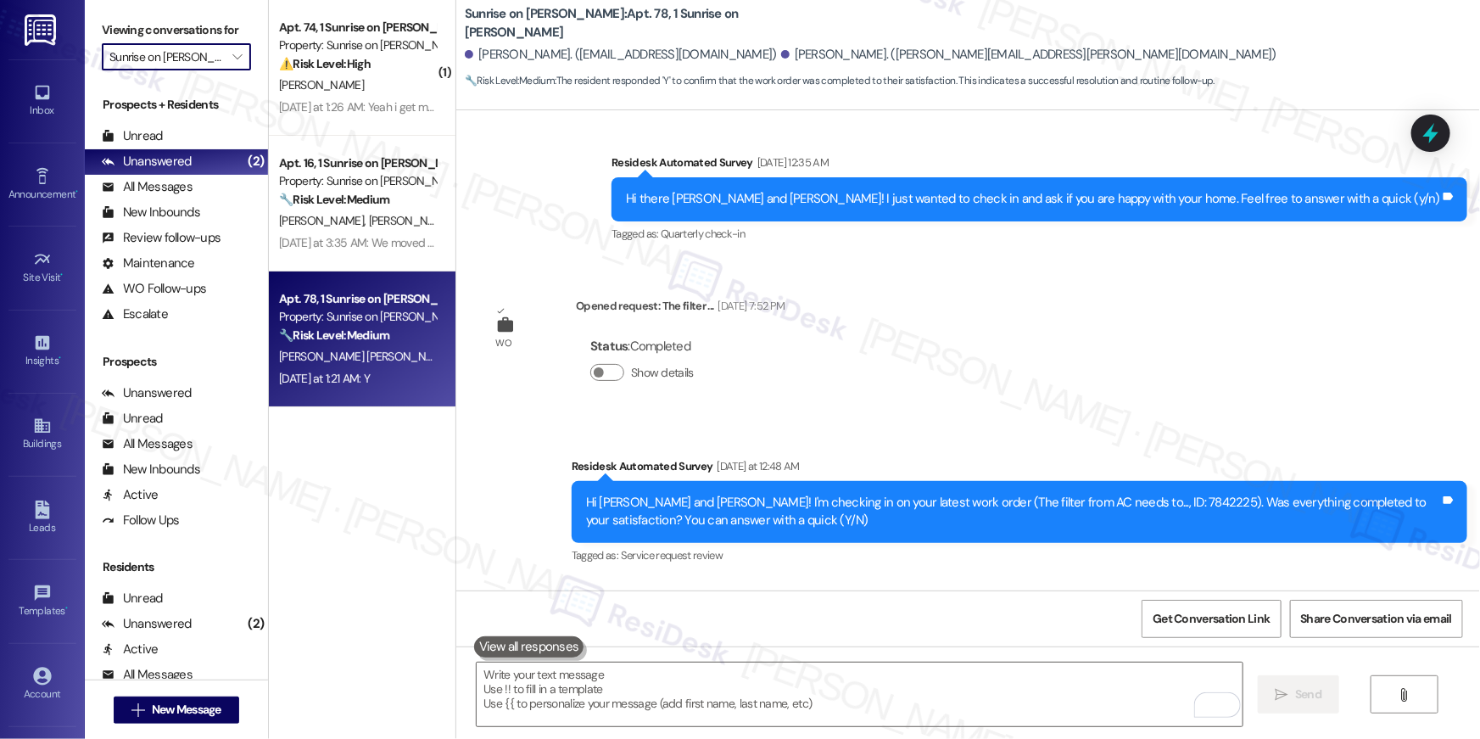
scroll to position [4711, 0]
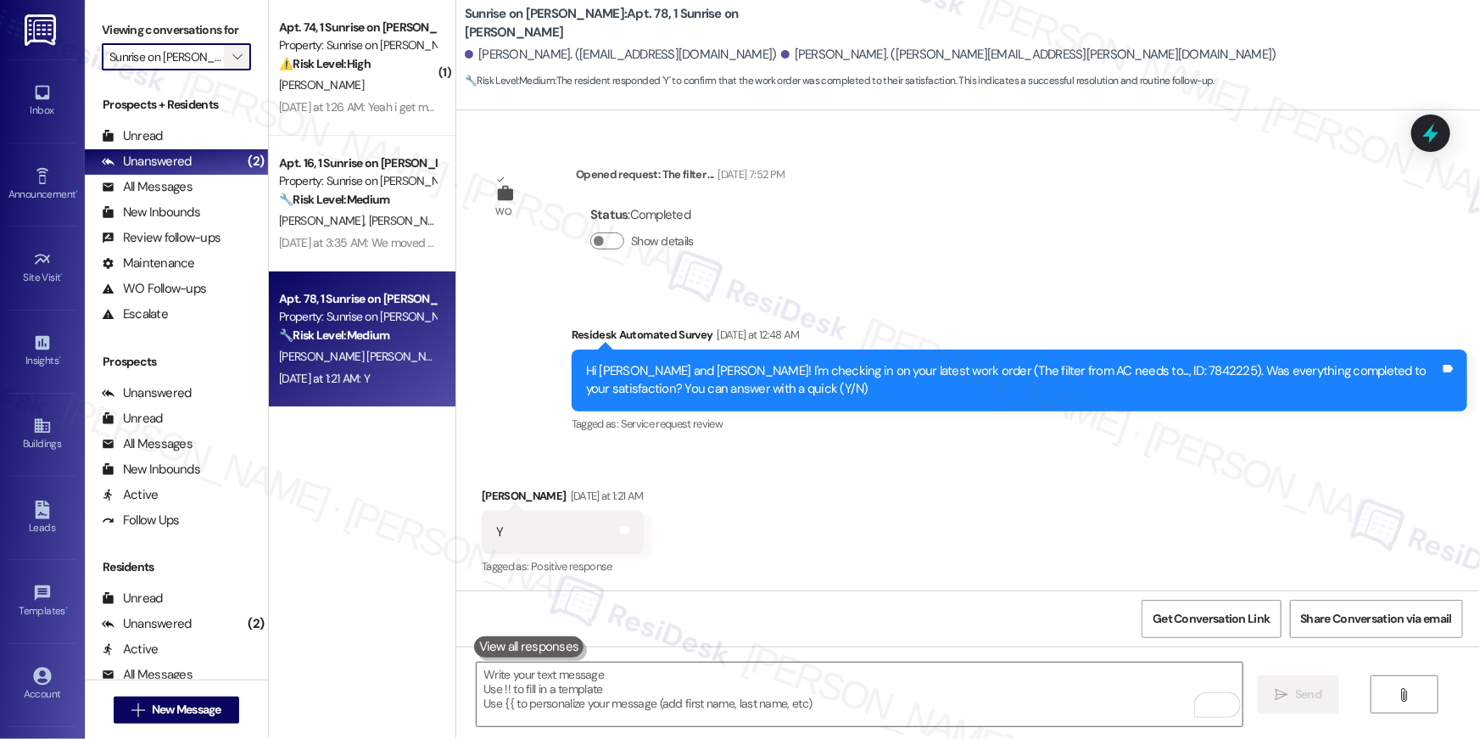
click at [232, 62] on icon "" at bounding box center [236, 57] width 9 height 14
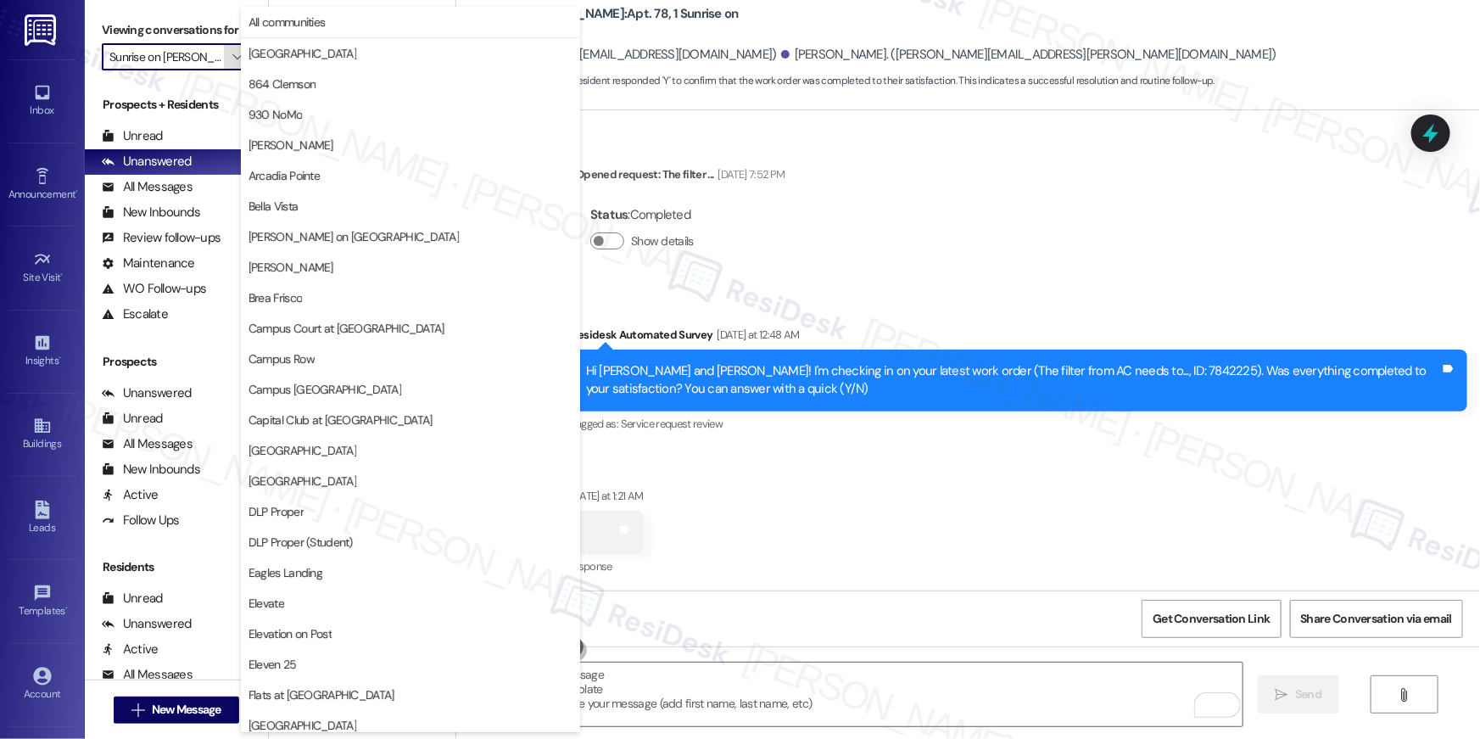
click at [232, 62] on icon "" at bounding box center [236, 57] width 9 height 14
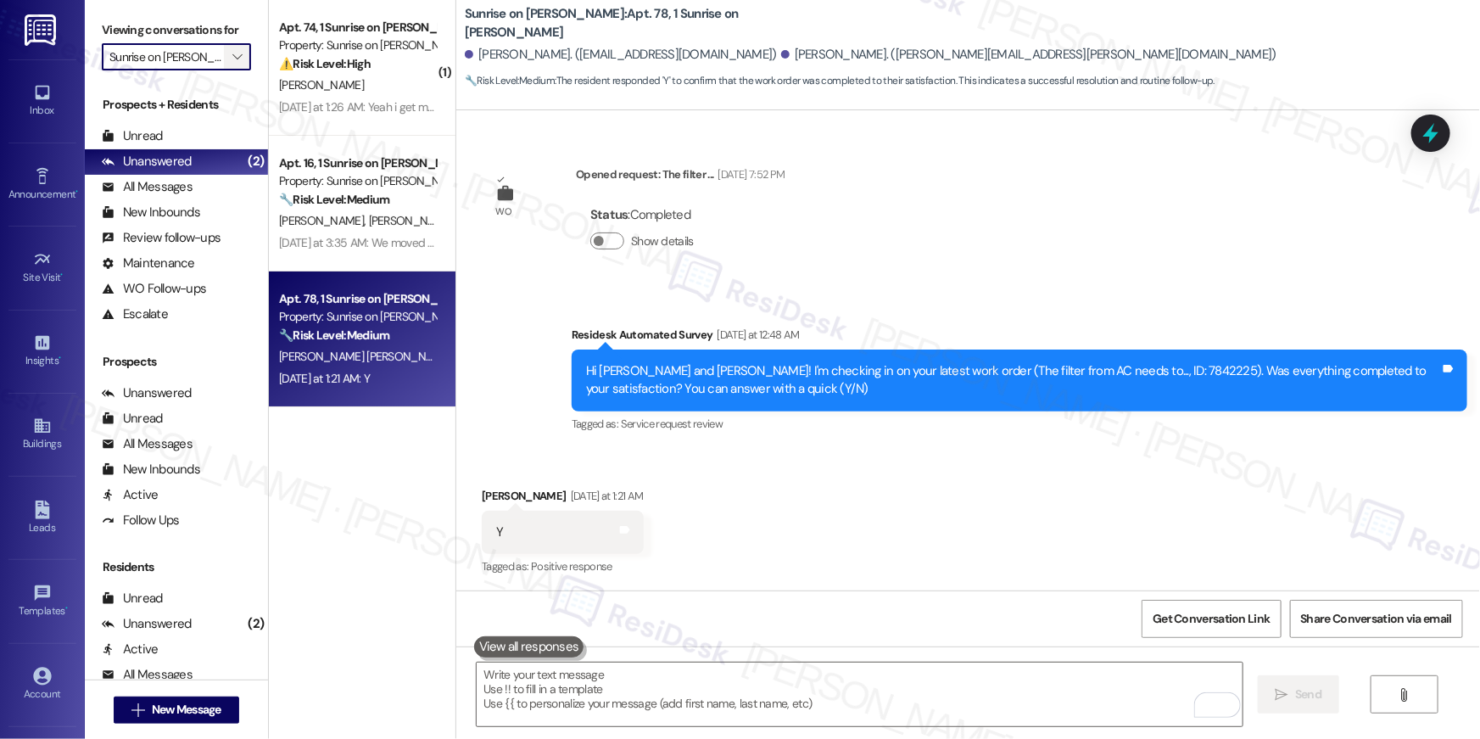
drag, startPoint x: 244, startPoint y: 55, endPoint x: 236, endPoint y: 53, distance: 8.6
click at [236, 53] on div "Viewing conversations for Sunrise on [PERSON_NAME] " at bounding box center [176, 43] width 183 height 87
click at [232, 55] on icon "" at bounding box center [236, 57] width 9 height 14
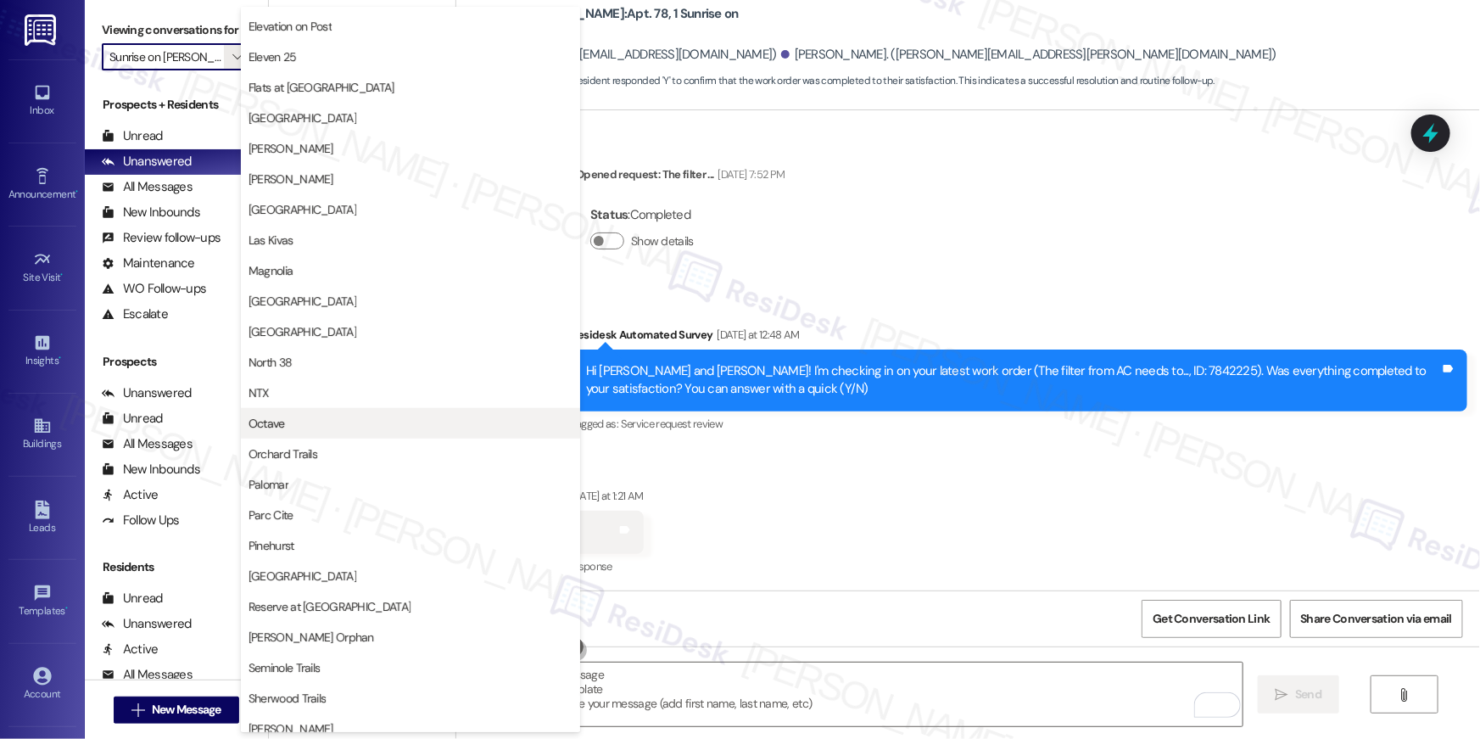
scroll to position [483, 0]
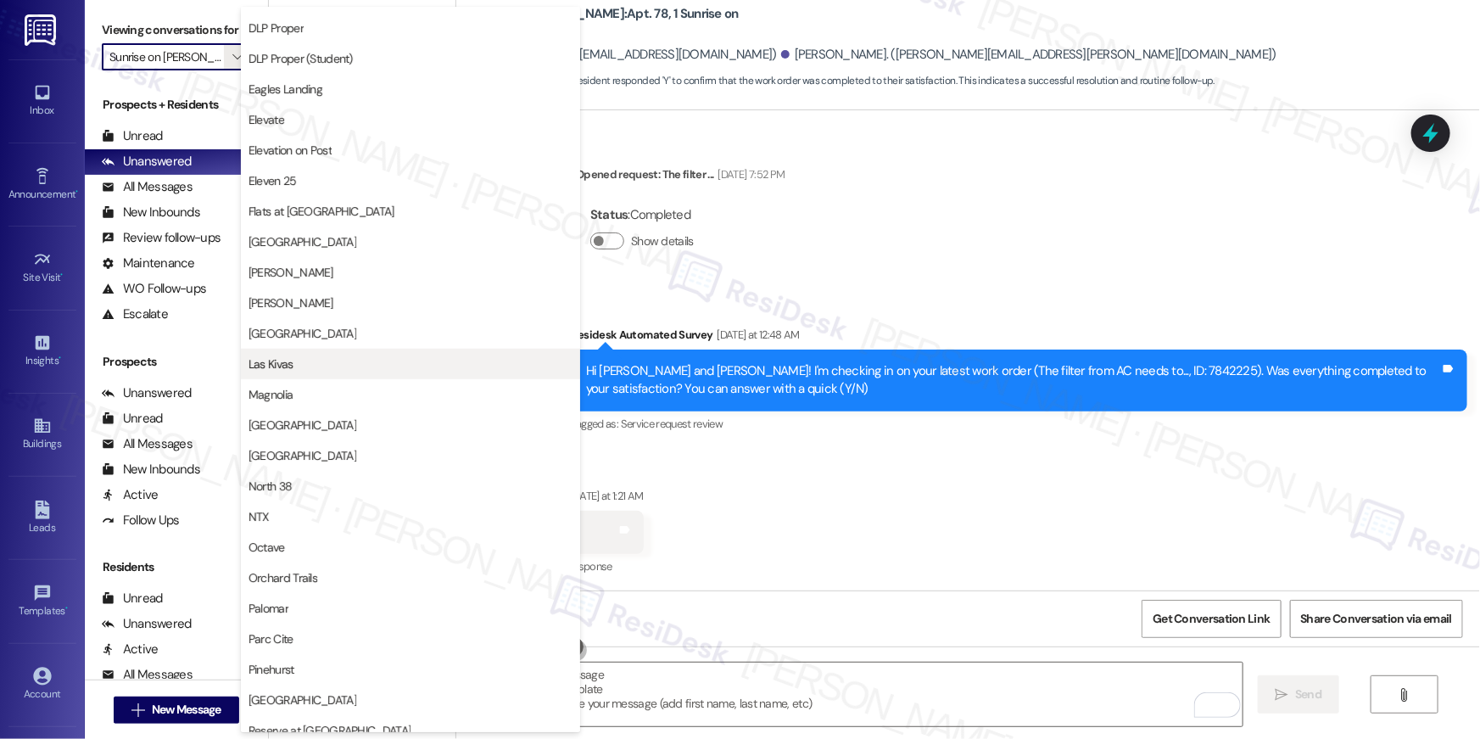
click at [283, 361] on span "Las Kivas" at bounding box center [270, 363] width 45 height 17
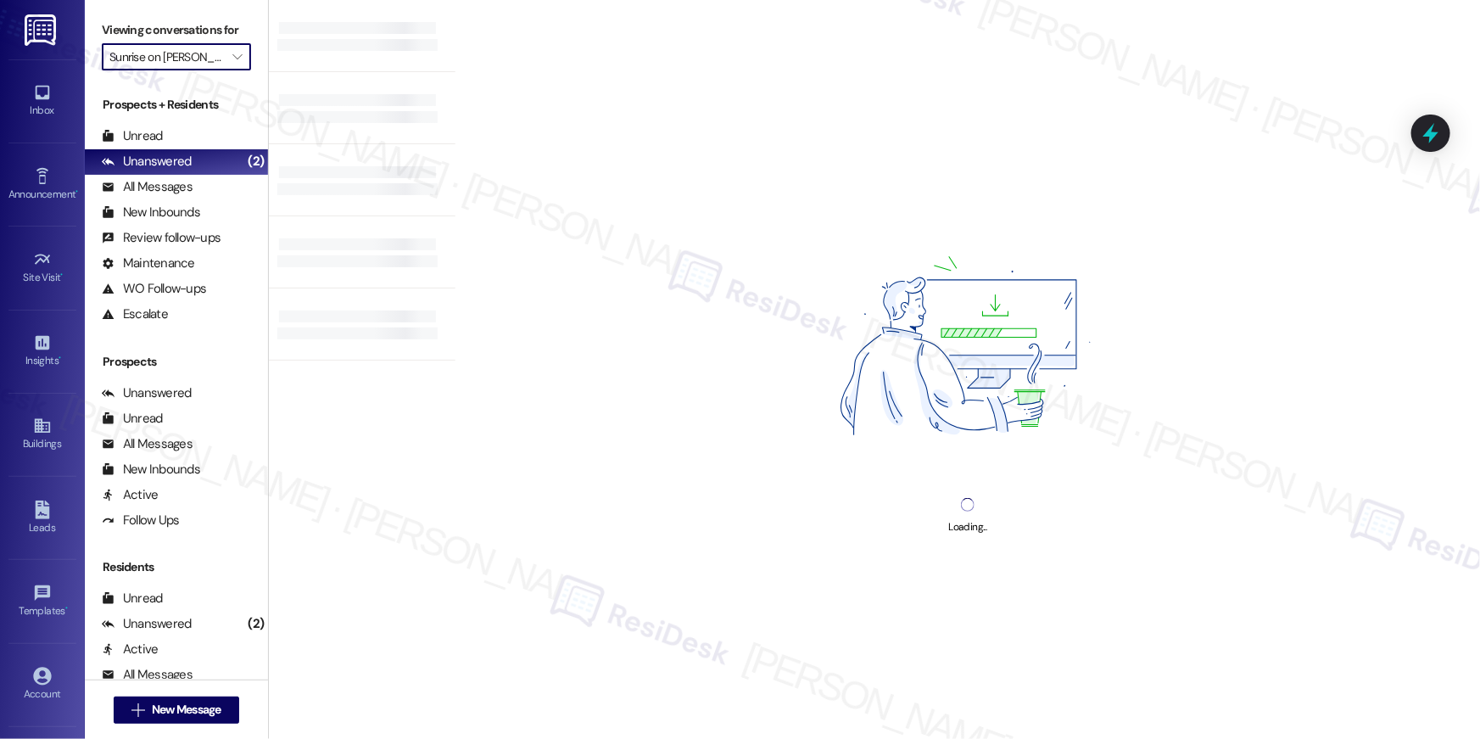
type input "Las Kivas"
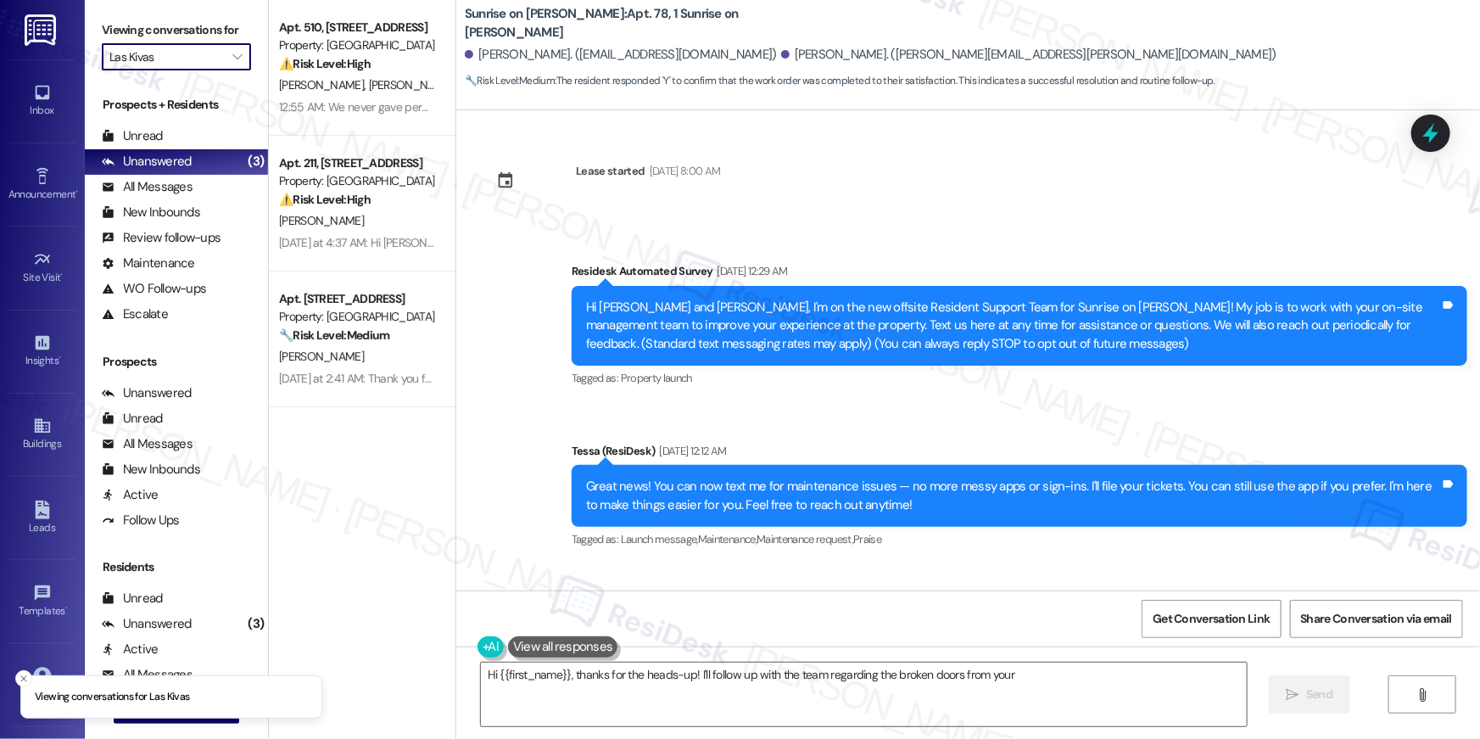
type textarea "Hi {{first_name}}, thanks for the heads-up! I'll follow up with the team regard…"
